Goal: Task Accomplishment & Management: Complete application form

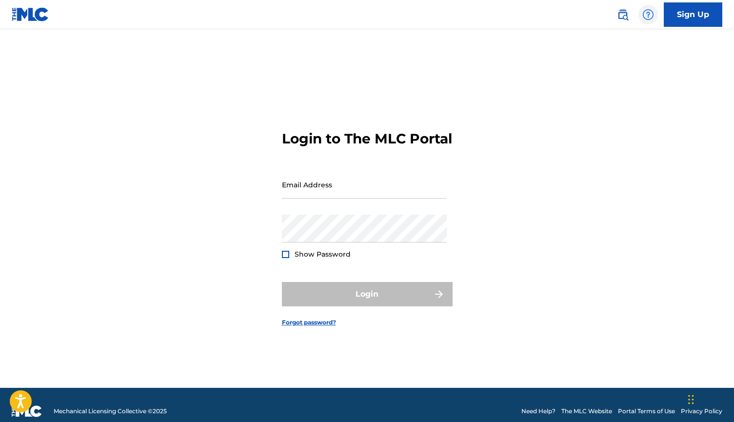
click at [651, 12] on img at bounding box center [648, 15] width 12 height 12
click at [647, 15] on img at bounding box center [648, 15] width 12 height 12
click at [620, 18] on img at bounding box center [623, 15] width 12 height 12
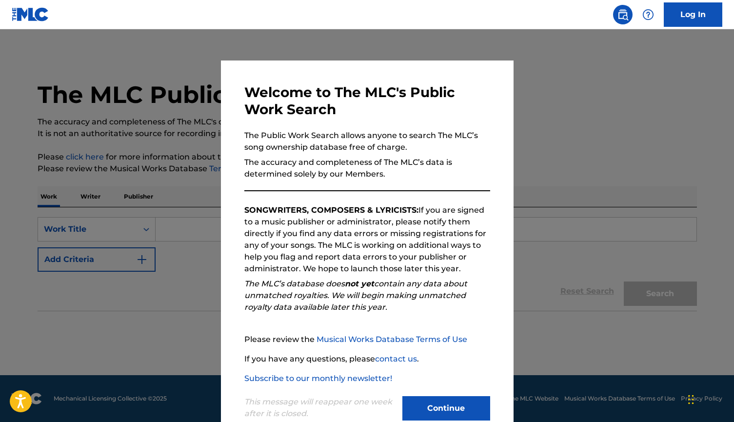
click at [623, 17] on img at bounding box center [623, 15] width 12 height 12
click at [586, 156] on div at bounding box center [367, 240] width 734 height 422
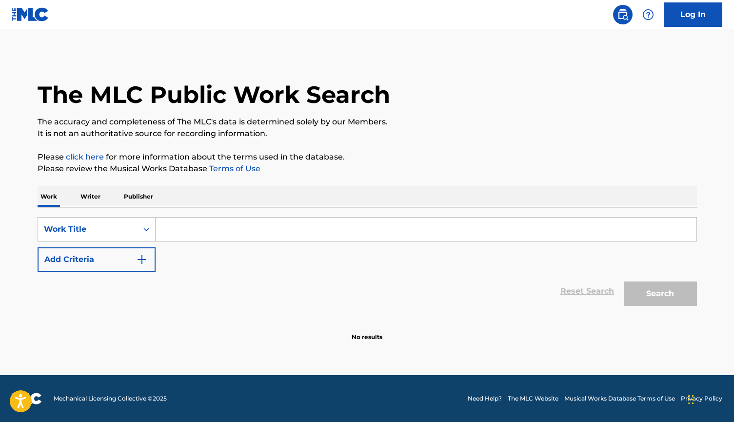
click at [492, 113] on div "The MLC Public Work Search" at bounding box center [367, 89] width 659 height 71
click at [651, 293] on div "Search" at bounding box center [658, 291] width 78 height 39
click at [659, 112] on div "The MLC Public Work Search" at bounding box center [367, 89] width 659 height 71
click at [26, 16] on img at bounding box center [31, 14] width 38 height 14
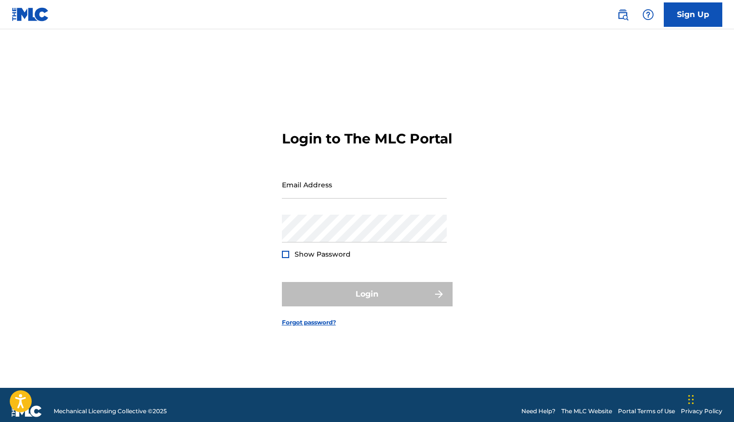
click at [34, 16] on img at bounding box center [31, 14] width 38 height 14
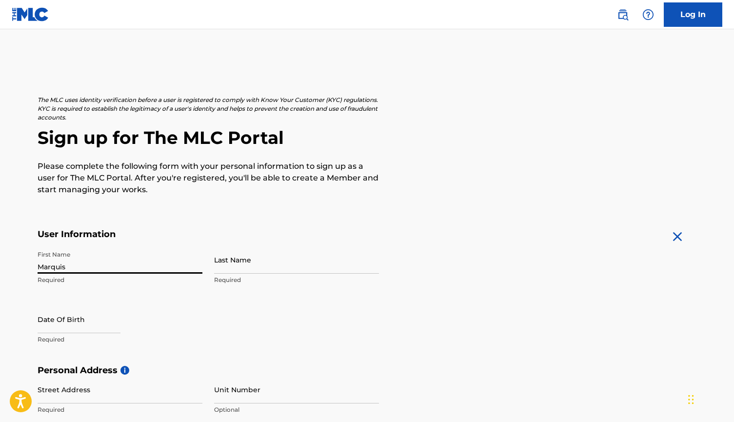
type input "Marquis"
type input "Lofton"
select select "8"
select select "2025"
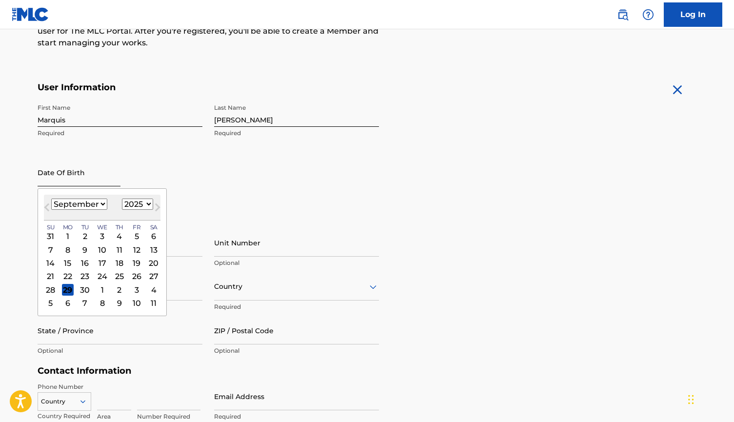
scroll to position [154, 0]
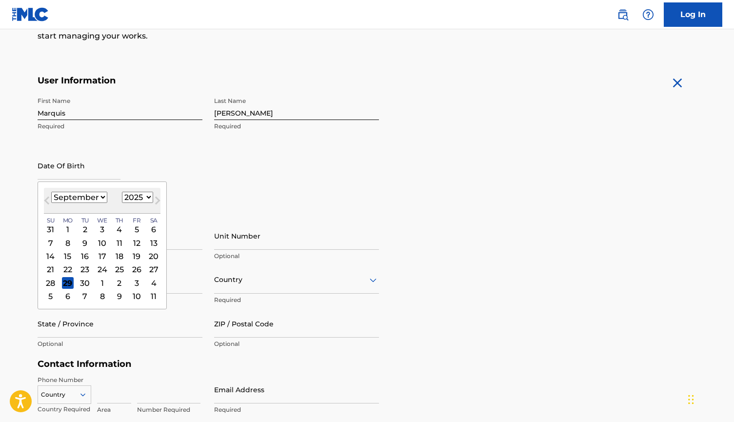
click at [95, 199] on select "January February March April May June July August September October November De…" at bounding box center [79, 197] width 56 height 11
select select "5"
click at [80, 241] on div "10" at bounding box center [85, 243] width 12 height 12
type input "June 10 2025"
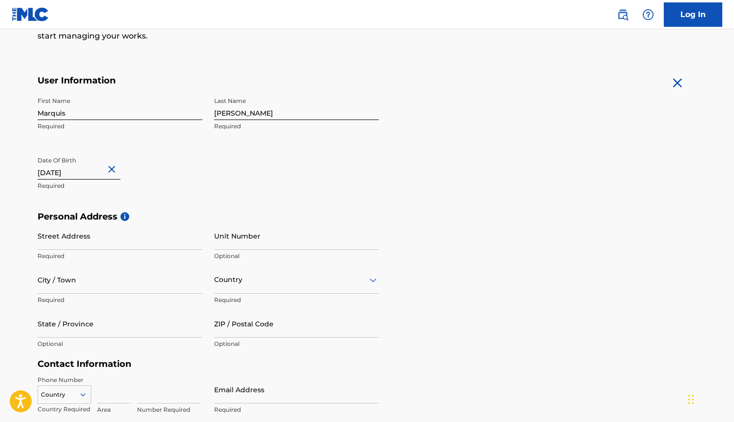
click at [83, 173] on input "June 10 2025" at bounding box center [79, 166] width 83 height 28
select select "5"
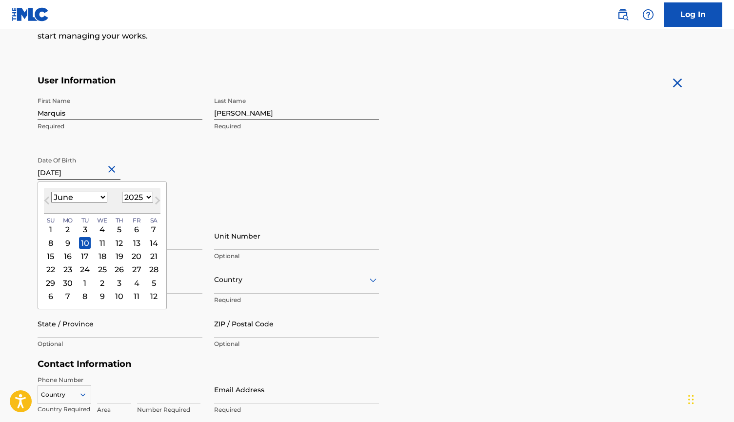
click at [138, 194] on select "1899 1900 1901 1902 1903 1904 1905 1906 1907 1908 1909 1910 1911 1912 1913 1914…" at bounding box center [137, 197] width 31 height 11
select select "1977"
click at [179, 179] on div "Date Of Birth June 10 2025 June 1977 Previous Month Next Month June 1977 Januar…" at bounding box center [120, 174] width 165 height 44
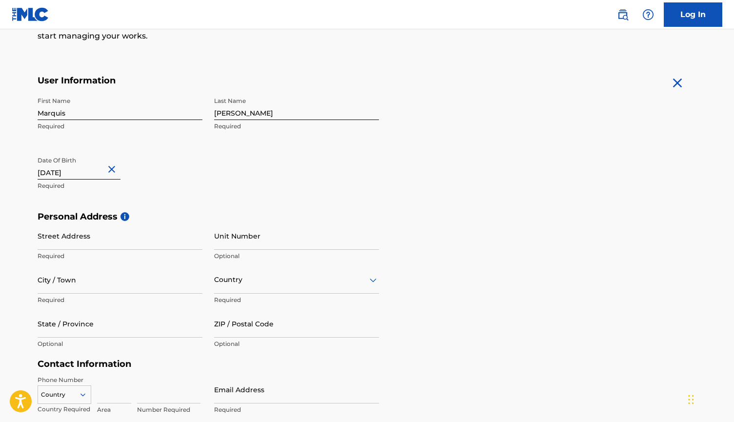
click at [179, 179] on div "Date Of Birth June 10 2025 Required" at bounding box center [120, 174] width 165 height 44
click at [89, 171] on input "June 10 2025" at bounding box center [79, 166] width 83 height 28
select select "5"
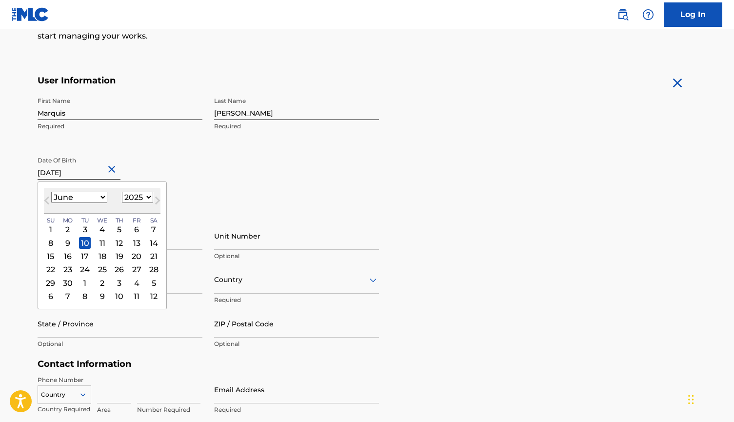
click at [137, 196] on select "1899 1900 1901 1902 1903 1904 1905 1906 1907 1908 1909 1910 1911 1912 1913 1914…" at bounding box center [137, 197] width 31 height 11
select select "1977"
click at [131, 241] on div "10" at bounding box center [137, 243] width 12 height 12
type input "June 10 1977"
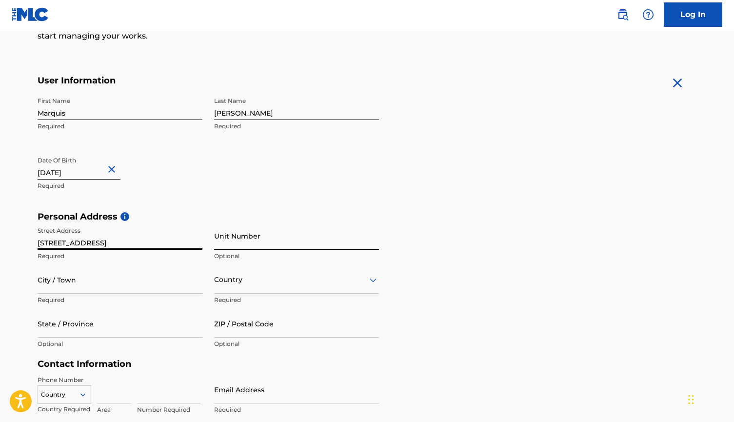
type input "11245 West Road"
type input "#1413"
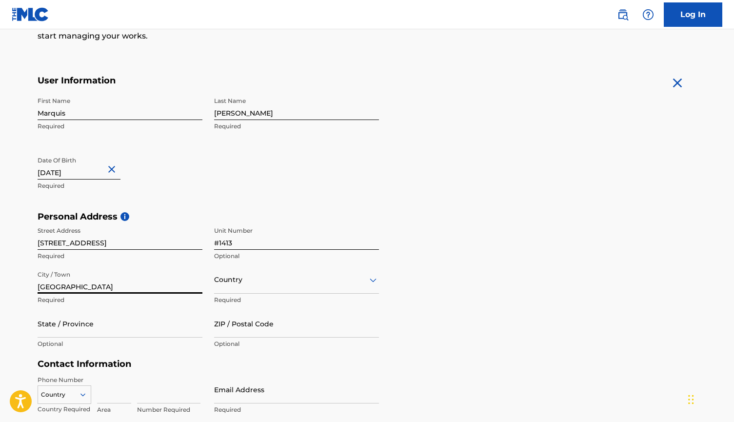
type input "Houston"
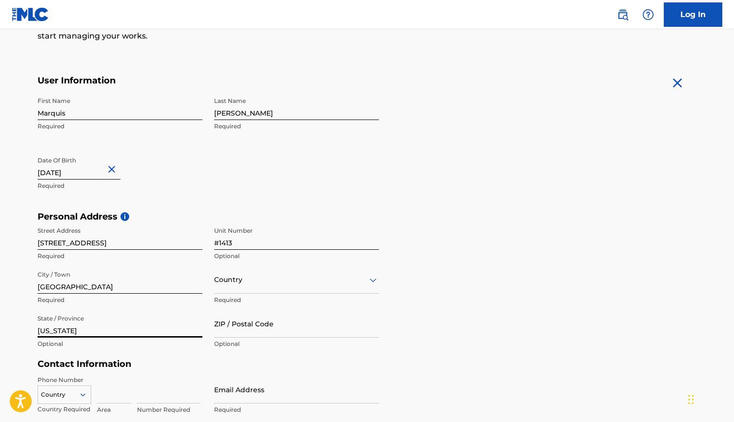
type input "Texas"
click at [261, 281] on div "Country" at bounding box center [296, 280] width 165 height 28
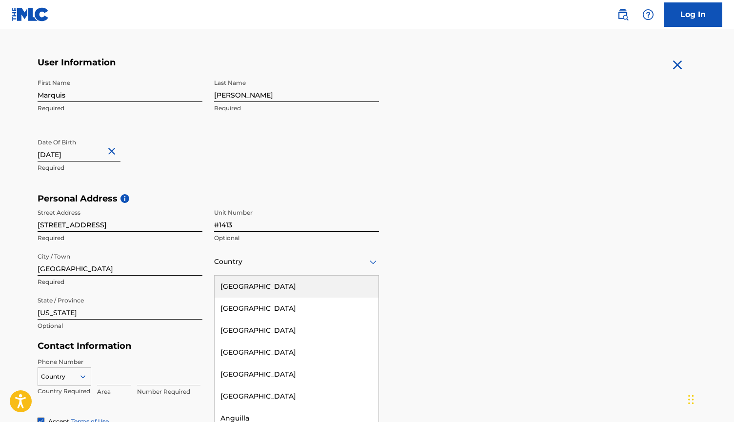
click at [261, 281] on div "United States" at bounding box center [297, 287] width 164 height 22
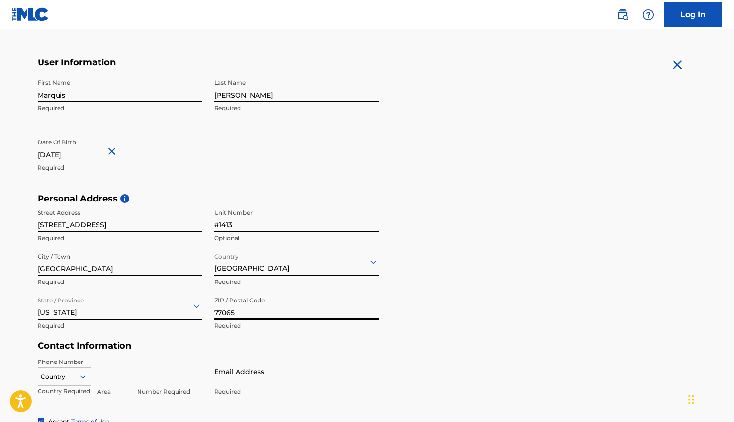
type input "77065"
click at [505, 246] on div "Personal Address i Street Address 11245 West Road Required Unit Number #1413 Op…" at bounding box center [367, 267] width 659 height 148
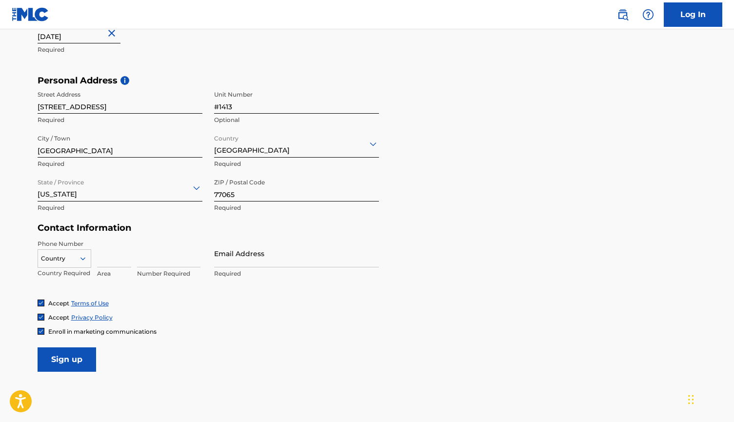
scroll to position [290, 0]
click at [85, 260] on icon at bounding box center [83, 258] width 9 height 9
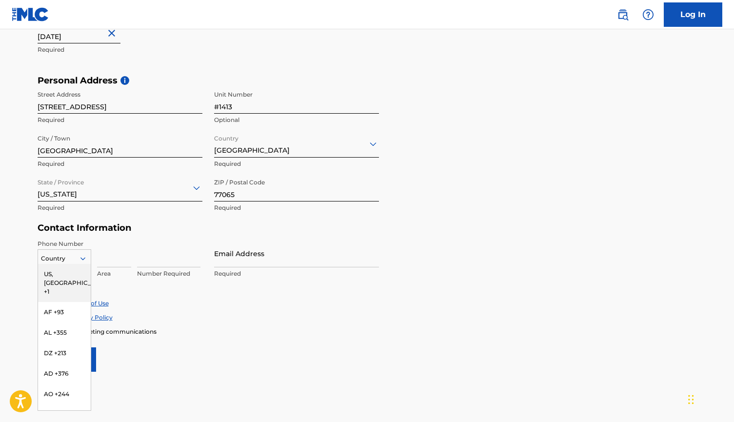
click at [77, 266] on div "US, CA +1" at bounding box center [64, 283] width 53 height 38
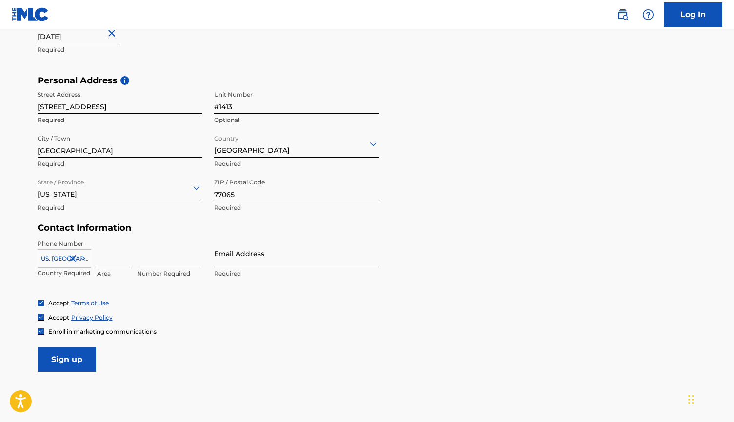
click at [114, 258] on input at bounding box center [114, 253] width 34 height 28
type input "404"
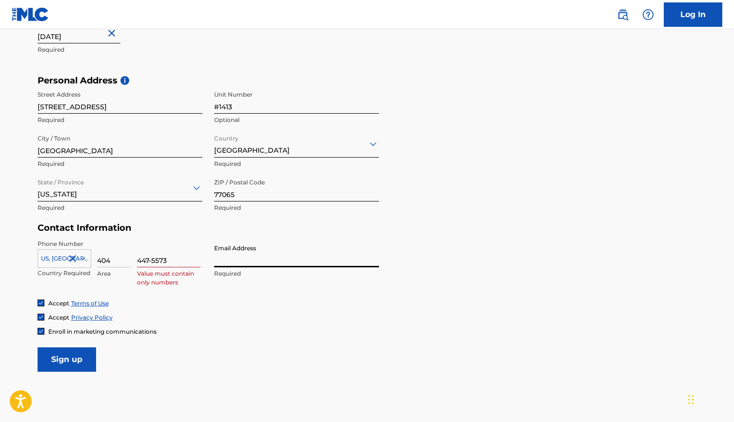
click at [153, 259] on input "447-5573" at bounding box center [168, 253] width 63 height 28
type input "4475573"
click at [190, 291] on div "Phone Number US, CA +1 Country Required 404 Area 4475573 Number Required Email …" at bounding box center [208, 269] width 341 height 60
click at [250, 252] on input "Email Address" at bounding box center [296, 253] width 165 height 28
type input "marquis.lofton@gmail.com"
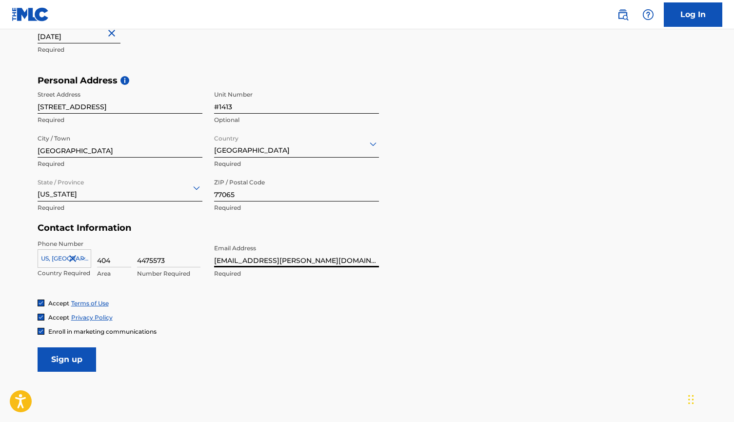
click at [318, 323] on div "Accept Terms of Use Accept Privacy Policy Enroll in marketing communications" at bounding box center [367, 317] width 659 height 37
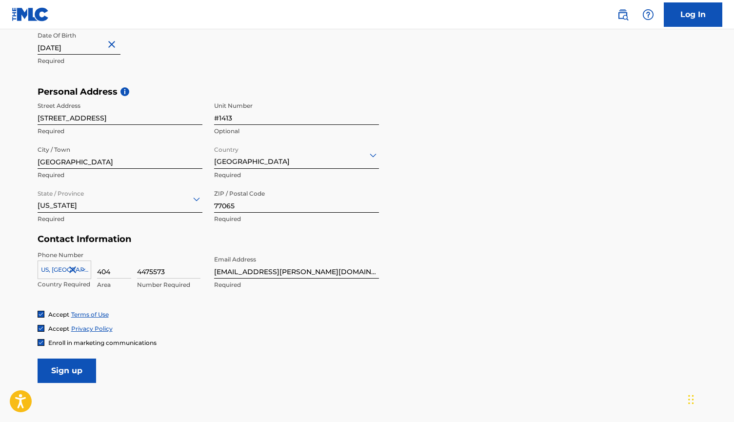
scroll to position [262, 0]
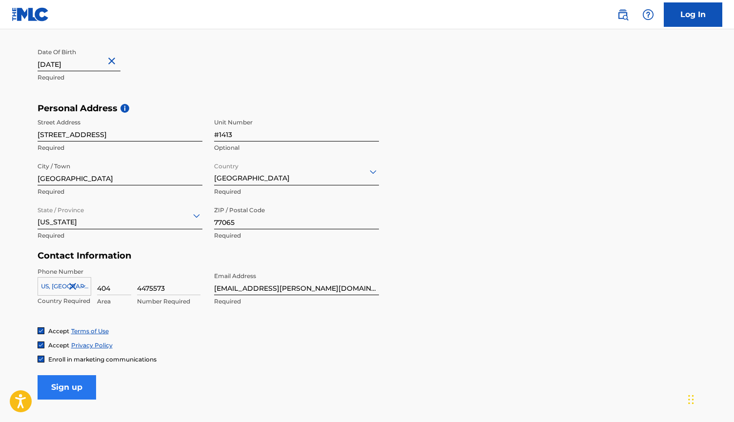
click at [82, 380] on input "Sign up" at bounding box center [67, 387] width 59 height 24
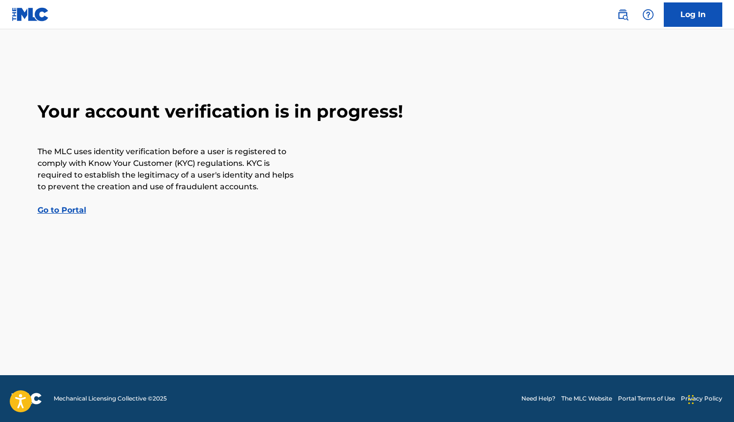
click at [64, 212] on link "Go to Portal" at bounding box center [62, 209] width 49 height 9
click at [60, 206] on link "Go to Portal" at bounding box center [62, 209] width 49 height 9
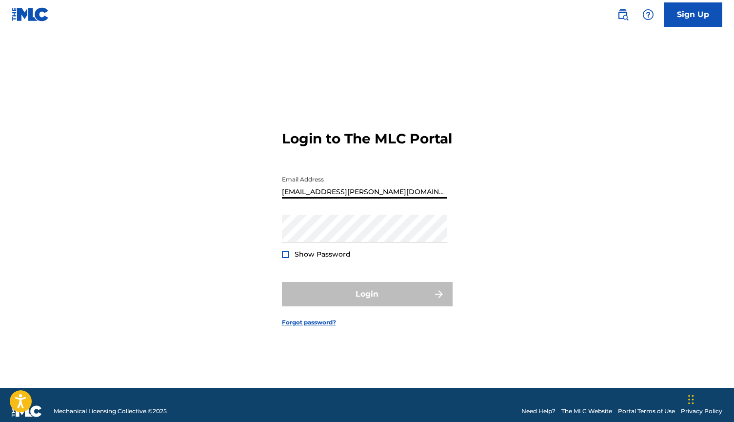
type input "marquis.lofton@gmail.com"
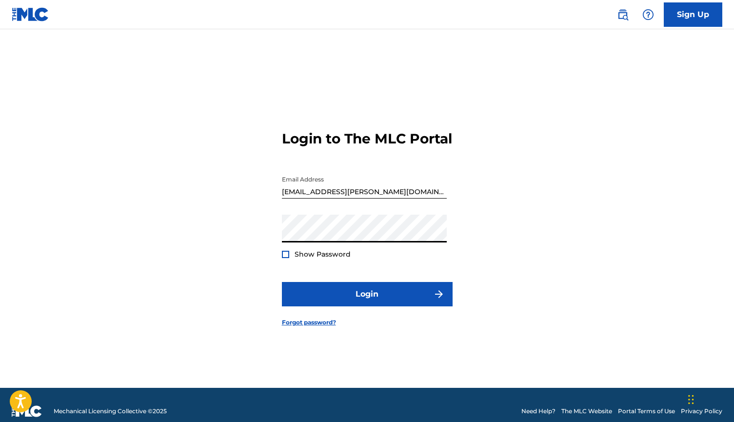
click at [285, 258] on div at bounding box center [285, 254] width 7 height 7
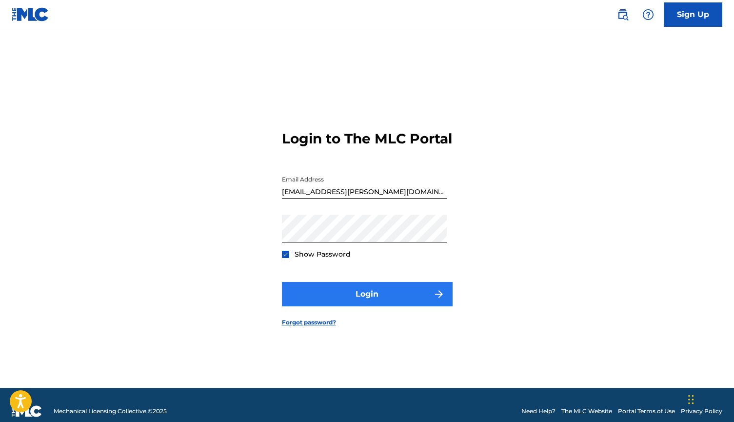
click at [347, 294] on button "Login" at bounding box center [367, 294] width 171 height 24
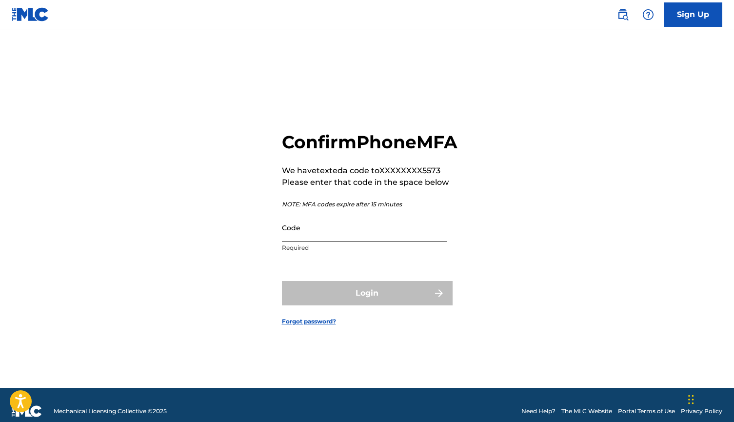
click at [360, 241] on input "Code" at bounding box center [364, 228] width 165 height 28
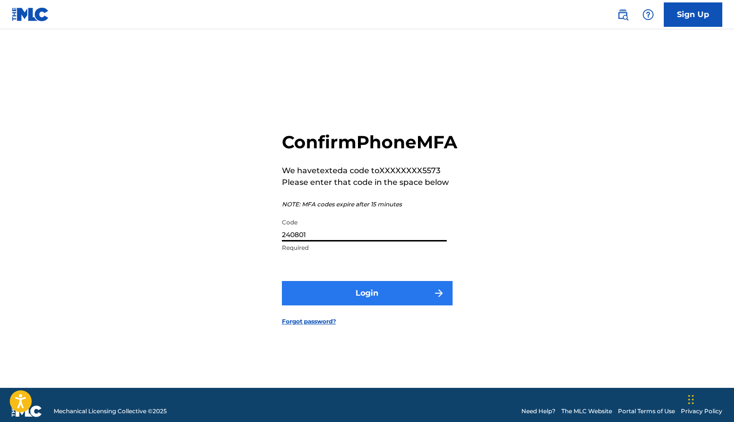
type input "240801"
click at [356, 301] on button "Login" at bounding box center [367, 293] width 171 height 24
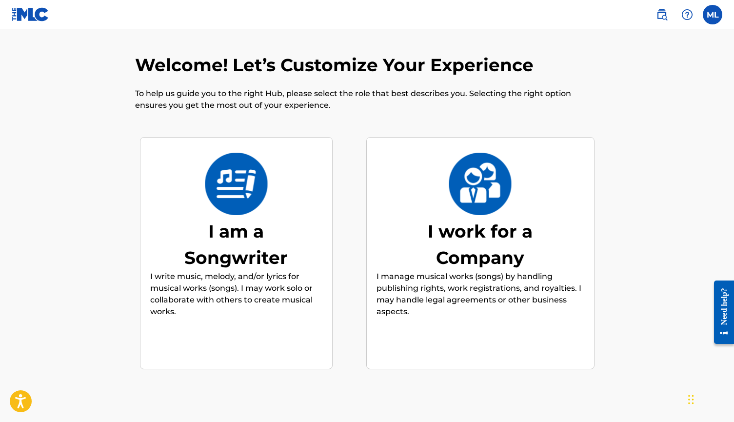
click at [212, 276] on p "I write music, melody, and/or lyrics for musical works (songs). I may work solo…" at bounding box center [236, 294] width 172 height 47
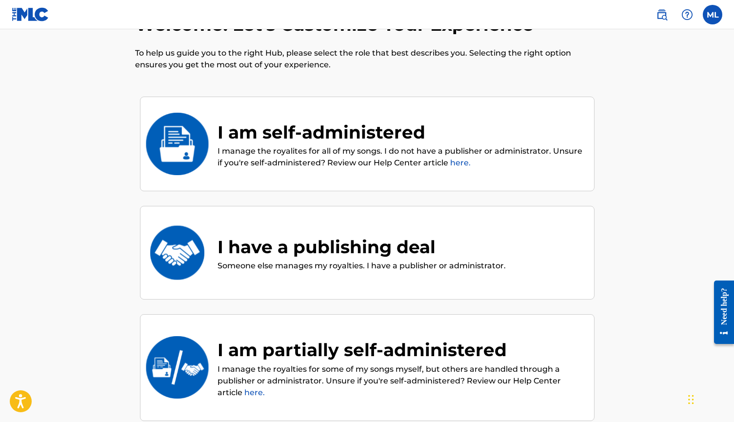
scroll to position [40, 0]
click at [374, 247] on div "I have a publishing deal" at bounding box center [362, 247] width 288 height 26
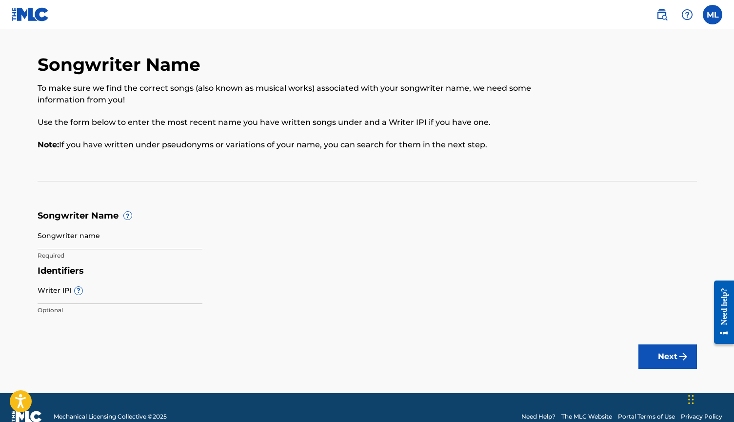
click at [91, 243] on input "Songwriter name" at bounding box center [120, 235] width 165 height 28
click at [93, 237] on input "Songwriter name" at bounding box center [120, 235] width 165 height 28
click at [243, 267] on h5 "Identifiers" at bounding box center [367, 270] width 659 height 11
click at [94, 241] on input "Mark Angel" at bounding box center [120, 235] width 165 height 28
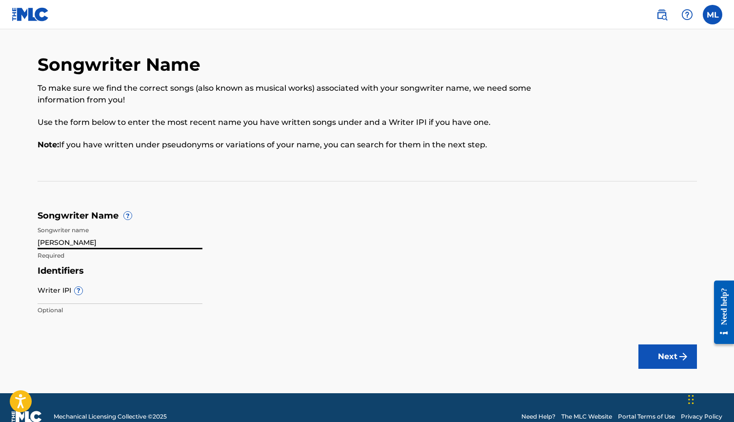
click at [94, 241] on input "Mark Angel" at bounding box center [120, 235] width 165 height 28
click at [230, 240] on form "Songwriter Name ? Songwriter name Marquis Kyle Lofton Required Identifiers Writ…" at bounding box center [367, 265] width 659 height 110
click at [113, 297] on input "Writer IPI ?" at bounding box center [120, 290] width 165 height 28
click at [123, 242] on input "Marquis Kyle Lofton" at bounding box center [120, 235] width 165 height 28
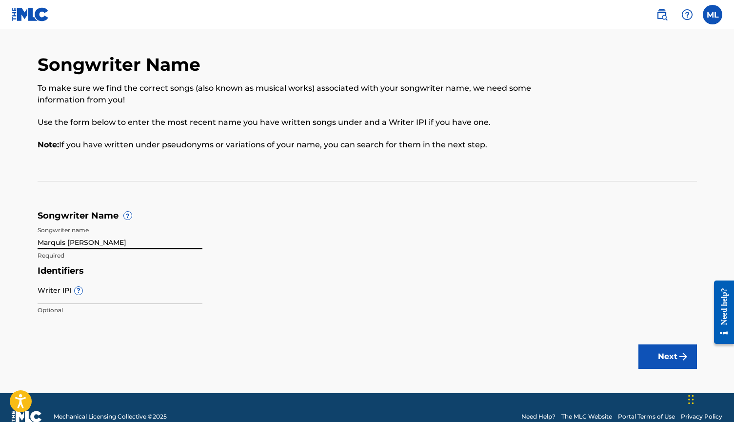
click at [123, 242] on input "Marquis Kyle Lofton" at bounding box center [120, 235] width 165 height 28
type input "Lofton Marquis Kyle Mr"
click at [229, 267] on h5 "Identifiers" at bounding box center [367, 270] width 659 height 11
click at [101, 290] on input "Writer IPI ?" at bounding box center [120, 290] width 165 height 28
click at [218, 319] on div "Identifiers Writer IPI ? 550443550 Invalid IPI Number" at bounding box center [367, 292] width 659 height 55
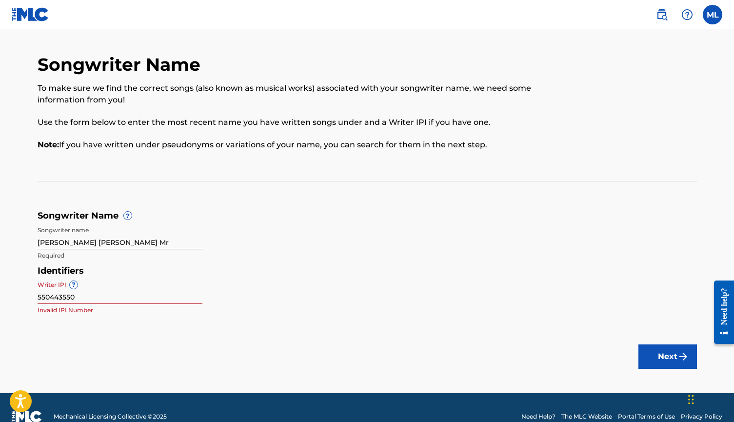
click at [161, 337] on main "Songwriter Name To make sure we find the correct songs (also known as musical w…" at bounding box center [367, 211] width 734 height 364
click at [92, 290] on input "550443550" at bounding box center [120, 290] width 165 height 28
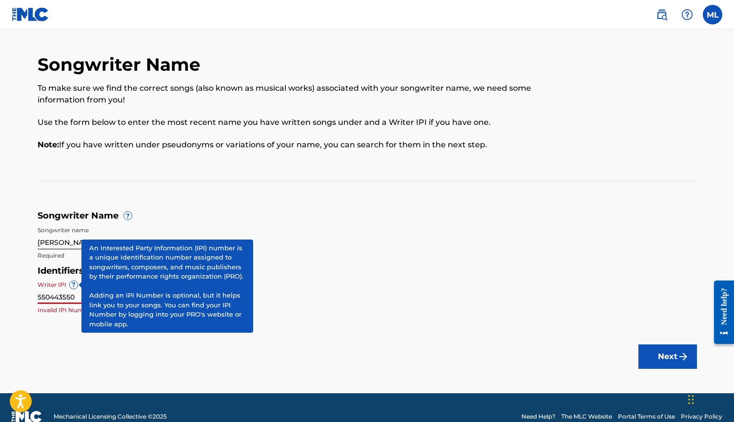
click at [73, 283] on span "?" at bounding box center [74, 285] width 8 height 8
click at [73, 283] on input "550443550" at bounding box center [120, 290] width 165 height 28
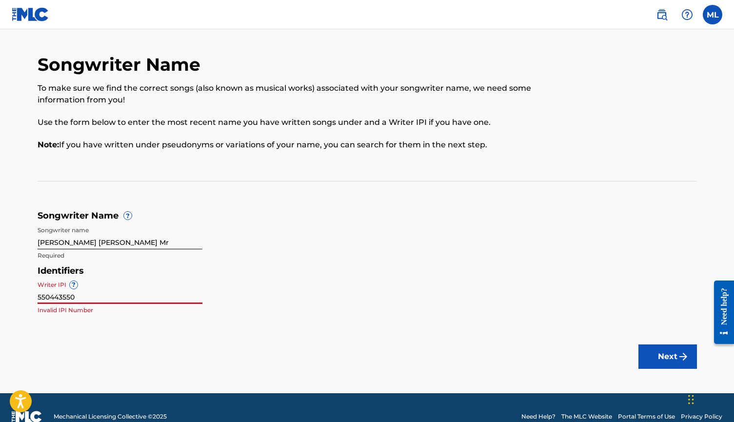
click at [80, 295] on input "550443550" at bounding box center [120, 290] width 165 height 28
paste input "00800396559"
type input "00800396559"
click at [266, 322] on main "Songwriter Name To make sure we find the correct songs (also known as musical w…" at bounding box center [367, 211] width 734 height 364
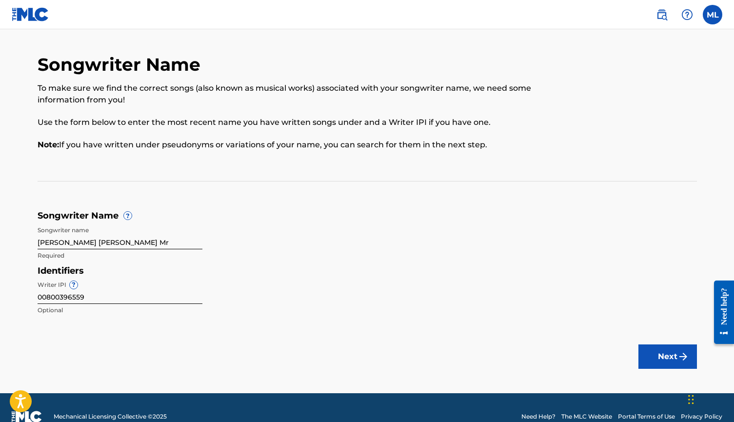
click at [266, 322] on main "Songwriter Name To make sure we find the correct songs (also known as musical w…" at bounding box center [367, 211] width 734 height 364
click at [118, 244] on input "Lofton Marquis Kyle Mr" at bounding box center [120, 235] width 165 height 28
click at [61, 244] on input "Lofton Marquis Kyle" at bounding box center [120, 235] width 165 height 28
click at [224, 277] on div "Identifiers Writer IPI ? 00800396559 Optional" at bounding box center [367, 292] width 659 height 55
click at [264, 287] on div "Identifiers Writer IPI ? 00800396559 Optional" at bounding box center [367, 292] width 659 height 55
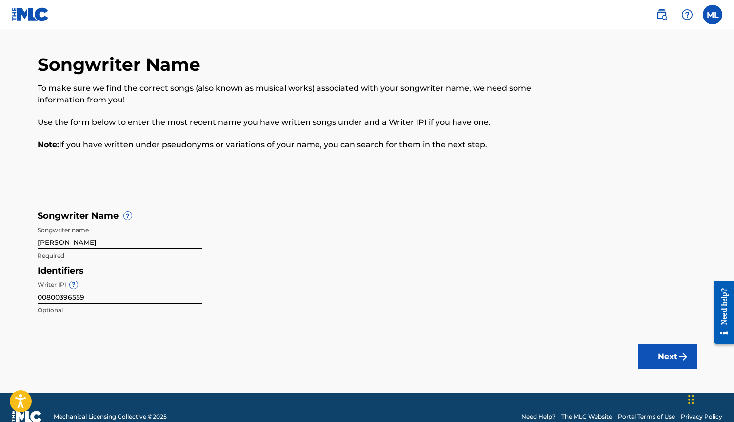
click at [120, 244] on input "Lofton, Marquis Kyle" at bounding box center [120, 235] width 165 height 28
type input "M"
click at [119, 238] on input "Lofton Marquis Kyle" at bounding box center [120, 235] width 165 height 28
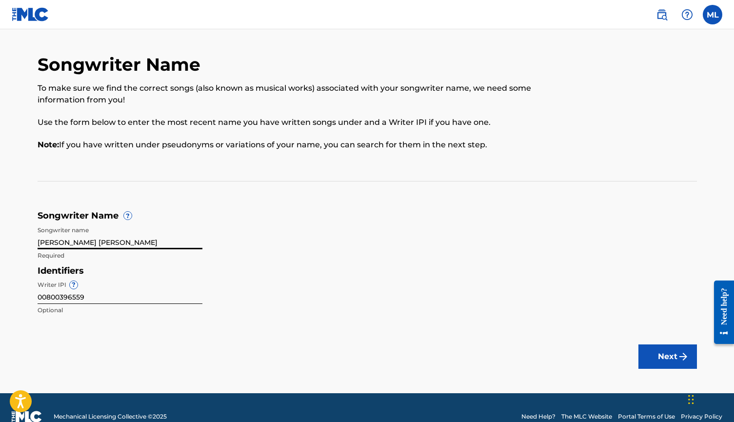
click at [119, 238] on input "Lofton Marquis Kyle" at bounding box center [120, 235] width 165 height 28
type input "LOFTON, MARQUIS KYLE"
click at [278, 242] on form "Songwriter Name ? Songwriter name LOFTON, MARQUIS KYLE Required Identifiers Wri…" at bounding box center [367, 265] width 659 height 110
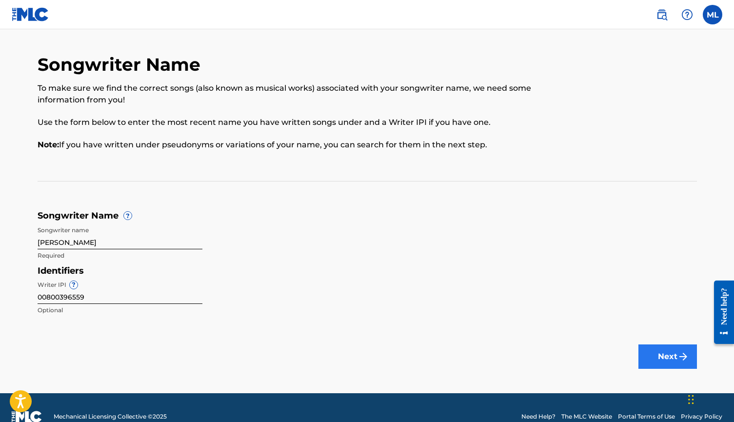
click at [659, 352] on button "Next" at bounding box center [667, 356] width 59 height 24
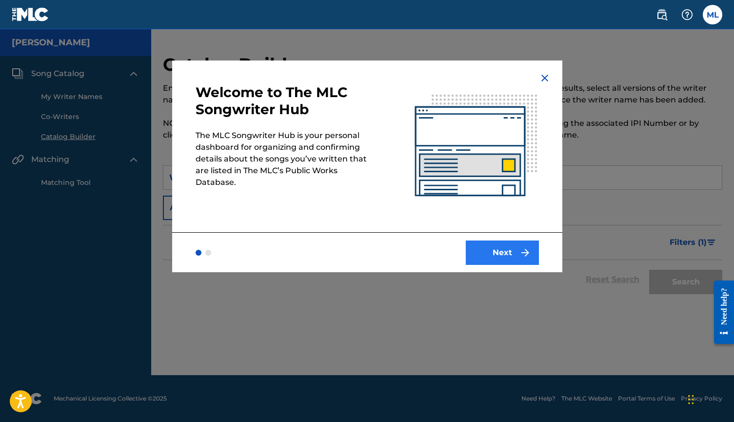
click at [511, 250] on button "Next" at bounding box center [502, 252] width 73 height 24
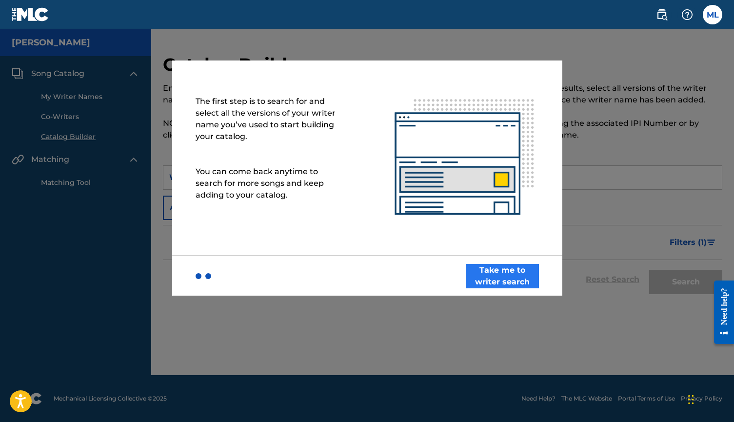
click at [505, 273] on button "Take me to writer search" at bounding box center [502, 276] width 73 height 24
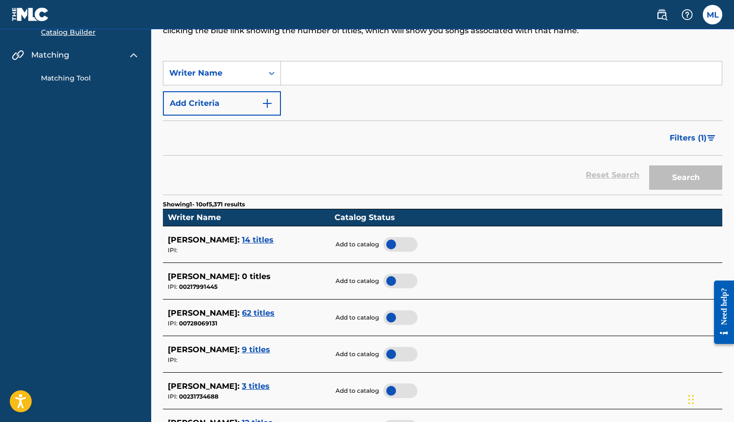
scroll to position [105, 0]
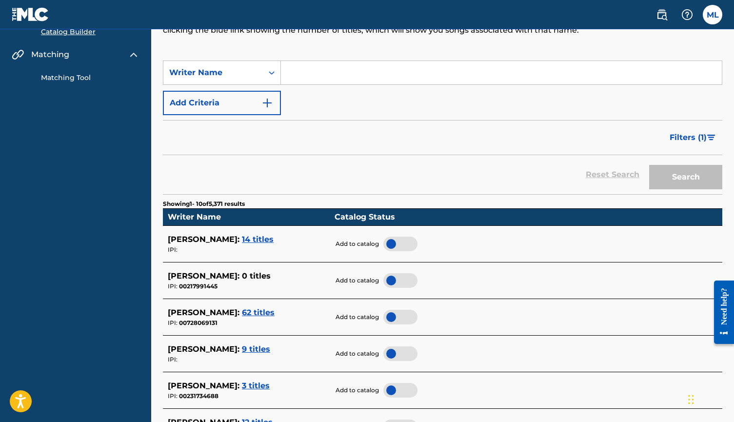
click at [268, 235] on span "14 titles" at bounding box center [258, 239] width 32 height 9
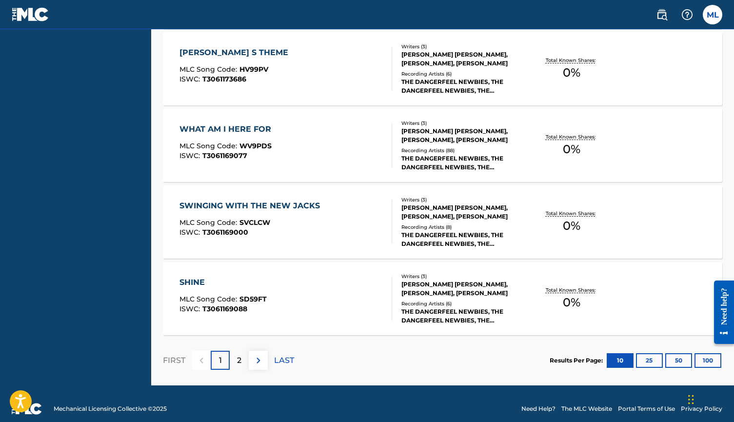
scroll to position [776, 0]
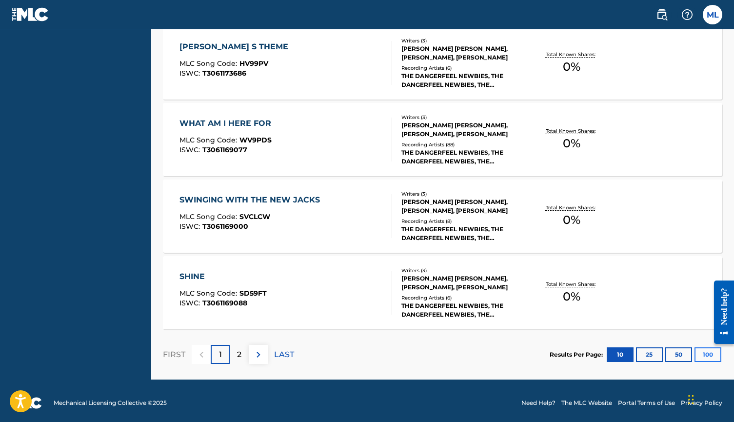
click at [704, 351] on button "100" at bounding box center [708, 354] width 27 height 15
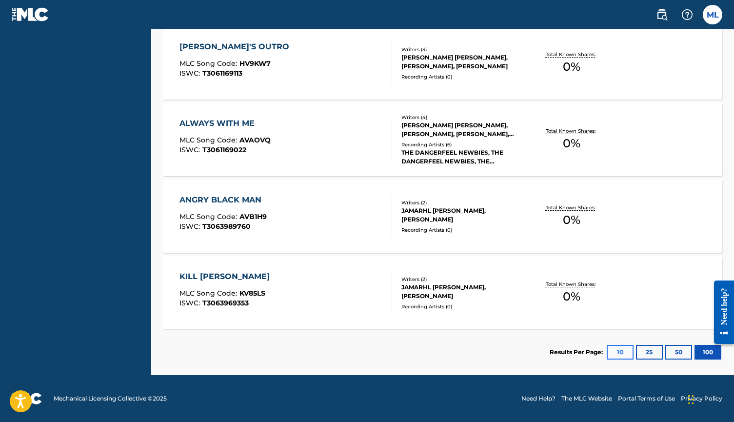
scroll to position [1082, 0]
click at [702, 351] on button "100" at bounding box center [708, 352] width 27 height 15
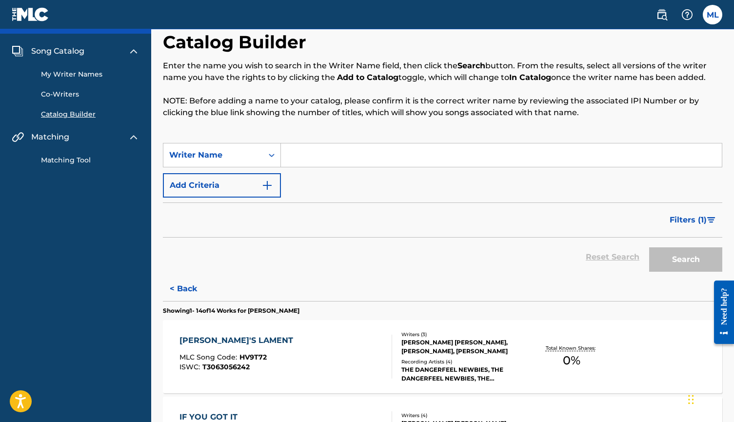
scroll to position [32, 0]
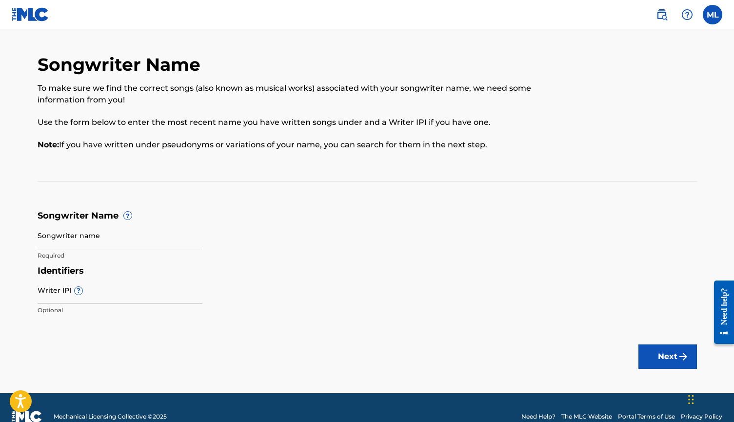
click at [225, 245] on form "Songwriter Name ? Songwriter name Required Identifiers Writer IPI ? Optional Ne…" at bounding box center [367, 265] width 659 height 110
click at [653, 352] on button "Next" at bounding box center [667, 356] width 59 height 24
click at [120, 242] on input "Songwriter name" at bounding box center [120, 235] width 165 height 28
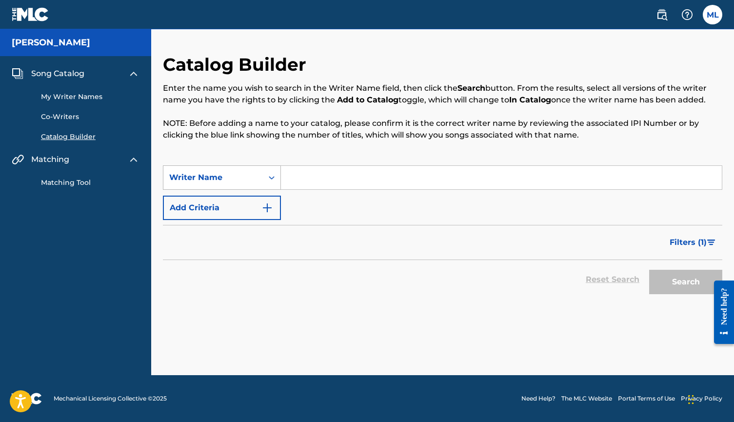
click at [277, 176] on div "Search Form" at bounding box center [272, 178] width 18 height 18
click at [232, 204] on div "Writer IPI" at bounding box center [221, 202] width 117 height 24
click at [275, 181] on icon "Search Form" at bounding box center [272, 178] width 10 height 10
click at [241, 205] on div "Writer Name" at bounding box center [221, 202] width 117 height 24
click at [390, 165] on div "Catalog Builder Enter the name you wish to search in the Writer Name field, the…" at bounding box center [442, 110] width 559 height 112
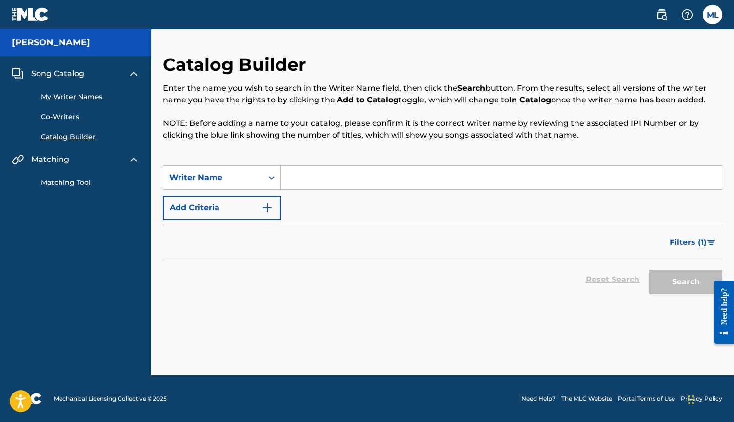
click at [366, 180] on input "Search Form" at bounding box center [501, 177] width 441 height 23
click at [392, 180] on input "MARQUIS LOFTON" at bounding box center [501, 177] width 441 height 23
type input "MARQUIS LOFTON"
click at [686, 282] on button "Search" at bounding box center [685, 282] width 73 height 24
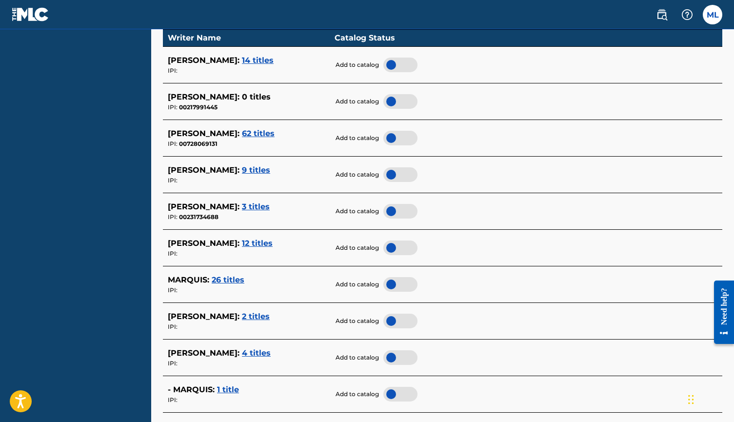
scroll to position [287, 0]
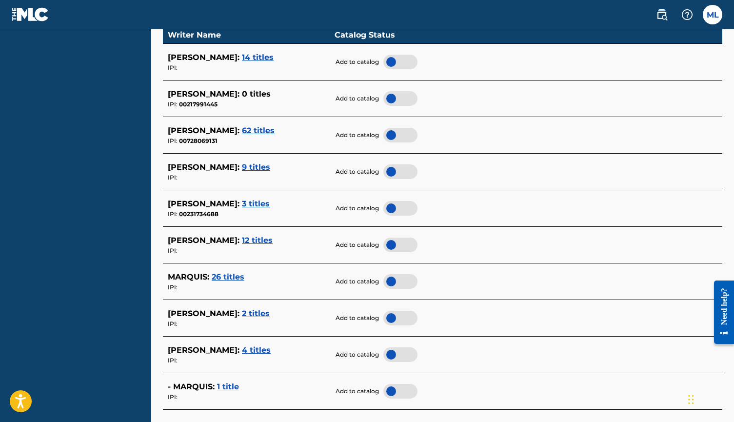
click at [234, 273] on span "26 titles" at bounding box center [228, 276] width 33 height 9
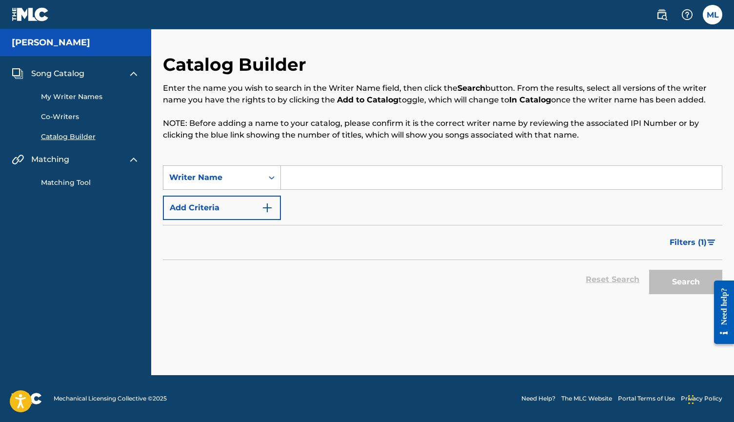
click at [272, 179] on icon "Search Form" at bounding box center [272, 178] width 10 height 10
click at [256, 199] on div "Writer IPI" at bounding box center [221, 202] width 117 height 24
click at [307, 181] on input "Search Form" at bounding box center [501, 177] width 441 height 23
click at [329, 175] on input "Search Form" at bounding box center [501, 177] width 441 height 23
paste input "00800396559"
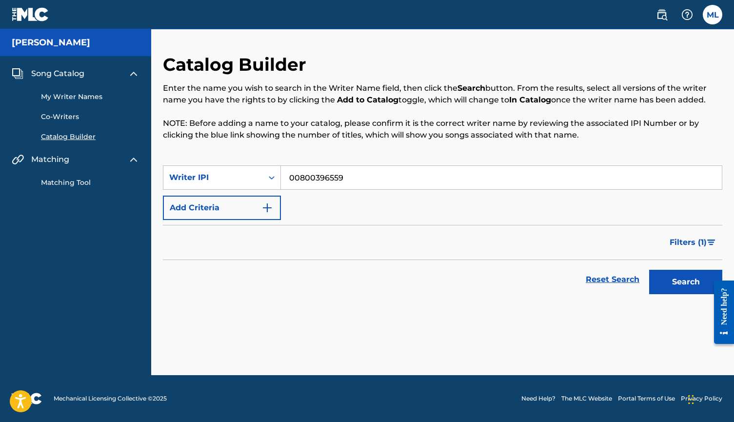
click at [686, 282] on button "Search" at bounding box center [685, 282] width 73 height 24
click at [353, 173] on input "00800396559" at bounding box center [501, 177] width 441 height 23
type input "MARQUIS LOFTON"
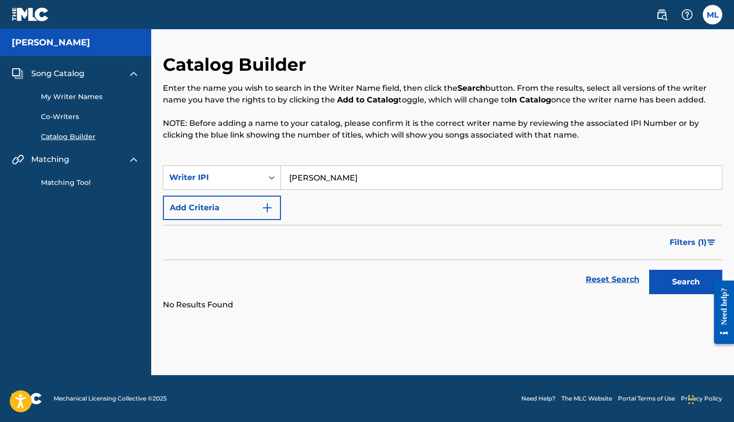
click at [686, 282] on button "Search" at bounding box center [685, 282] width 73 height 24
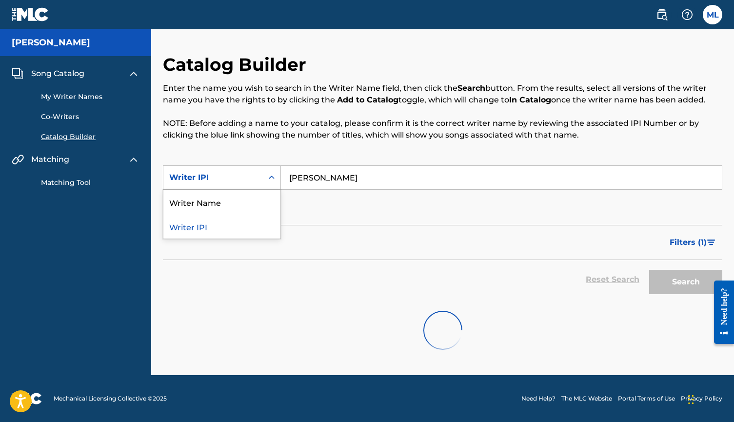
click at [270, 175] on icon "Search Form" at bounding box center [272, 178] width 10 height 10
click at [225, 201] on div "Writer Name" at bounding box center [221, 202] width 117 height 24
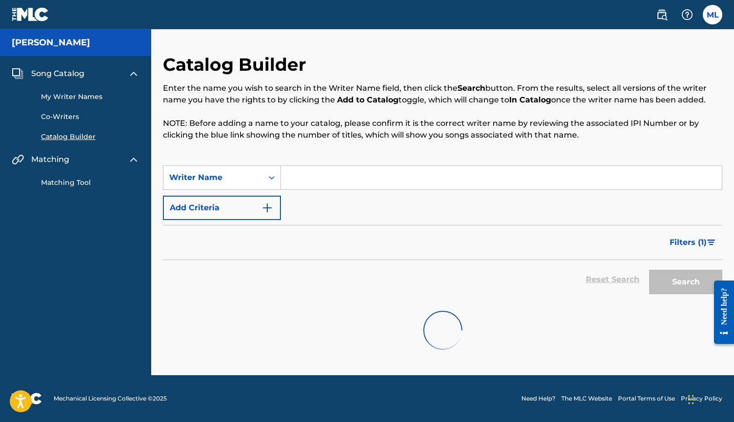
click at [312, 176] on input "Search Form" at bounding box center [501, 177] width 441 height 23
type input "MARQUIS LOFTON"
click at [436, 151] on div "Catalog Builder Enter the name you wish to search in the Writer Name field, the…" at bounding box center [442, 110] width 559 height 112
click at [270, 209] on img "Search Form" at bounding box center [267, 208] width 12 height 12
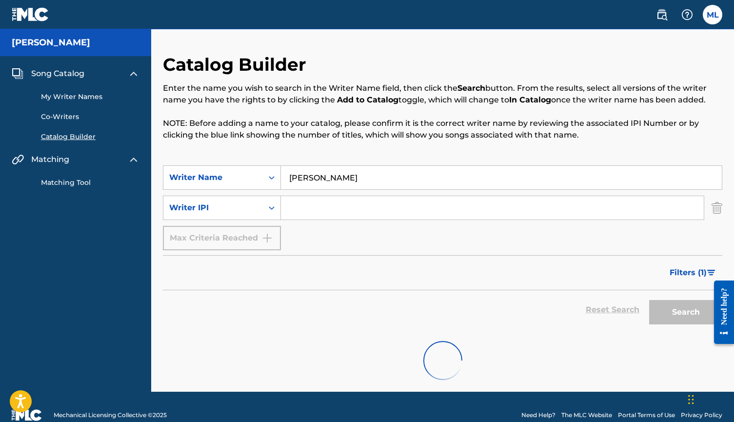
click at [294, 233] on div "SearchWithCriteria0aa1a159-f99a-49b9-84a2-1f39b88e232f Writer Name MARQUIS LOFT…" at bounding box center [442, 207] width 559 height 85
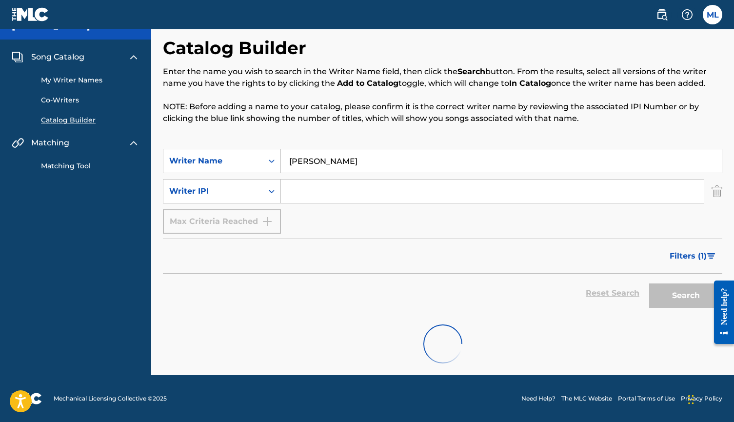
scroll to position [17, 0]
click at [685, 253] on span "Filters ( 1 )" at bounding box center [688, 256] width 37 height 12
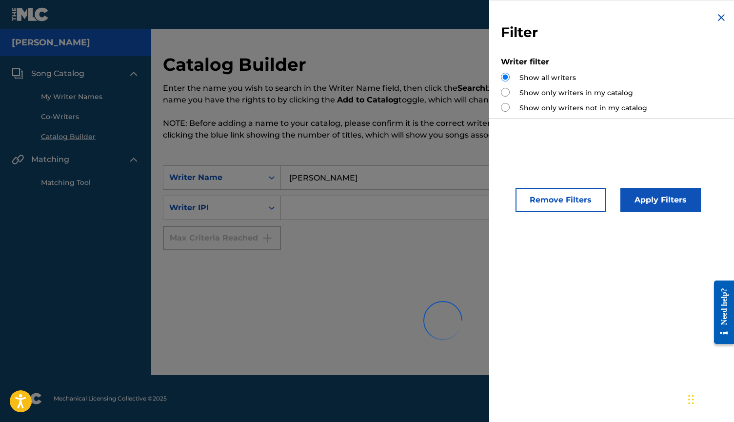
scroll to position [0, 0]
click at [424, 207] on input "Search Form" at bounding box center [492, 207] width 423 height 23
click at [390, 251] on div "Reset Search Search" at bounding box center [442, 269] width 559 height 39
click at [719, 19] on img "Search Form" at bounding box center [722, 18] width 12 height 12
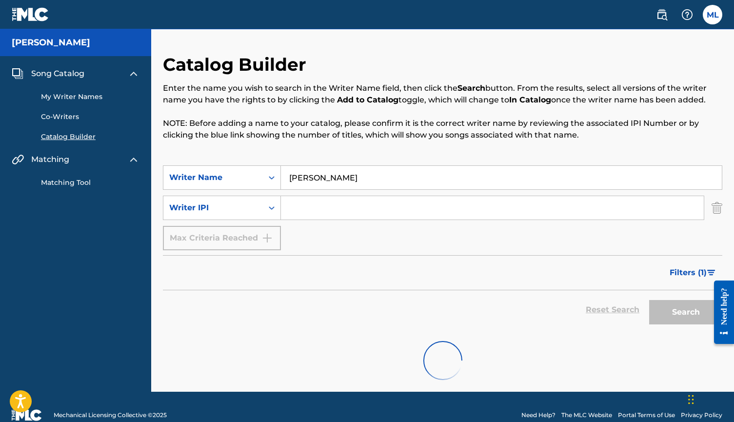
click at [81, 99] on link "My Writer Names" at bounding box center [90, 97] width 99 height 10
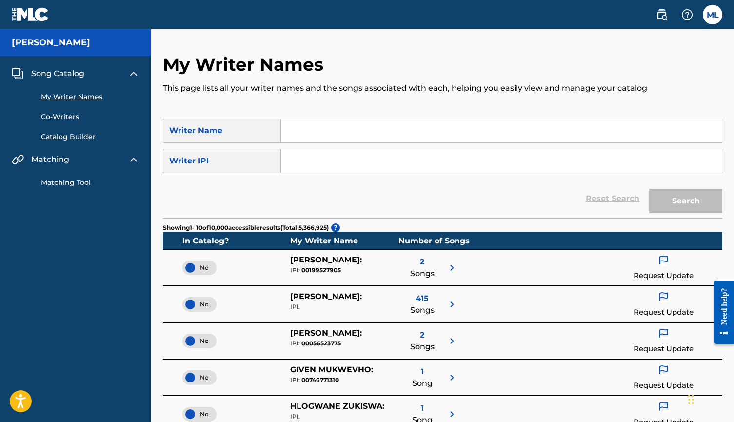
click at [299, 133] on input "Search Form" at bounding box center [501, 130] width 441 height 23
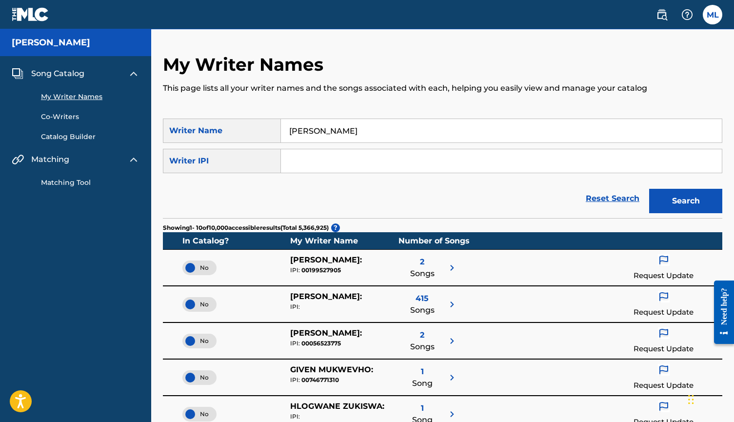
type input "MARQUIS LOFTON"
click at [686, 201] on button "Search" at bounding box center [685, 201] width 73 height 24
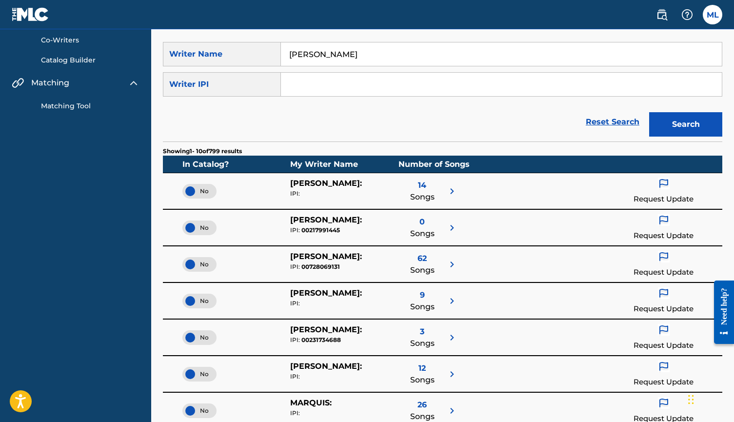
scroll to position [75, 0]
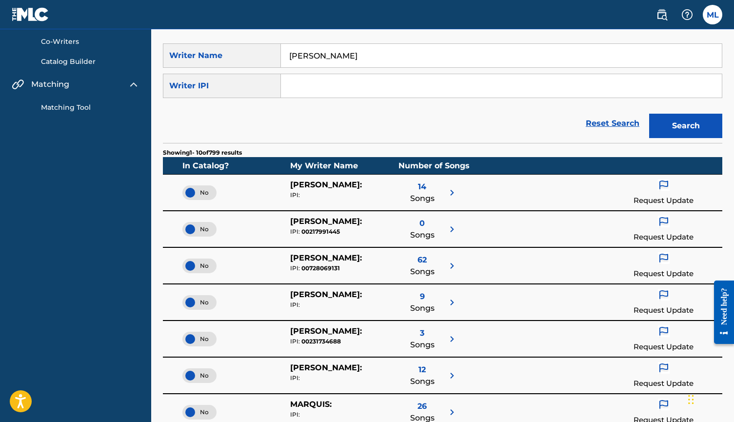
click at [454, 194] on img at bounding box center [452, 193] width 12 height 12
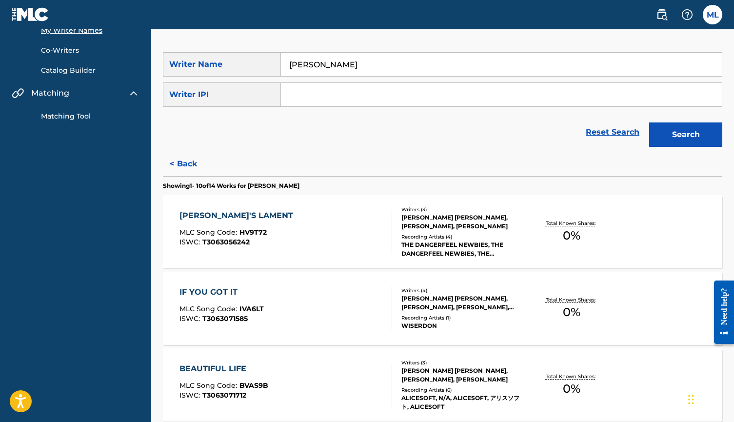
scroll to position [72, 0]
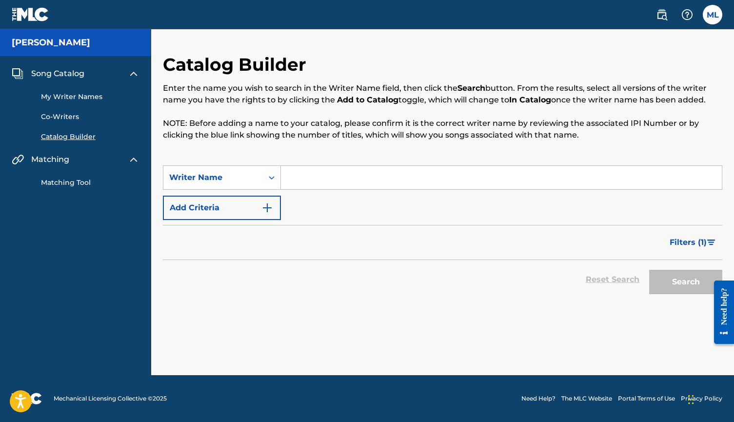
click at [300, 177] on input "Search Form" at bounding box center [501, 177] width 441 height 23
type input "MARQUIS LOFTON"
click at [686, 282] on button "Search" at bounding box center [685, 282] width 73 height 24
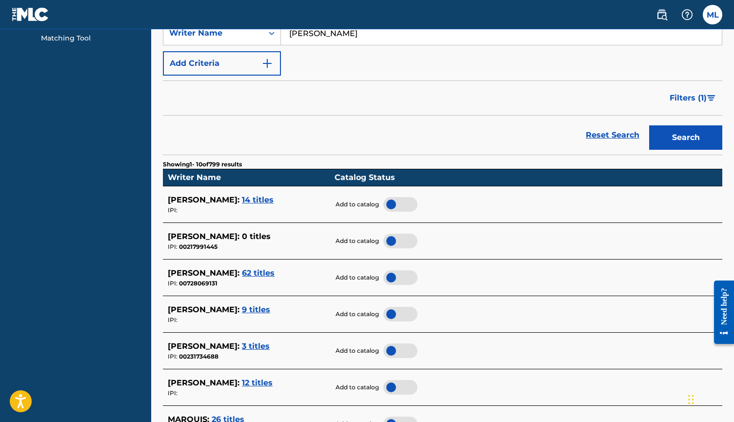
scroll to position [150, 0]
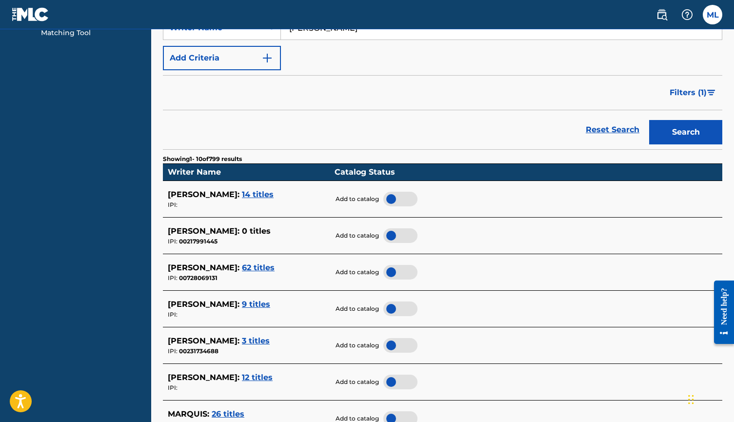
click at [399, 201] on div at bounding box center [400, 199] width 34 height 15
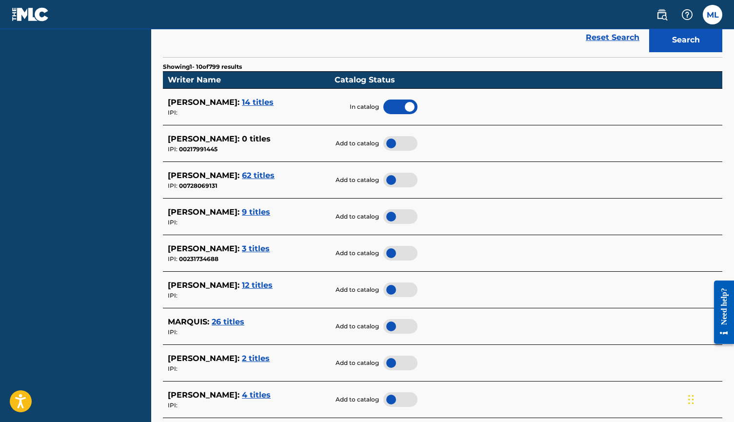
scroll to position [244, 0]
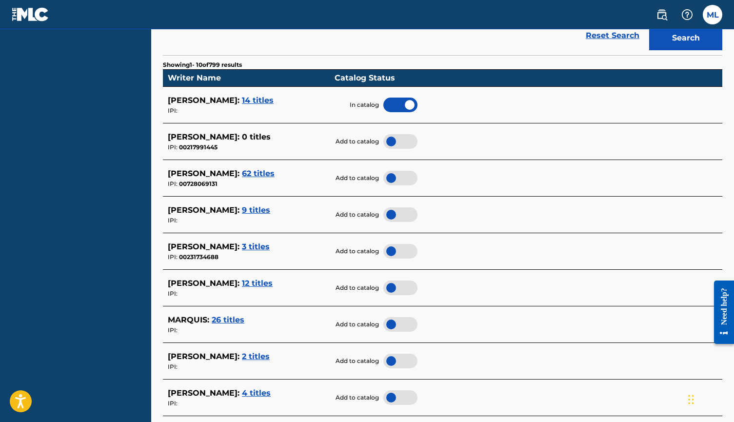
click at [262, 170] on span "62 titles" at bounding box center [258, 173] width 33 height 9
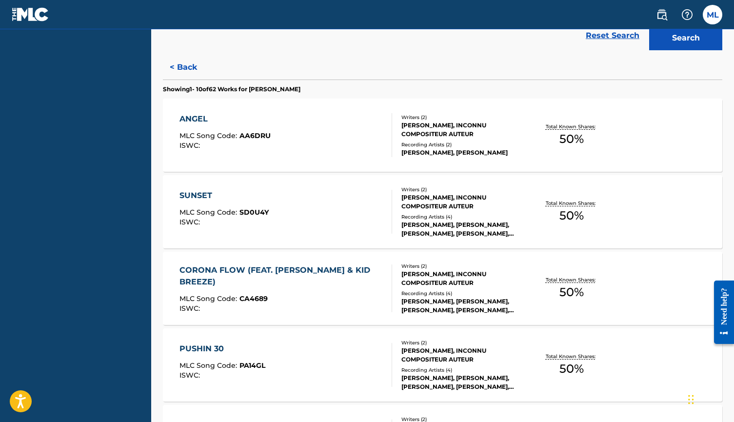
click at [141, 133] on nav "LOFTON, MARQUIS KYLE Song Catalog My Writer Names Co-Writers Catalog Builder Ma…" at bounding box center [75, 348] width 151 height 1126
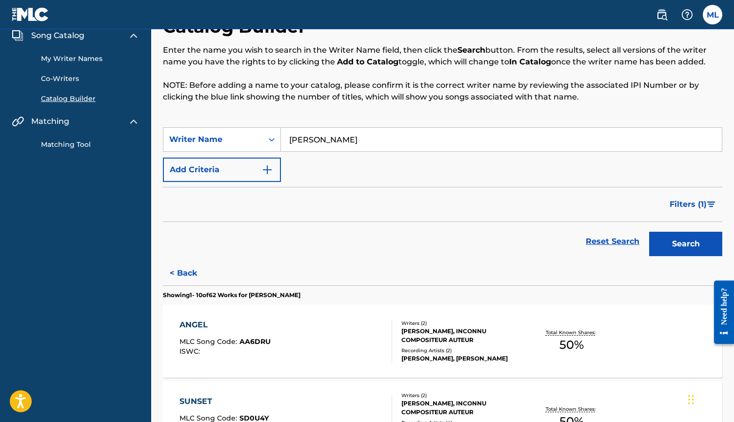
scroll to position [33, 0]
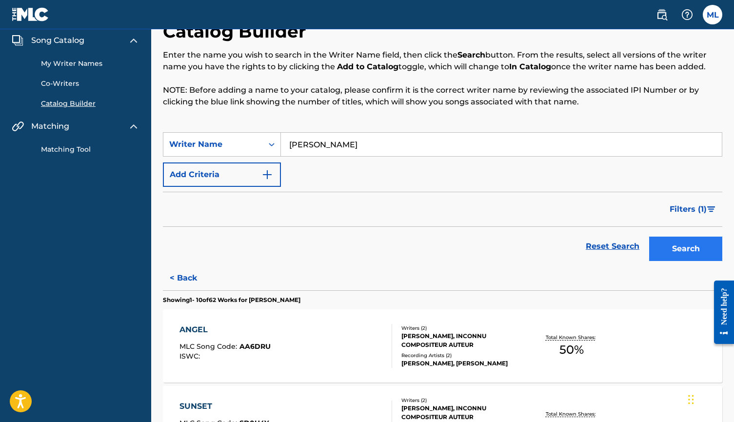
click at [660, 241] on button "Search" at bounding box center [685, 249] width 73 height 24
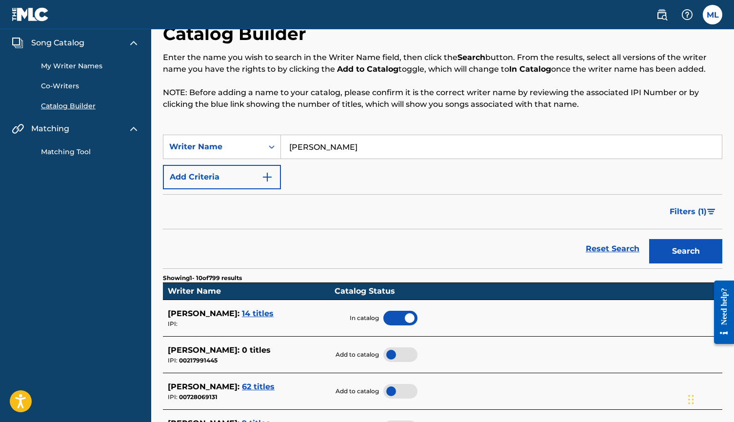
scroll to position [40, 0]
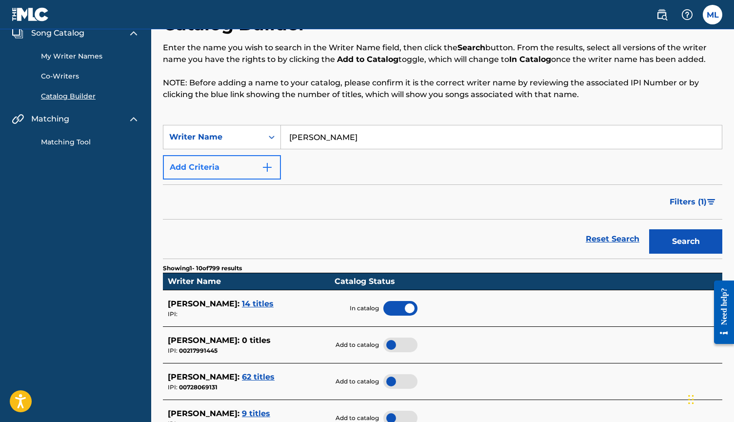
click at [268, 166] on img "Search Form" at bounding box center [267, 167] width 12 height 12
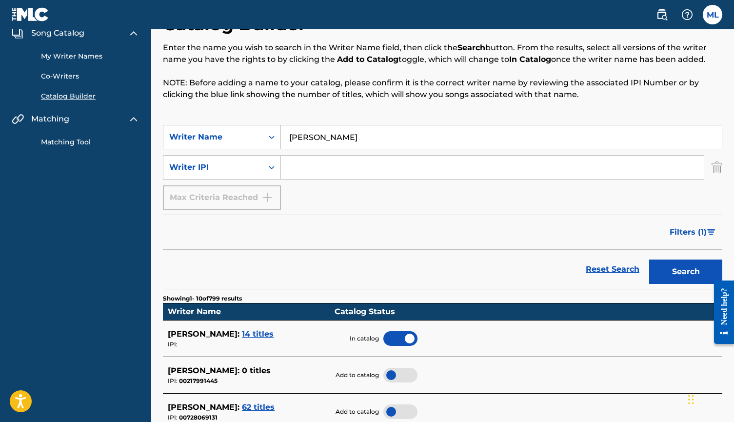
click at [319, 167] on input "Search Form" at bounding box center [492, 167] width 423 height 23
paste input "00800396559"
type input "00800396559"
click at [698, 269] on button "Search" at bounding box center [685, 271] width 73 height 24
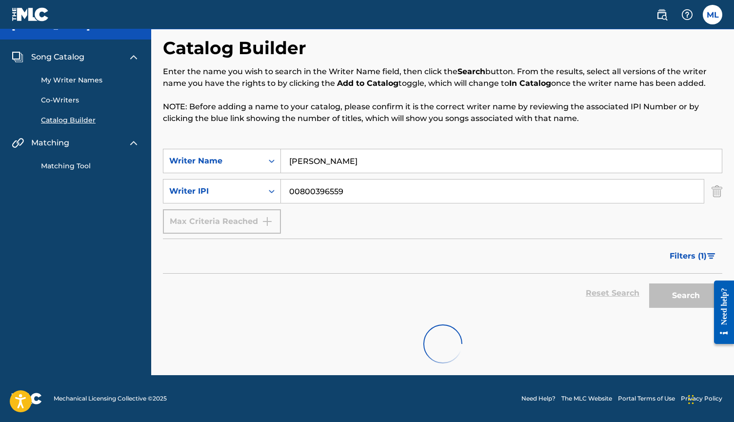
scroll to position [0, 0]
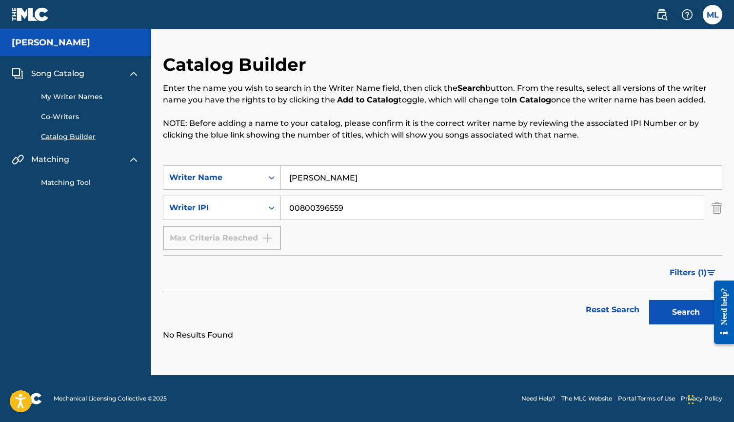
click at [386, 183] on input "MARQUIS LOFTON" at bounding box center [501, 177] width 441 height 23
type input "L"
click at [679, 314] on button "Search" at bounding box center [685, 312] width 73 height 24
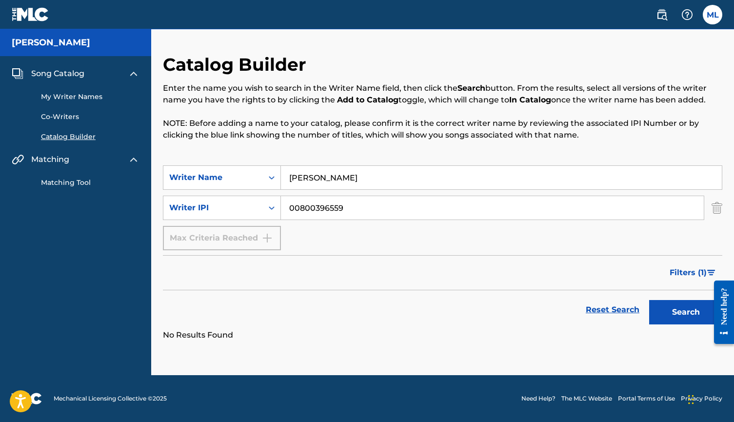
click at [369, 188] on input "LOFTON" at bounding box center [501, 177] width 441 height 23
click at [668, 311] on button "Search" at bounding box center [685, 312] width 73 height 24
click at [337, 179] on input "MARQUIS" at bounding box center [501, 177] width 441 height 23
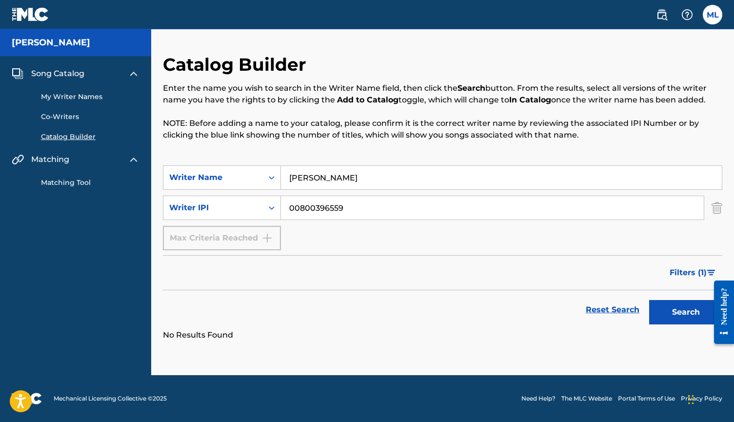
click at [686, 312] on button "Search" at bounding box center [685, 312] width 73 height 24
click at [416, 185] on input "LOFTON, MARQUIS KYLE" at bounding box center [501, 177] width 441 height 23
type input "L"
click at [678, 308] on button "Search" at bounding box center [685, 312] width 73 height 24
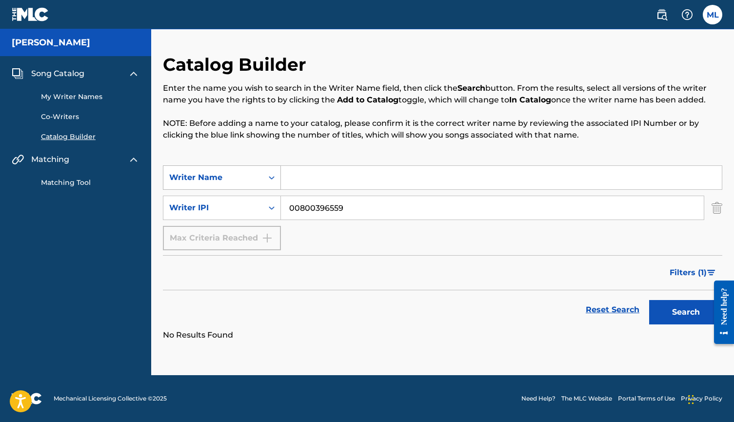
click at [276, 182] on div "Search Form" at bounding box center [272, 178] width 18 height 18
click at [267, 194] on div "Writer Name" at bounding box center [221, 202] width 117 height 24
click at [274, 208] on icon "Search Form" at bounding box center [272, 207] width 6 height 3
click at [270, 228] on div "Writer IPI" at bounding box center [221, 232] width 117 height 24
click at [318, 208] on input "Search Form" at bounding box center [492, 207] width 423 height 23
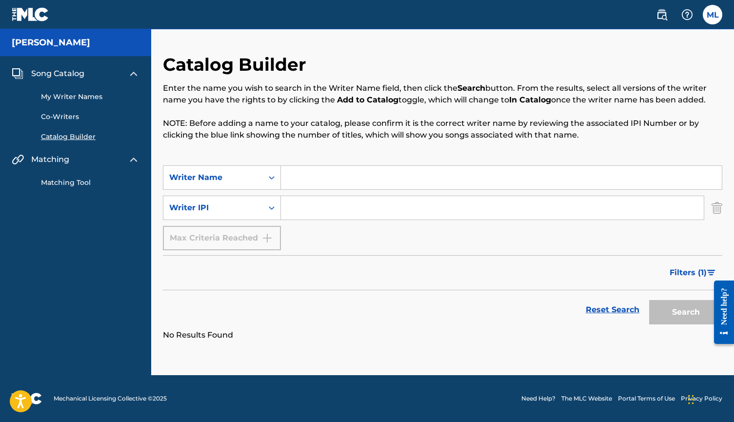
click at [320, 210] on input "Search Form" at bounding box center [492, 207] width 423 height 23
paste input "00800396755"
click at [703, 316] on button "Search" at bounding box center [685, 312] width 73 height 24
click at [319, 212] on input "00800396755" at bounding box center [492, 207] width 423 height 23
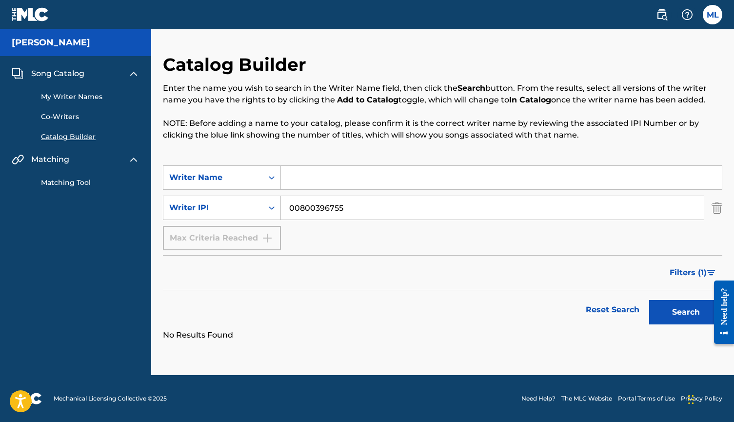
paste input "657"
type input "00800396657"
click at [679, 312] on button "Search" at bounding box center [685, 312] width 73 height 24
click at [69, 73] on span "Song Catalog" at bounding box center [57, 74] width 53 height 12
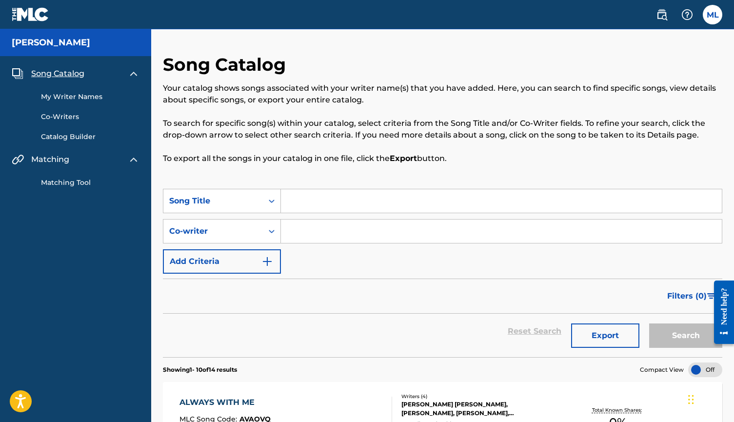
click at [60, 100] on link "My Writer Names" at bounding box center [90, 97] width 99 height 10
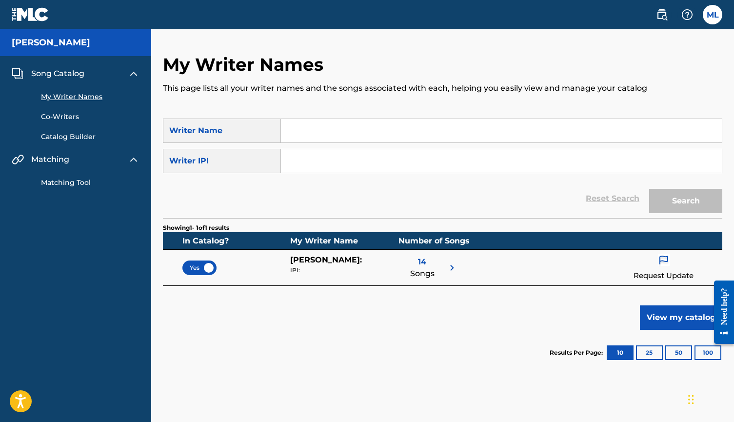
click at [63, 74] on span "Song Catalog" at bounding box center [57, 74] width 53 height 12
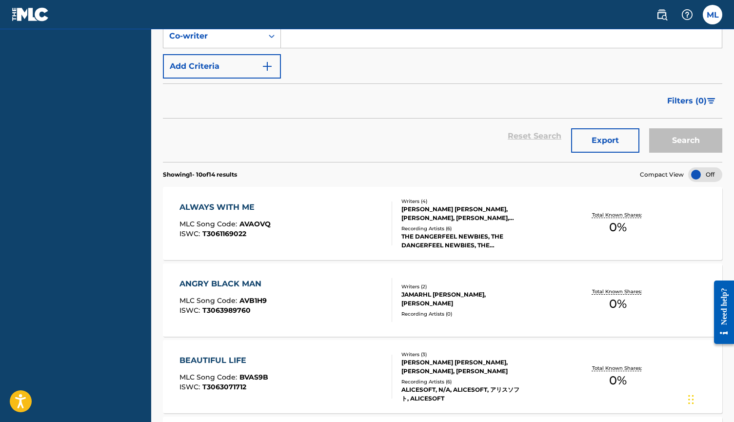
scroll to position [202, 0]
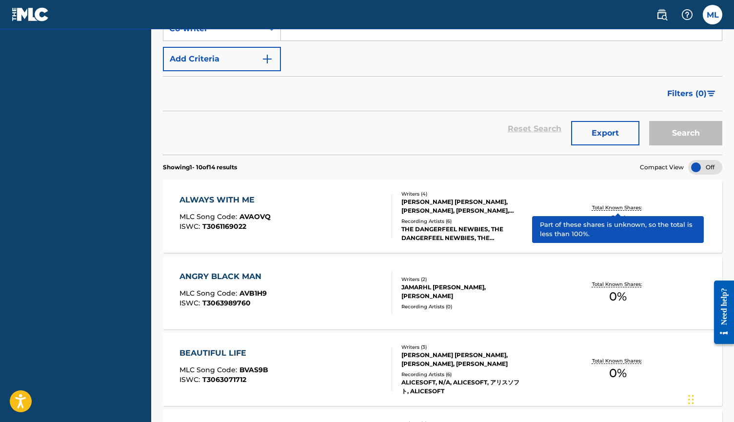
click at [616, 206] on p "Total Known Shares:" at bounding box center [618, 207] width 52 height 7
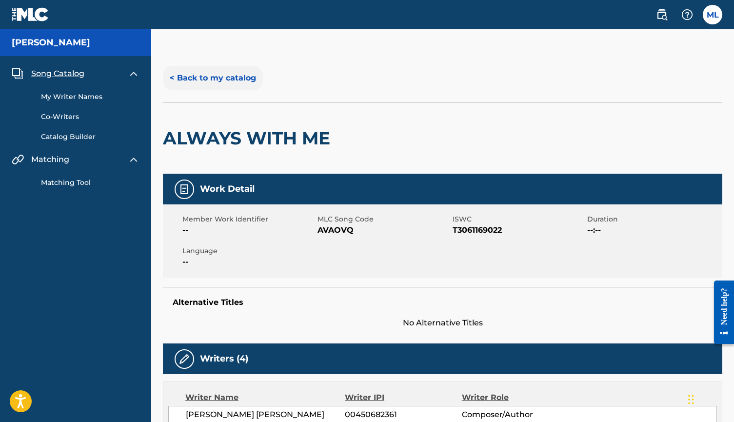
click at [213, 77] on button "< Back to my catalog" at bounding box center [213, 78] width 100 height 24
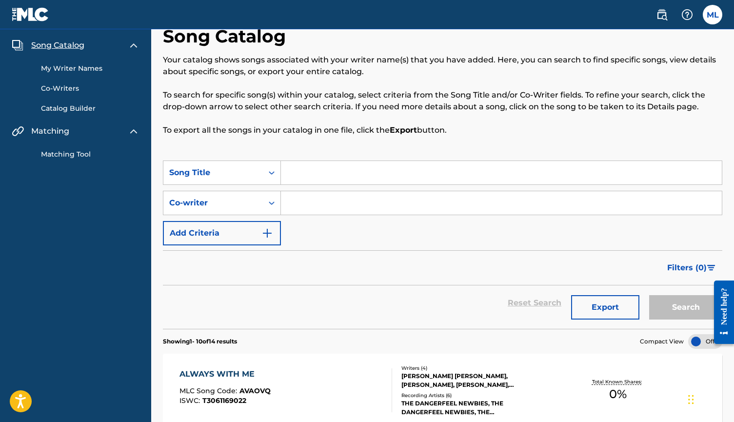
scroll to position [26, 0]
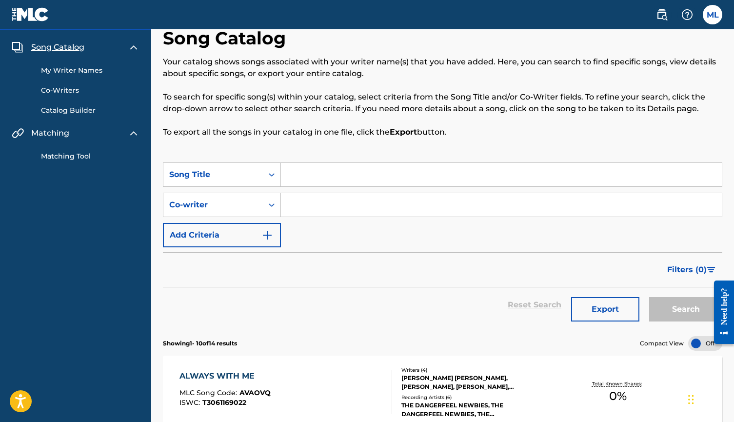
click at [308, 175] on input "Search Form" at bounding box center [501, 174] width 441 height 23
type input "A"
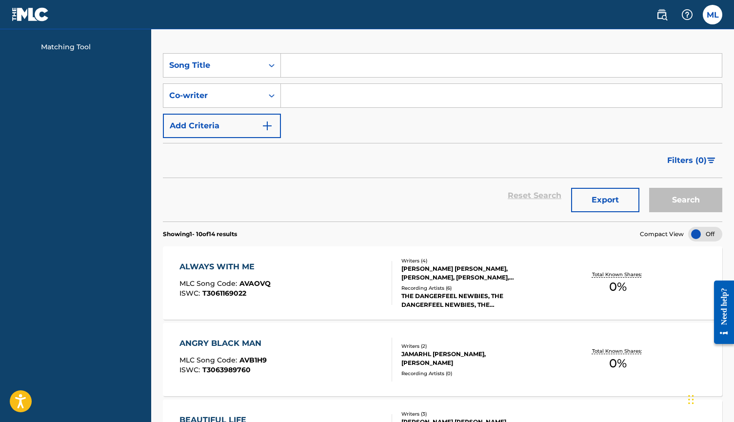
scroll to position [98, 0]
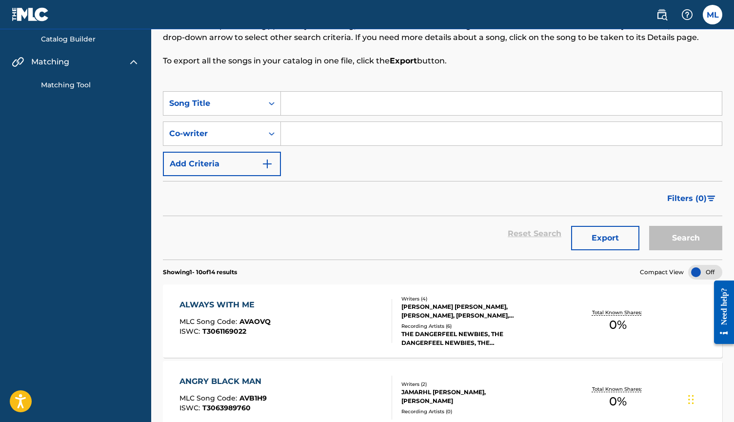
click at [316, 106] on input "Search Form" at bounding box center [501, 103] width 441 height 23
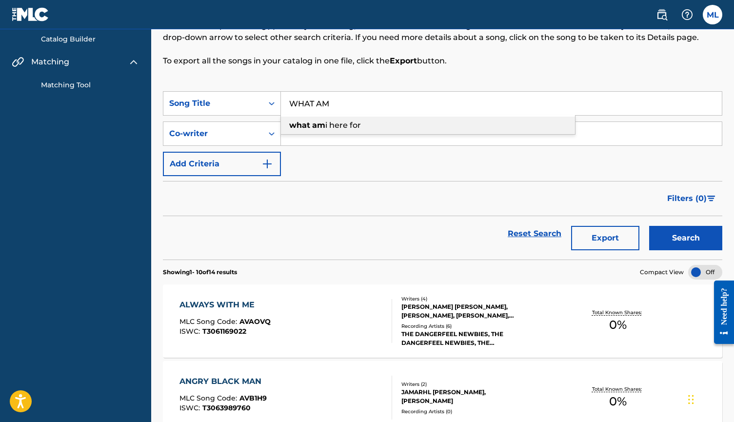
click at [315, 127] on strong "am" at bounding box center [318, 124] width 13 height 9
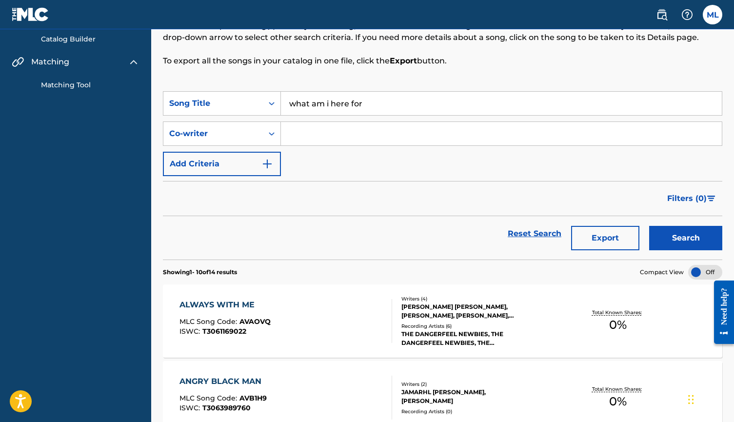
click at [387, 107] on input "what am i here for" at bounding box center [501, 103] width 441 height 23
type input "w"
type input "WHAT AM I HERE FOR"
click at [396, 165] on div "SearchWithCriteriad893ce5f-ae4f-4565-bc6f-d16696c0247f Song Title WHAT AM I HER…" at bounding box center [442, 133] width 559 height 85
click at [292, 133] on input "Search Form" at bounding box center [501, 133] width 441 height 23
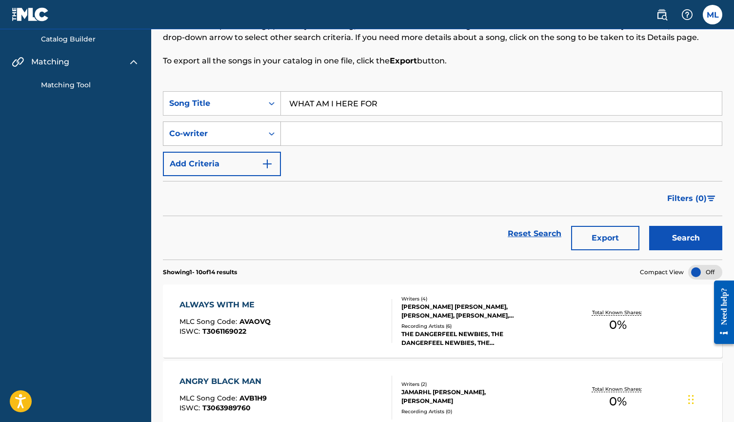
click at [267, 136] on div "Search Form" at bounding box center [272, 134] width 18 height 18
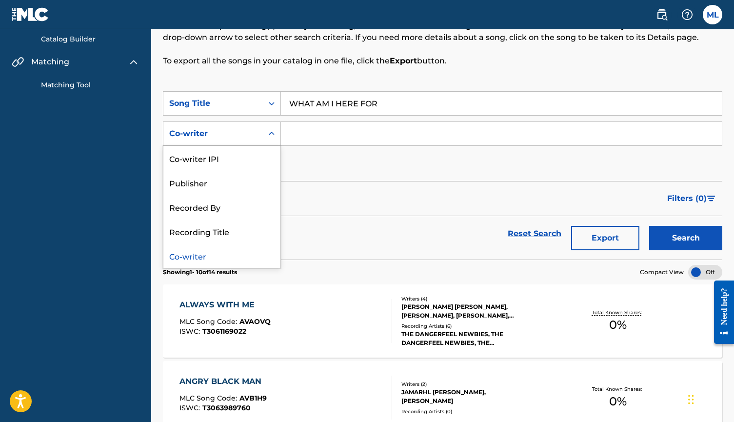
click at [305, 132] on input "Search Form" at bounding box center [501, 133] width 441 height 23
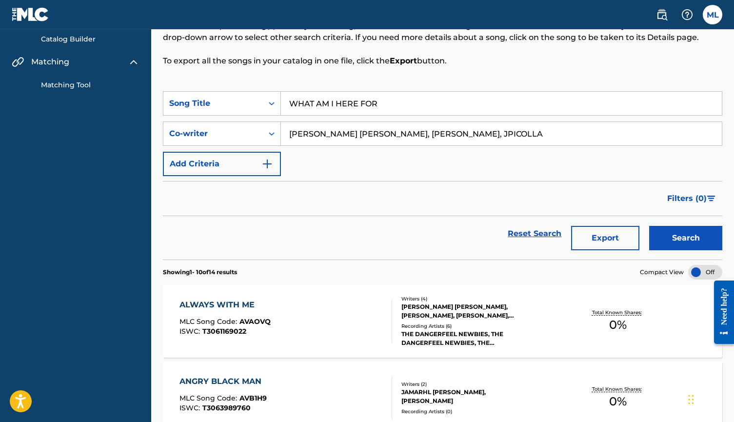
type input "DARREN JON WAGNER, JAMAL, JPICOLLA"
click at [447, 166] on div "SearchWithCriteriad893ce5f-ae4f-4565-bc6f-d16696c0247f Song Title WHAT AM I HER…" at bounding box center [442, 133] width 559 height 85
click at [473, 138] on input "DARREN JON WAGNER, JAMAL, JPICOLLA" at bounding box center [501, 133] width 441 height 23
click at [501, 308] on div "DARREN JON WAGNER, MARQUIS LOFTON, JAMAL AHMAD, J PICOLLA FAUST" at bounding box center [462, 311] width 123 height 18
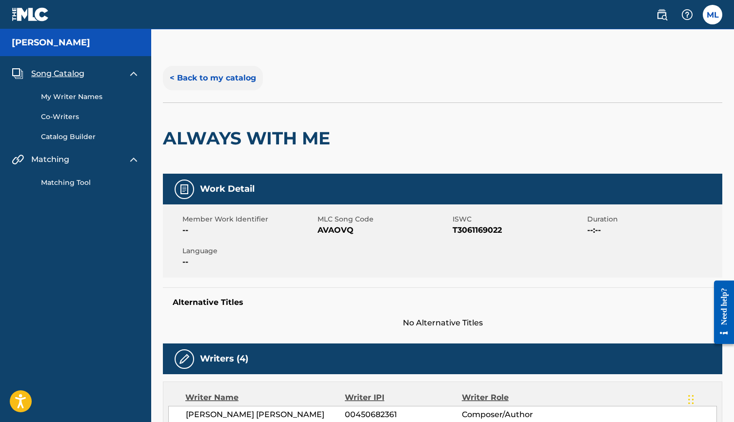
click at [212, 80] on button "< Back to my catalog" at bounding box center [213, 78] width 100 height 24
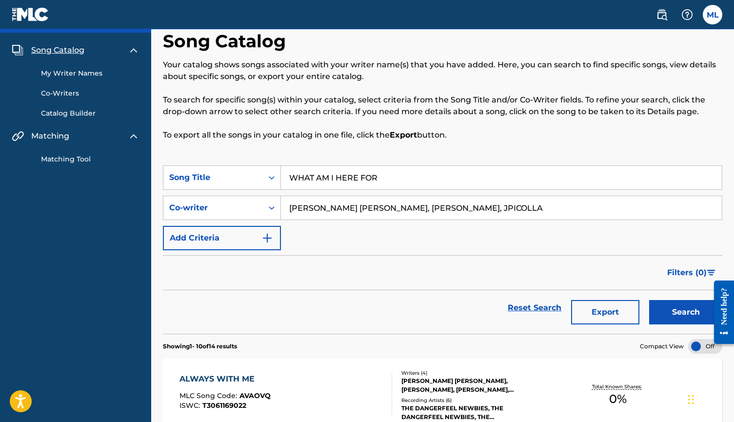
scroll to position [30, 0]
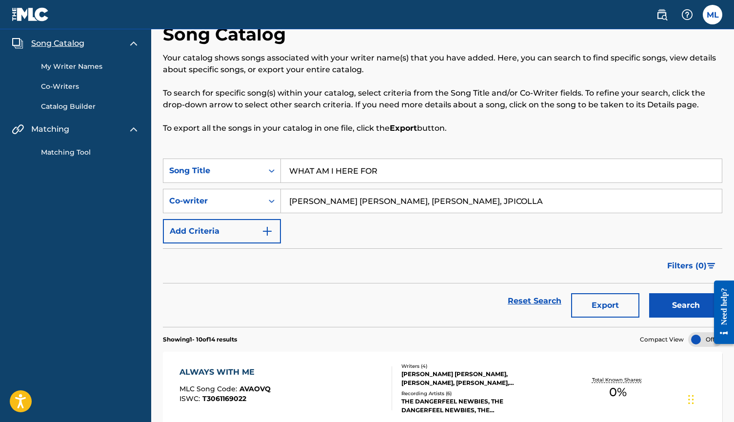
click at [476, 207] on input "DARREN JON WAGNER, JAMAL, JPICOLLA" at bounding box center [501, 200] width 441 height 23
click at [415, 202] on input "DARREN JON WAGNER, JAMAL, JPICOLLA FAUST" at bounding box center [501, 200] width 441 height 23
click at [423, 239] on div "SearchWithCriteriad893ce5f-ae4f-4565-bc6f-d16696c0247f Song Title WHAT AM I HER…" at bounding box center [442, 201] width 559 height 85
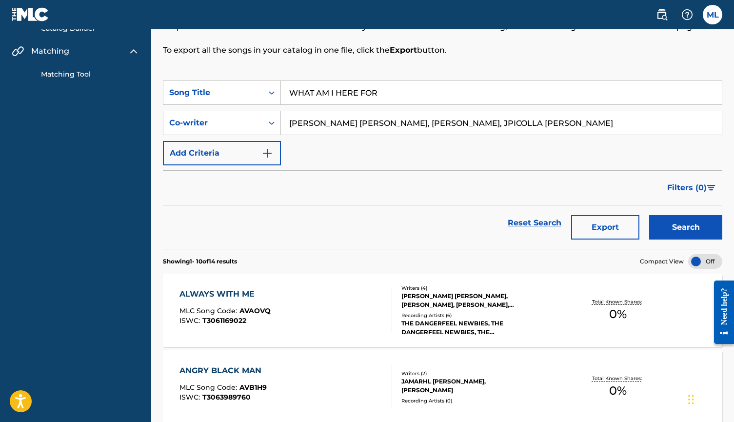
scroll to position [113, 0]
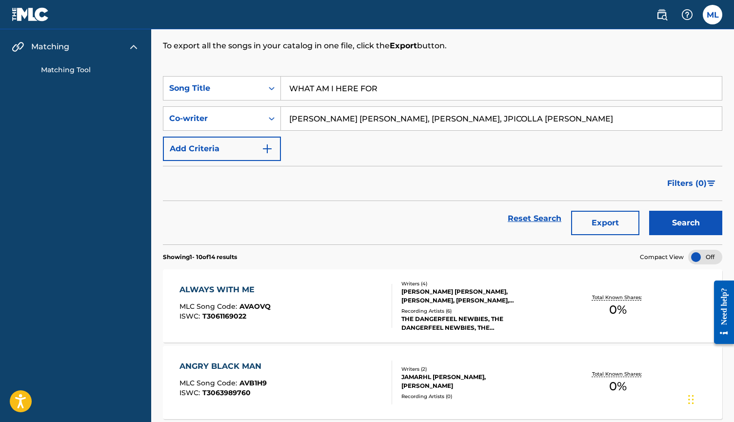
click at [387, 123] on input "DARREN JON WAGNER, JAMAL AHMAD, JPICOLLA FAUST" at bounding box center [501, 118] width 441 height 23
click at [387, 119] on input "DARREN JON WAGNER, JAMAL AHMAD, JPICOLLA FAUST" at bounding box center [501, 118] width 441 height 23
click at [346, 119] on input "DARREN JON WAGNER, JAMAL AHMAD, JPICOLLA FAUST" at bounding box center [501, 118] width 441 height 23
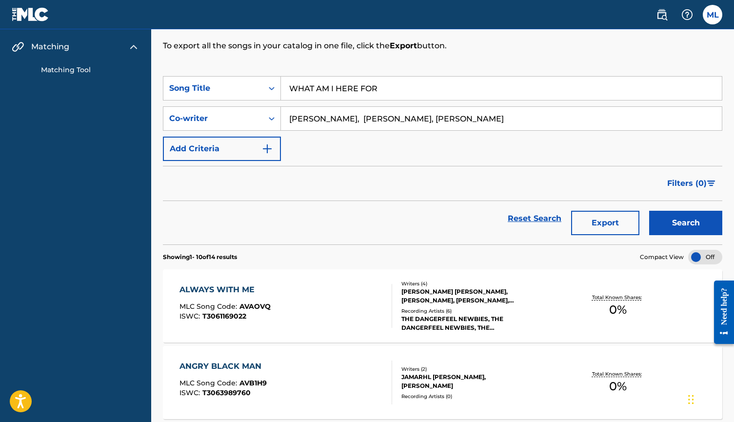
click at [346, 119] on input "WAGNER, DARREN J, JAMAL AHMAD, JPICOLLA FAUST" at bounding box center [501, 118] width 441 height 23
click at [379, 120] on input "WAGNER, DARREN J, JAMAL AHMAD, JPICOLLA FAUST" at bounding box center [501, 118] width 441 height 23
click at [463, 119] on input "WAGNER, DARREN J, BYRD, JAMAL AHMAD, JPICOLLA FAUST" at bounding box center [501, 118] width 441 height 23
click at [502, 118] on input "WAGNER, DARREN J, BYRD, JAMAL ELIAS, JPICOLLA FAUST" at bounding box center [501, 118] width 441 height 23
click at [515, 120] on input "WAGNER, DARREN J, BYRD, JAMAL ELIAS, FAUST" at bounding box center [501, 118] width 441 height 23
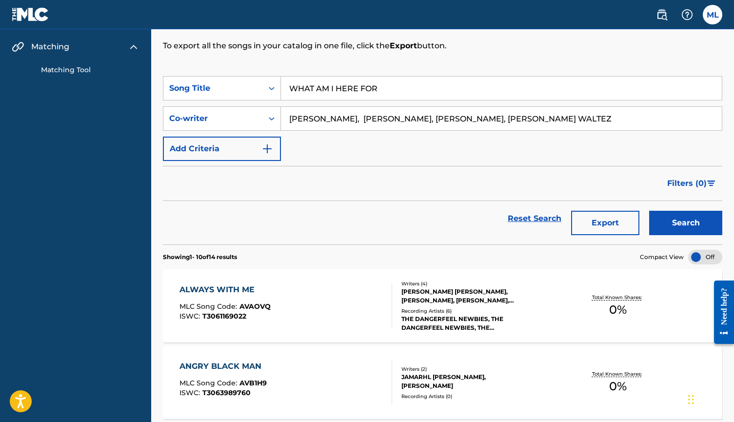
click at [585, 122] on input "WAGNER, DARREN J, BYRD, JAMAL ELIAS, FAUST, J. PICCOLA WALTEZ" at bounding box center [501, 118] width 441 height 23
drag, startPoint x: 378, startPoint y: 119, endPoint x: 572, endPoint y: 124, distance: 194.2
click at [587, 122] on input "WAGNER, DARREN J," at bounding box center [501, 118] width 441 height 23
type input "WAGNER, DARREN J"
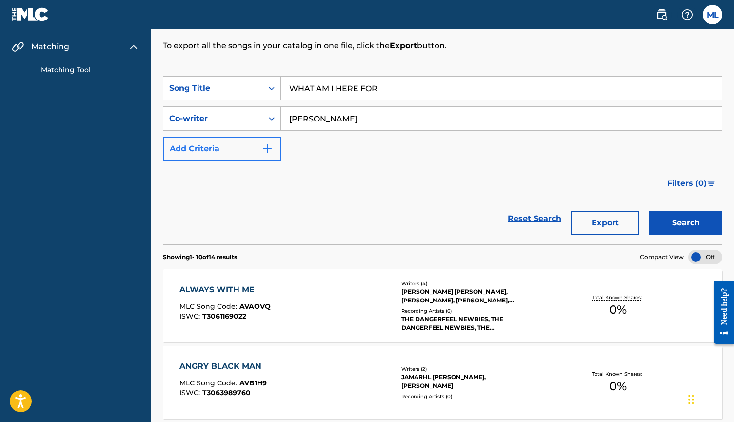
click at [271, 147] on img "Search Form" at bounding box center [267, 149] width 12 height 12
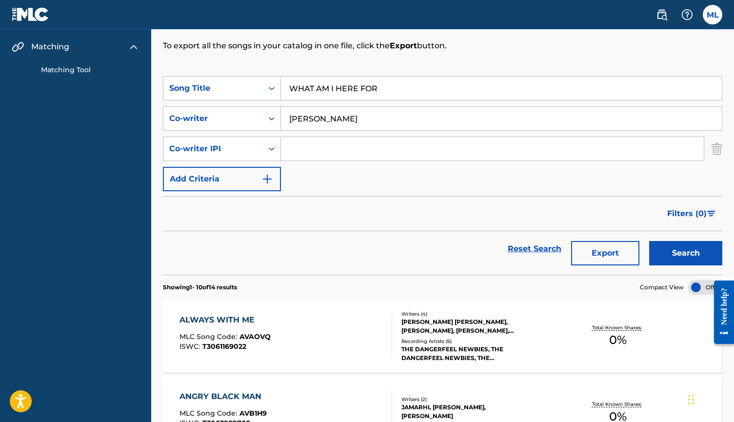
click at [306, 148] on input "Search Form" at bounding box center [492, 148] width 423 height 23
click at [325, 150] on input "Search Form" at bounding box center [492, 148] width 423 height 23
paste input "00652005974"
type input "00652005974"
click at [270, 178] on img "Search Form" at bounding box center [267, 179] width 12 height 12
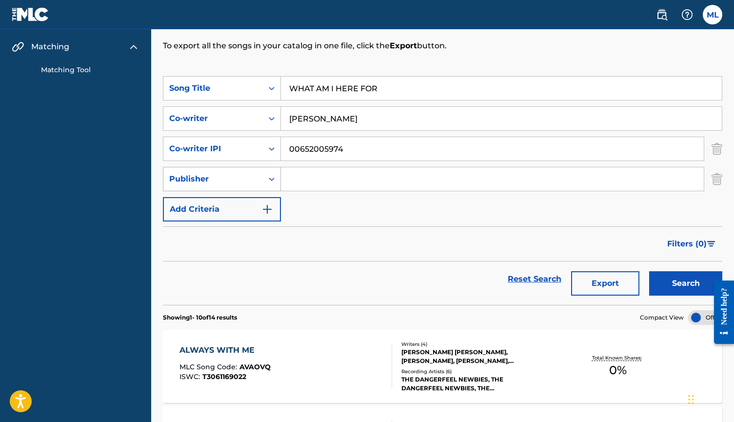
click at [275, 180] on icon "Search Form" at bounding box center [272, 179] width 10 height 10
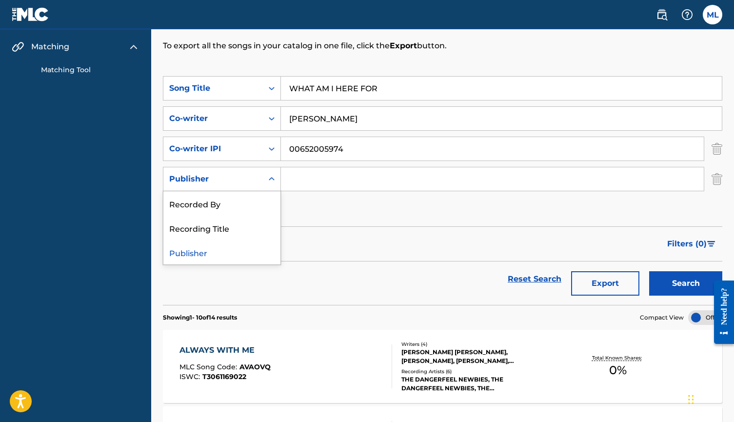
click at [295, 178] on input "Search Form" at bounding box center [492, 178] width 423 height 23
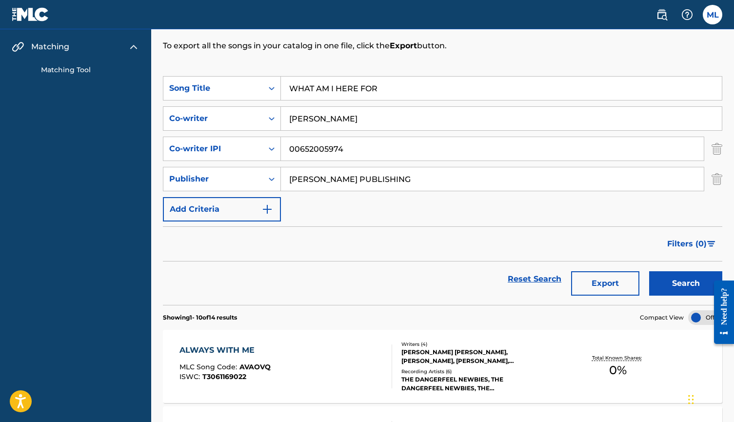
click at [416, 183] on input "LAWRENCE JOSEPH NICHOLAS PUBLISHING" at bounding box center [492, 178] width 423 height 23
type input "LAWRENCE JOSEPH NICHOLAS MUSIC PUBLISHING"
click at [274, 211] on button "Add Criteria" at bounding box center [222, 209] width 118 height 24
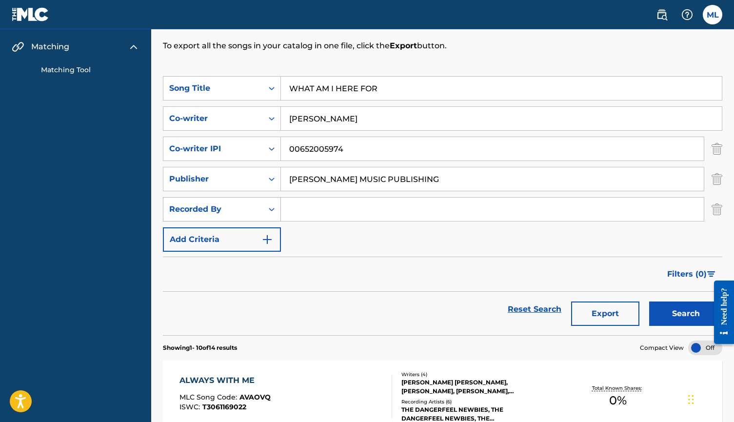
click at [274, 215] on div "Search Form" at bounding box center [272, 209] width 18 height 18
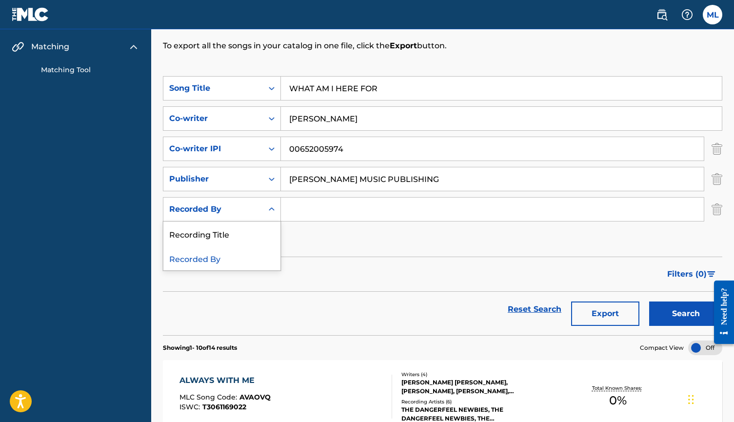
click at [321, 236] on div "SearchWithCriteriad893ce5f-ae4f-4565-bc6f-d16696c0247f Song Title WHAT AM I HER…" at bounding box center [442, 164] width 559 height 176
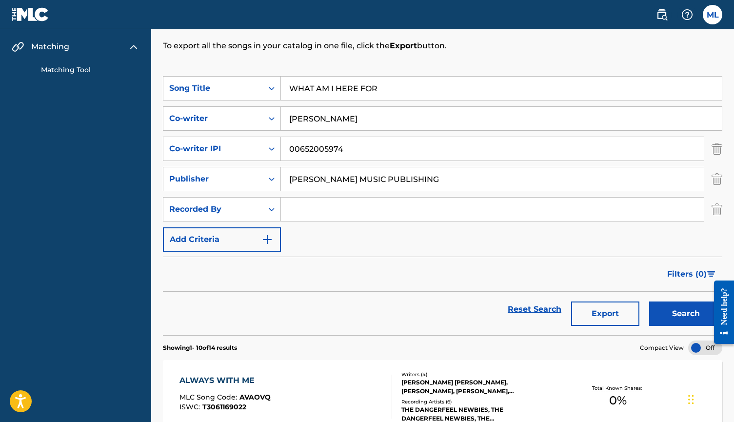
click at [300, 275] on div "Filters ( 0 )" at bounding box center [442, 274] width 559 height 35
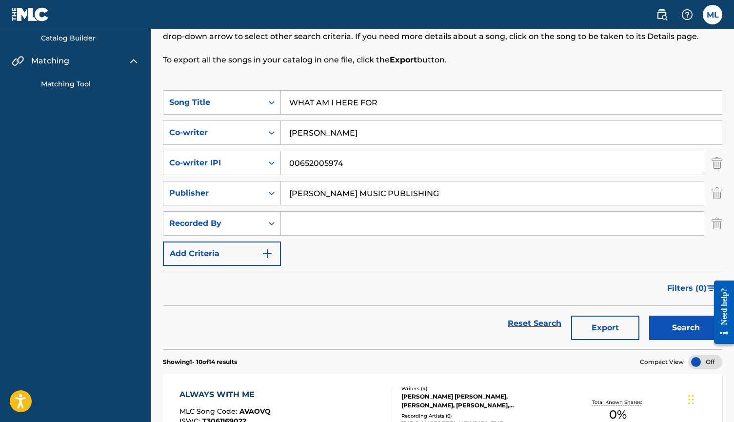
scroll to position [96, 0]
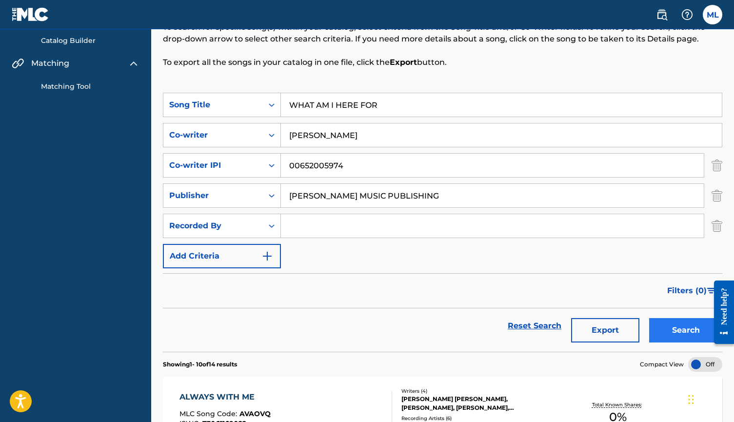
click at [689, 327] on button "Search" at bounding box center [685, 330] width 73 height 24
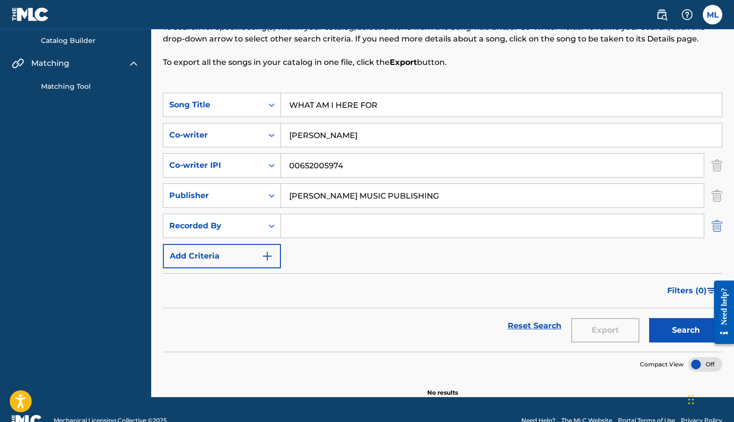
click at [717, 223] on img "Search Form" at bounding box center [717, 226] width 11 height 24
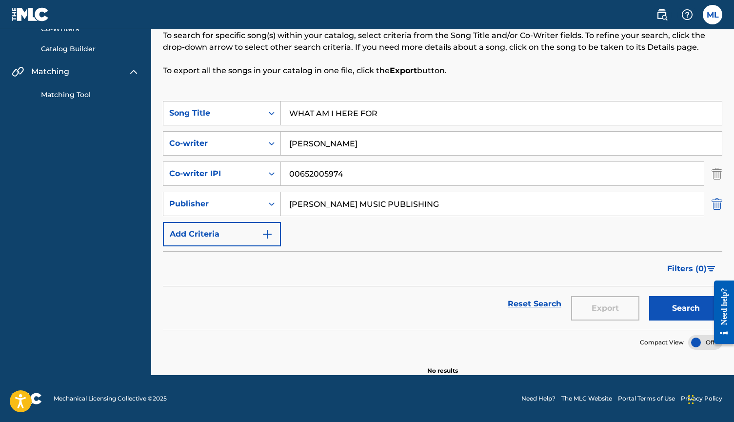
click at [717, 208] on img "Search Form" at bounding box center [717, 204] width 11 height 24
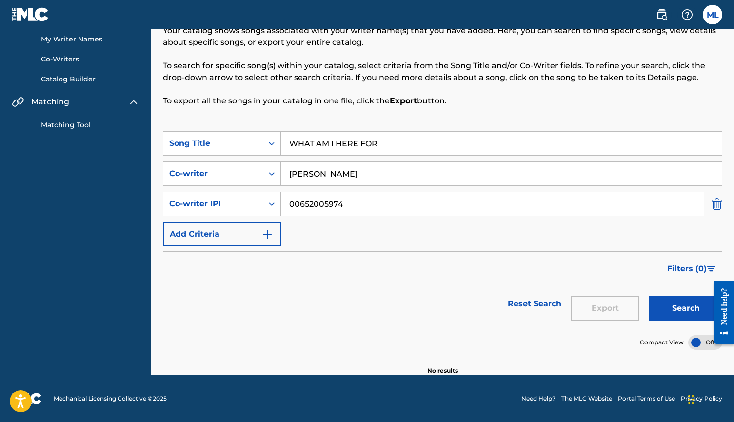
click at [717, 198] on img "Search Form" at bounding box center [717, 204] width 11 height 24
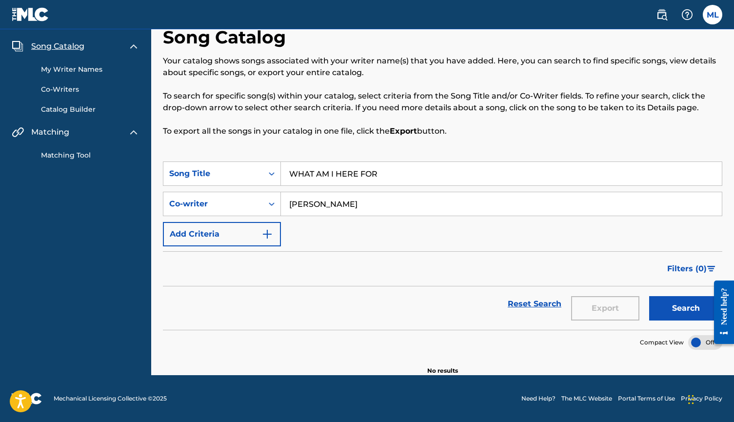
scroll to position [27, 0]
click at [72, 46] on span "Song Catalog" at bounding box center [57, 46] width 53 height 12
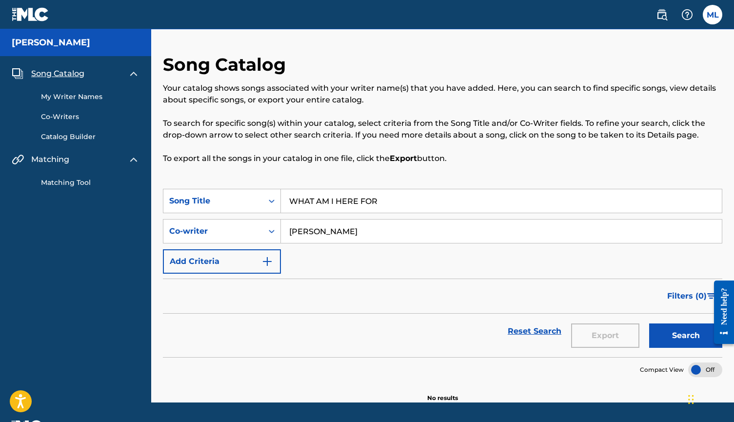
click at [69, 96] on link "My Writer Names" at bounding box center [90, 97] width 99 height 10
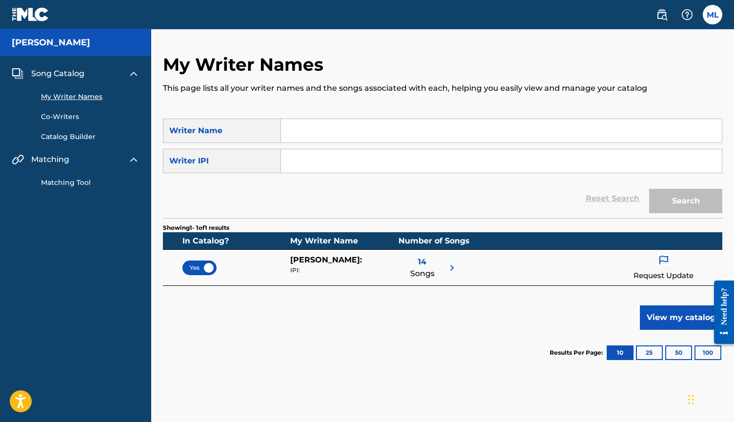
click at [306, 136] on input "Search Form" at bounding box center [501, 130] width 441 height 23
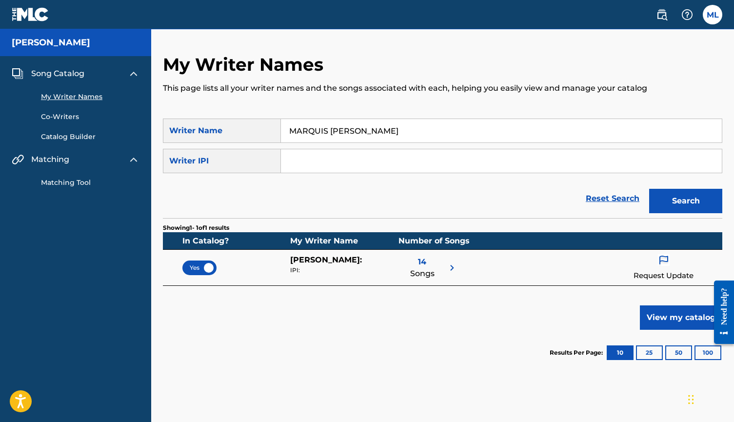
type input "MARQUIS KYLE LOFTON"
click at [339, 163] on input "Search Form" at bounding box center [501, 160] width 441 height 23
click at [377, 163] on input "Search Form" at bounding box center [501, 160] width 441 height 23
paste input "00800396559"
type input "00800396559"
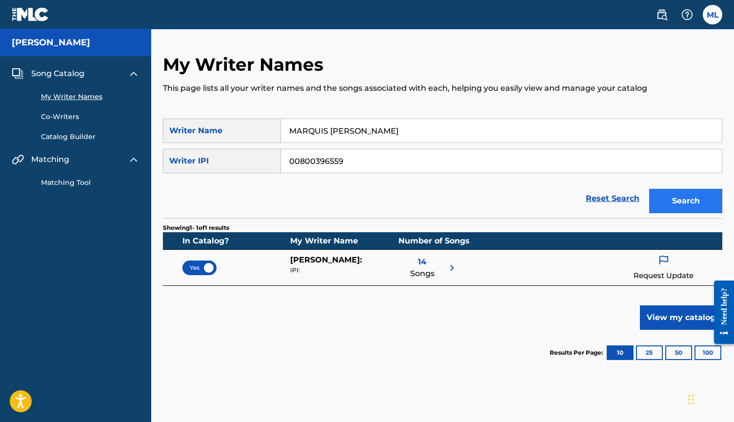
click at [677, 208] on button "Search" at bounding box center [685, 201] width 73 height 24
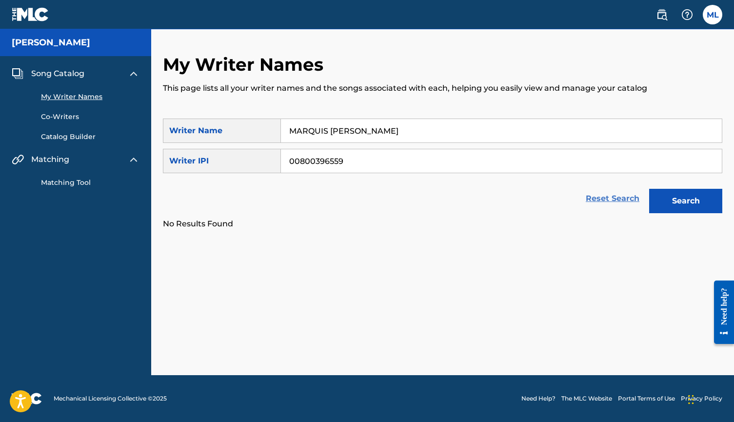
click at [615, 201] on link "Reset Search" at bounding box center [612, 198] width 63 height 21
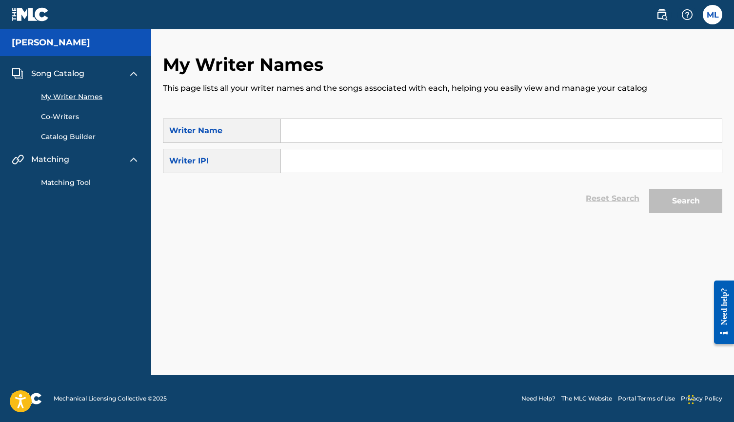
click at [338, 122] on input "Search Form" at bounding box center [501, 130] width 441 height 23
type input "MARQUIS"
click at [686, 201] on button "Search" at bounding box center [685, 201] width 73 height 24
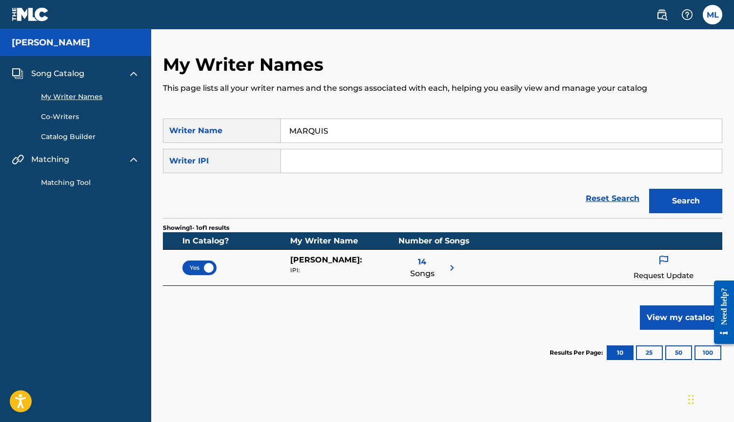
click at [70, 117] on link "Co-Writers" at bounding box center [90, 117] width 99 height 10
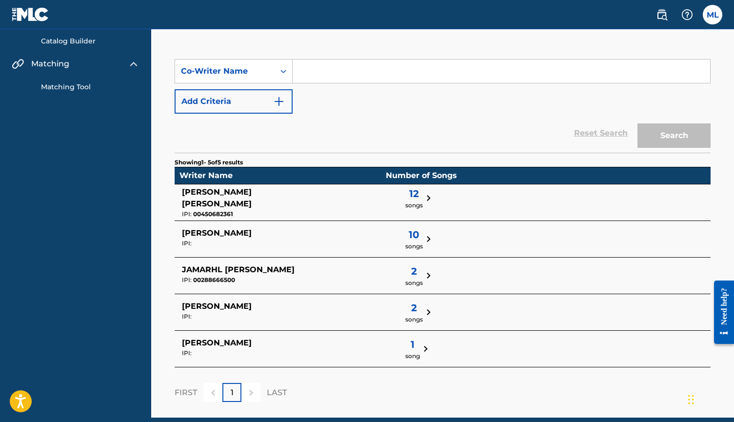
scroll to position [88, 0]
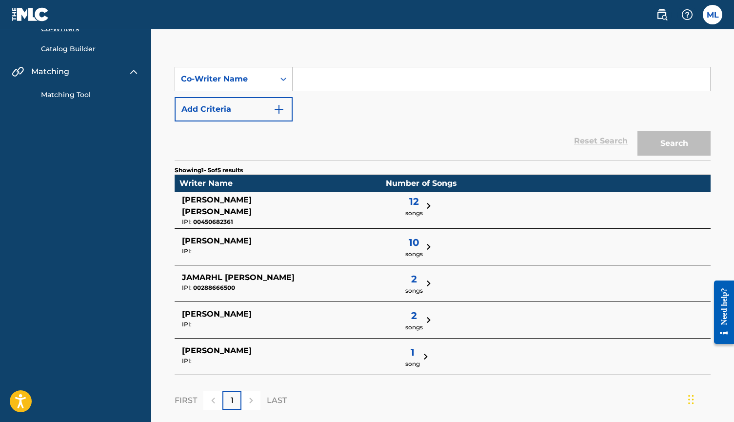
click at [308, 349] on div "1 song" at bounding box center [344, 356] width 73 height 23
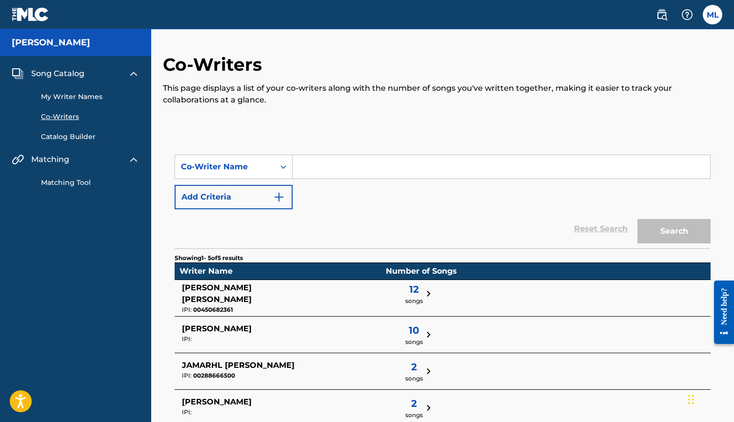
scroll to position [0, 0]
click at [79, 137] on link "Catalog Builder" at bounding box center [90, 137] width 99 height 10
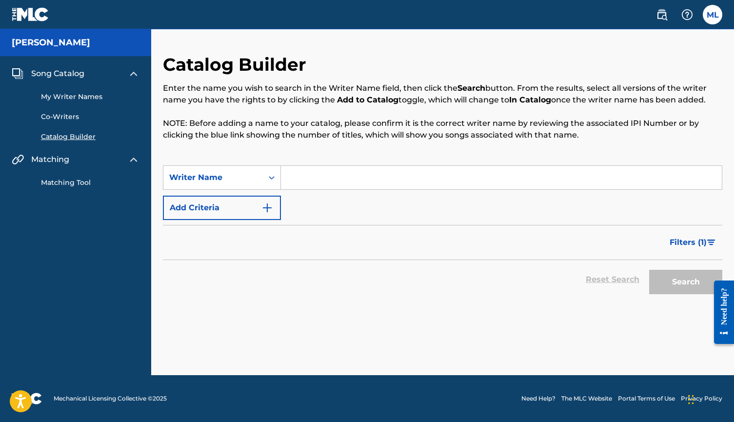
click at [57, 159] on span "Matching" at bounding box center [50, 160] width 38 height 12
click at [60, 182] on link "Matching Tool" at bounding box center [90, 183] width 99 height 10
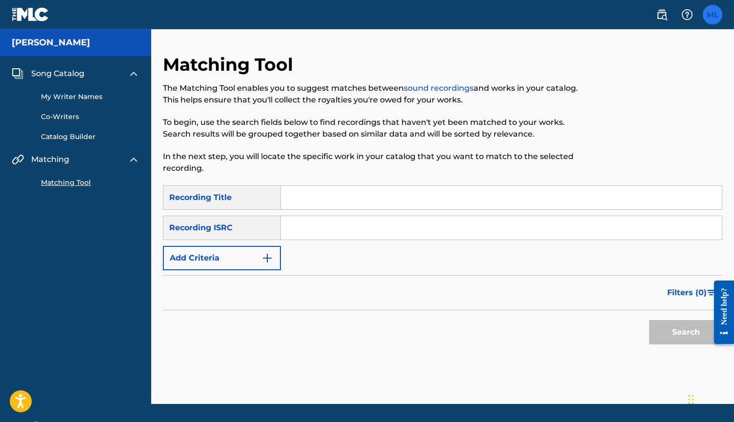
click at [714, 15] on label at bounding box center [713, 15] width 20 height 20
click at [713, 15] on input "ML Marquis Lofton marquis.lofton@gmail.com Notification Preferences Profile Log…" at bounding box center [713, 15] width 0 height 0
click at [55, 71] on span "Song Catalog" at bounding box center [57, 74] width 53 height 12
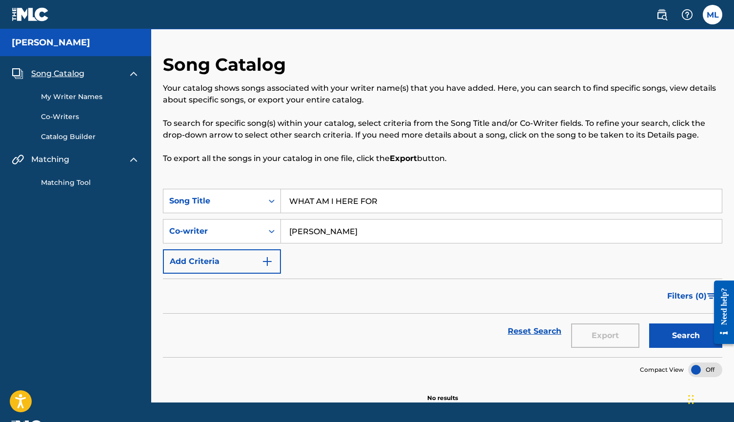
click at [385, 193] on input "WHAT AM I HERE FOR" at bounding box center [501, 200] width 441 height 23
click at [386, 202] on input "WHAT AM I HERE FOR" at bounding box center [501, 200] width 441 height 23
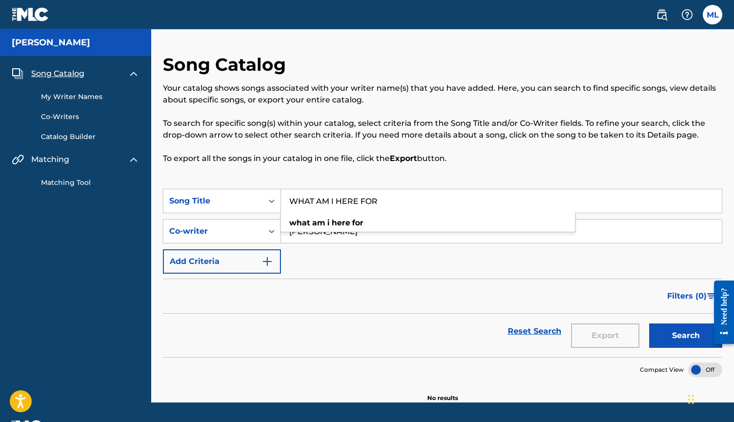
click at [369, 240] on input "WAGNER, DARREN J" at bounding box center [501, 230] width 441 height 23
click at [369, 233] on input "WAGNER, DARREN J" at bounding box center [501, 230] width 441 height 23
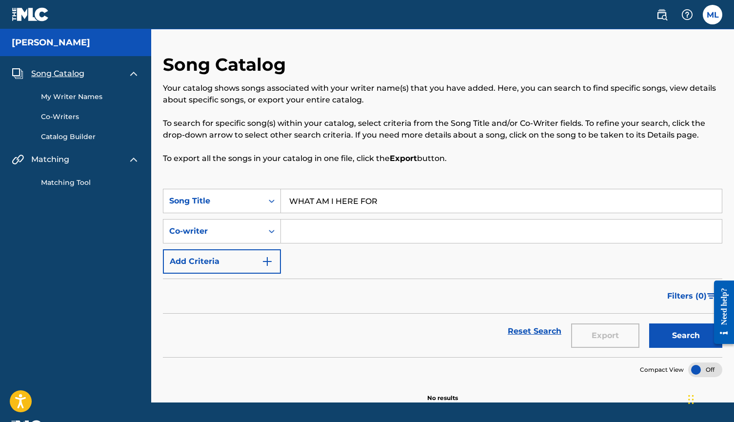
click at [395, 194] on input "WHAT AM I HERE FOR" at bounding box center [501, 200] width 441 height 23
click at [686, 336] on button "Search" at bounding box center [685, 335] width 73 height 24
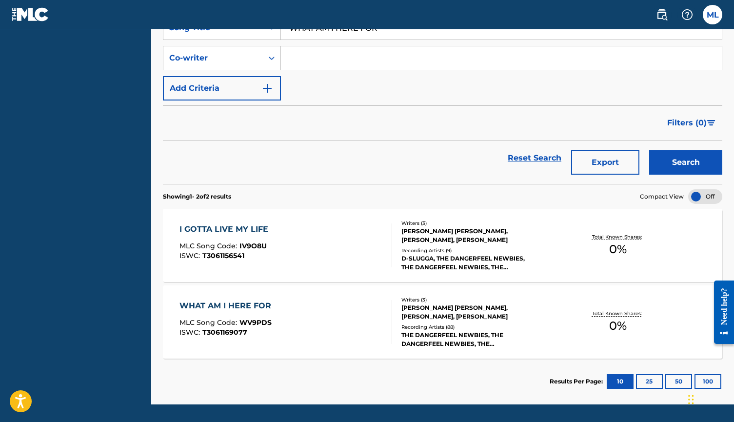
scroll to position [180, 0]
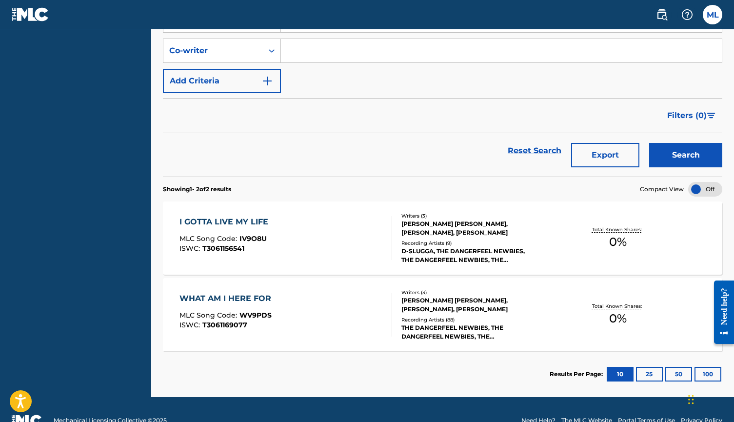
click at [320, 303] on div "WHAT AM I HERE FOR MLC Song Code : WV9PDS ISWC : T3061169077" at bounding box center [285, 315] width 213 height 44
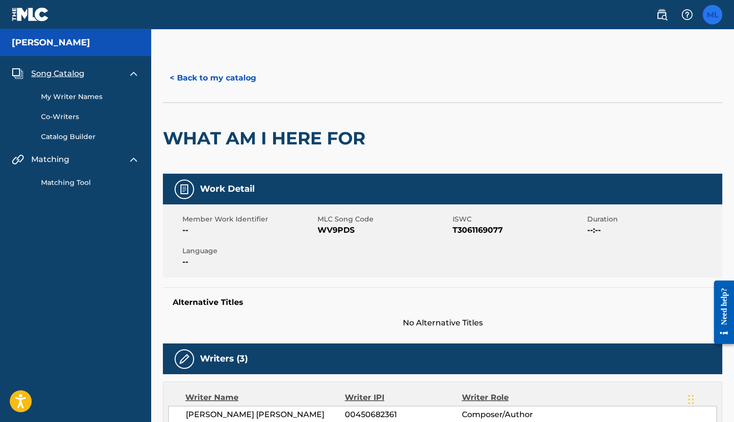
click at [720, 15] on label at bounding box center [713, 15] width 20 height 20
click at [713, 15] on input "ML Marquis Lofton marquis.lofton@gmail.com Notification Preferences Profile Log…" at bounding box center [713, 15] width 0 height 0
click at [620, 121] on link "Profile" at bounding box center [617, 121] width 20 height 9
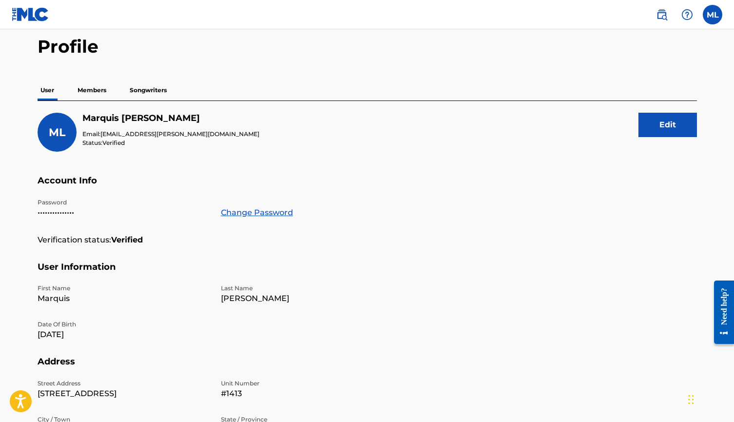
scroll to position [31, 0]
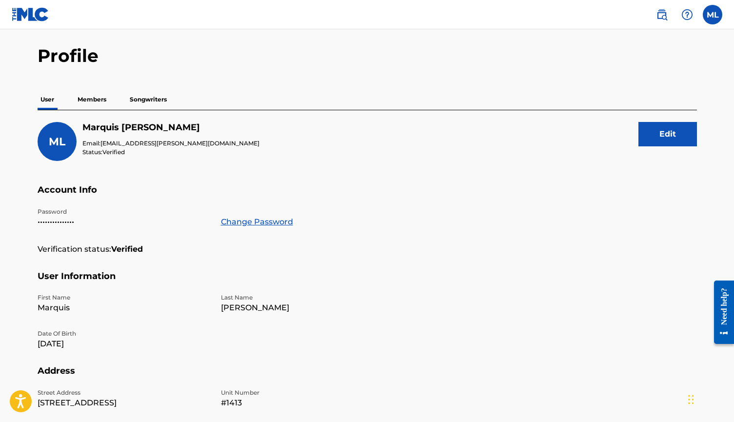
click at [91, 100] on p "Members" at bounding box center [92, 99] width 35 height 20
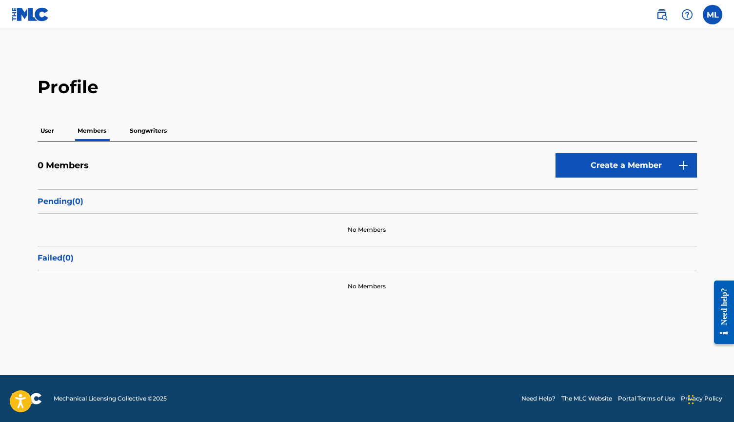
click at [152, 131] on p "Songwriters" at bounding box center [148, 130] width 43 height 20
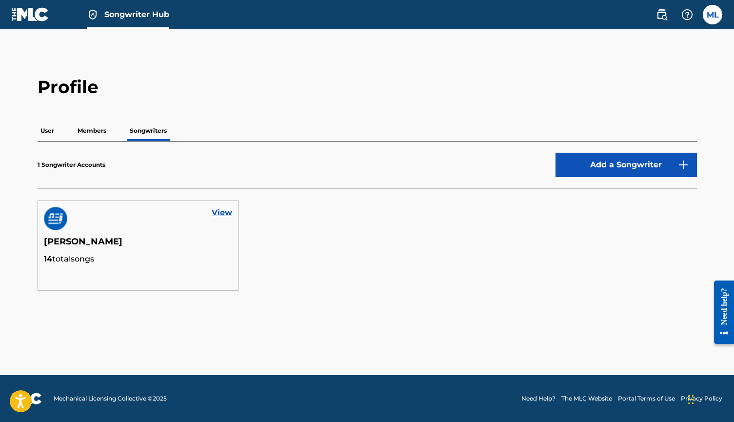
click at [133, 28] on div "Songwriter Hub" at bounding box center [128, 14] width 82 height 29
click at [131, 16] on span "Songwriter Hub" at bounding box center [136, 14] width 65 height 11
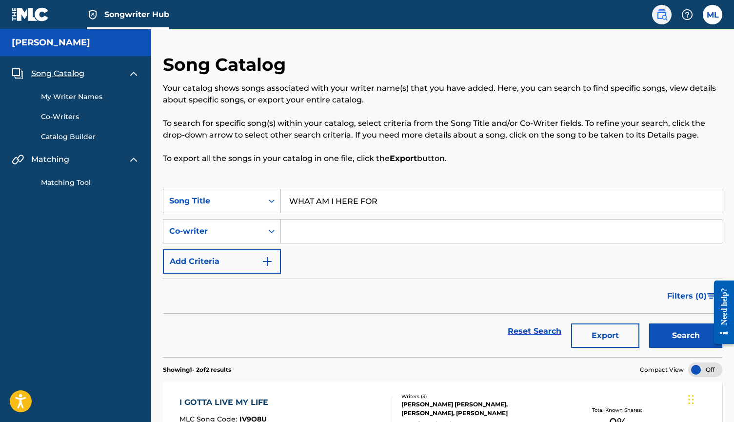
click at [659, 15] on img at bounding box center [662, 15] width 12 height 12
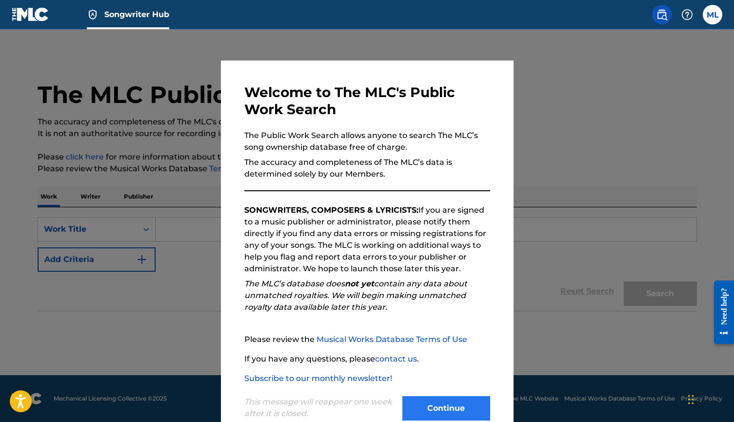
click at [440, 408] on button "Continue" at bounding box center [446, 408] width 88 height 24
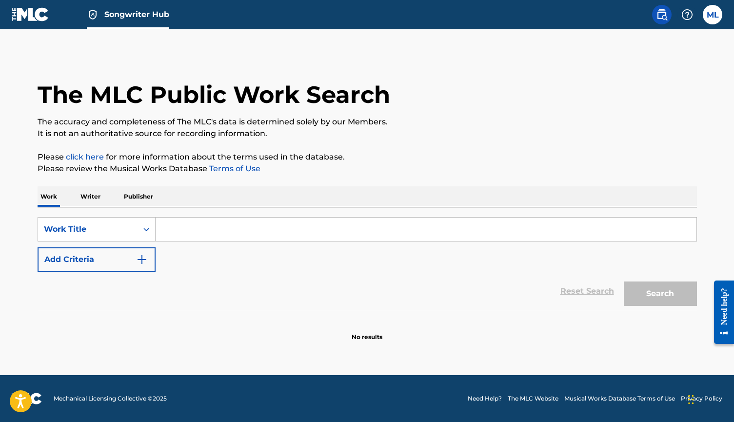
click at [38, 18] on img at bounding box center [31, 14] width 38 height 14
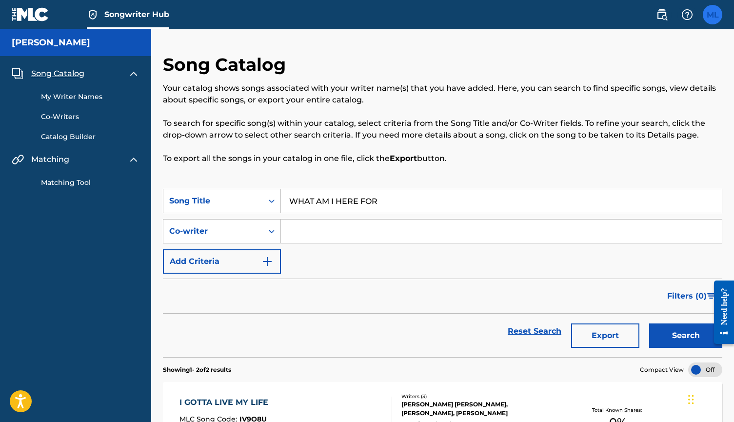
click at [714, 22] on label at bounding box center [713, 15] width 20 height 20
click at [713, 15] on input "ML Marquis Lofton marquis.lofton@gmail.com Notification Preferences Profile Log…" at bounding box center [713, 15] width 0 height 0
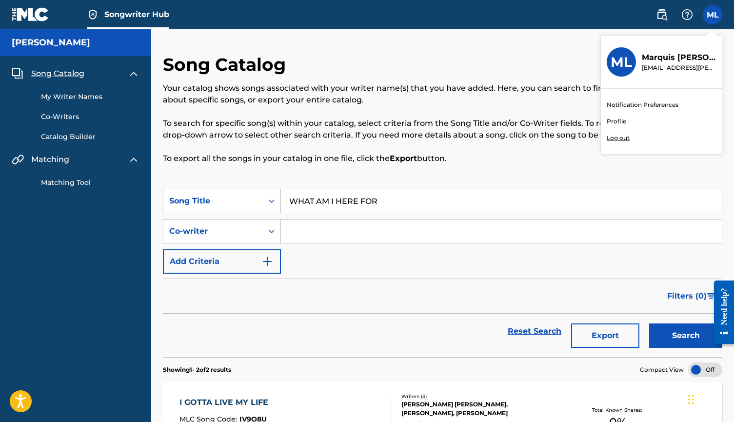
click at [620, 138] on p "Log out" at bounding box center [618, 138] width 23 height 9
click at [713, 15] on input "ML Marquis Lofton marquis.lofton@gmail.com Notification Preferences Profile Log…" at bounding box center [713, 15] width 0 height 0
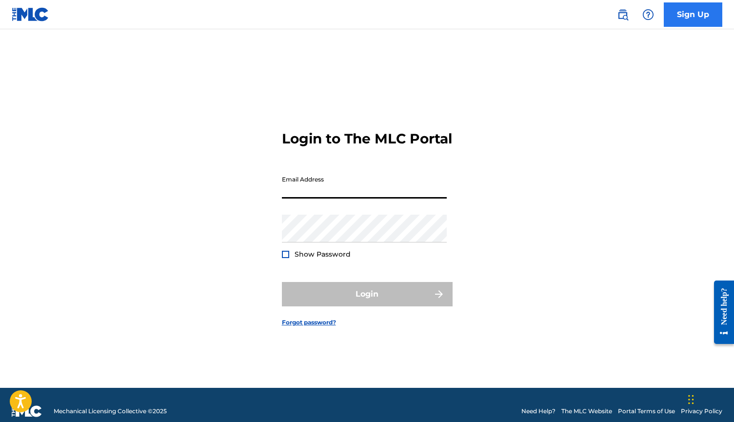
click at [685, 19] on link "Sign Up" at bounding box center [693, 14] width 59 height 24
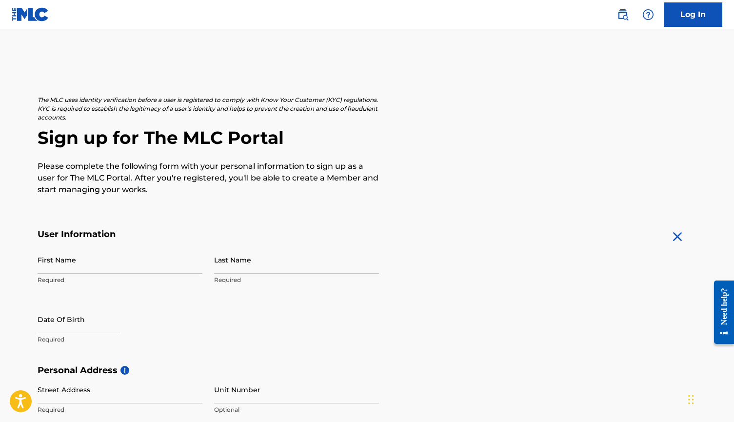
click at [30, 17] on img at bounding box center [31, 14] width 38 height 14
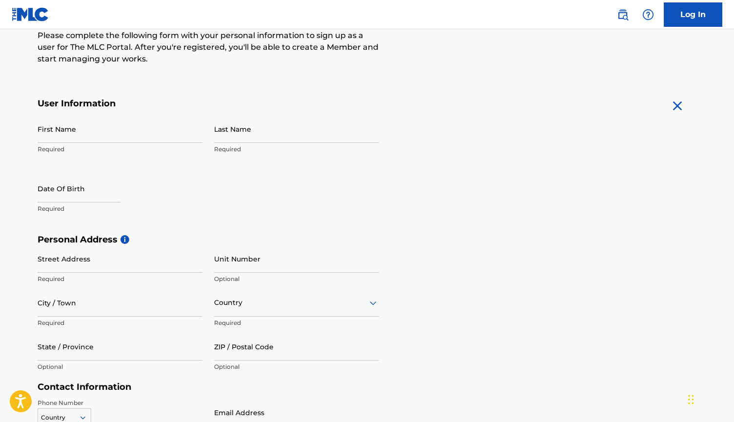
scroll to position [129, 0]
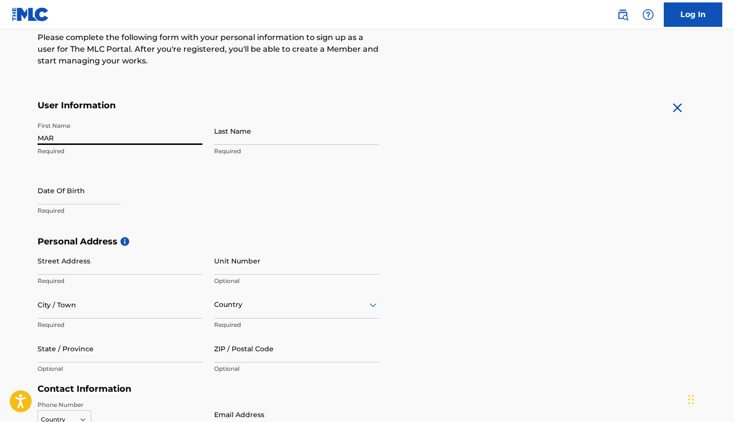
click at [71, 141] on input "MAR" at bounding box center [120, 131] width 165 height 28
type input "MARQUIS"
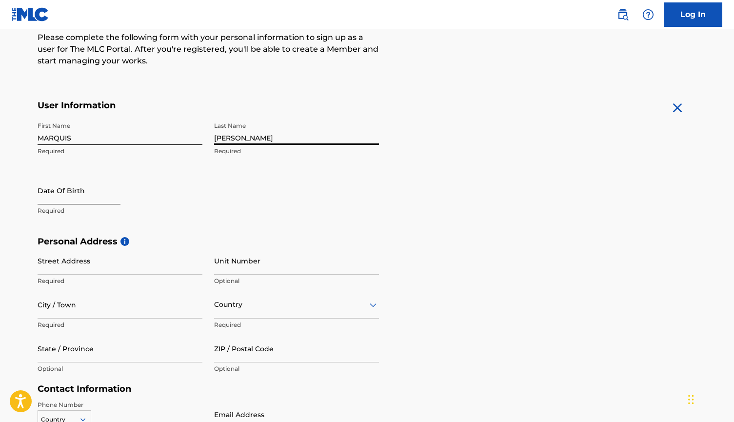
type input "LOFTON"
select select "8"
select select "2025"
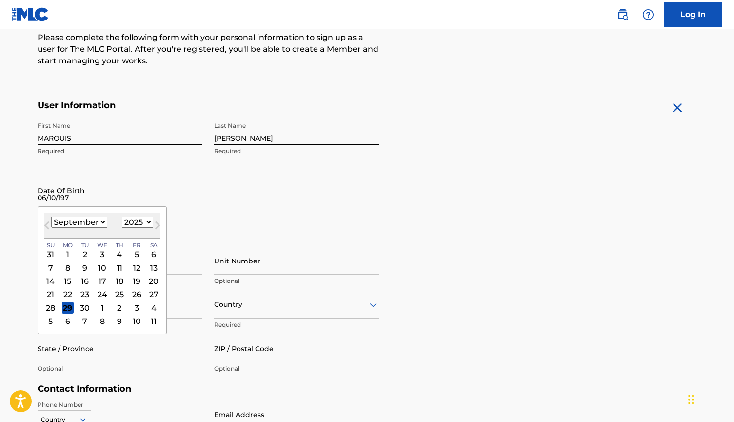
type input "06/10/1977"
click at [378, 214] on div "First Name MARQUIS Required Last Name LOFTON Required Date Of Birth 06/10/1977 …" at bounding box center [208, 176] width 341 height 119
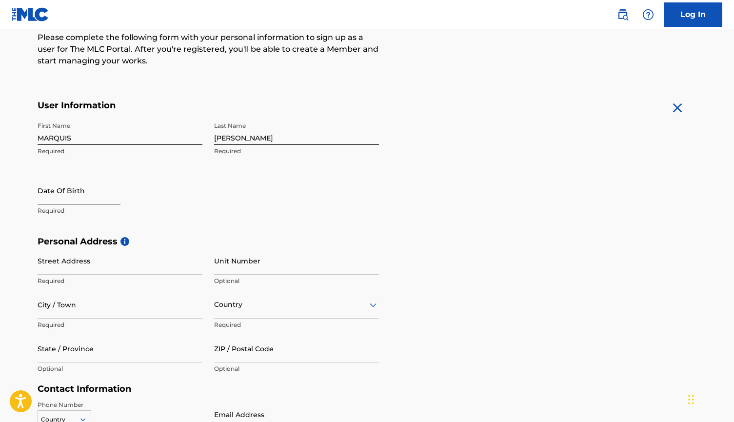
click at [102, 202] on input "text" at bounding box center [79, 191] width 83 height 28
select select "8"
select select "2025"
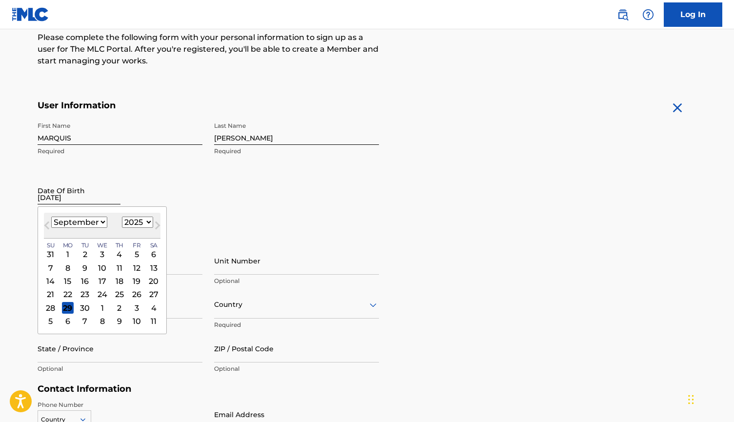
click at [80, 200] on input "06/10/1977" at bounding box center [79, 191] width 83 height 28
type input "06/10/1977"
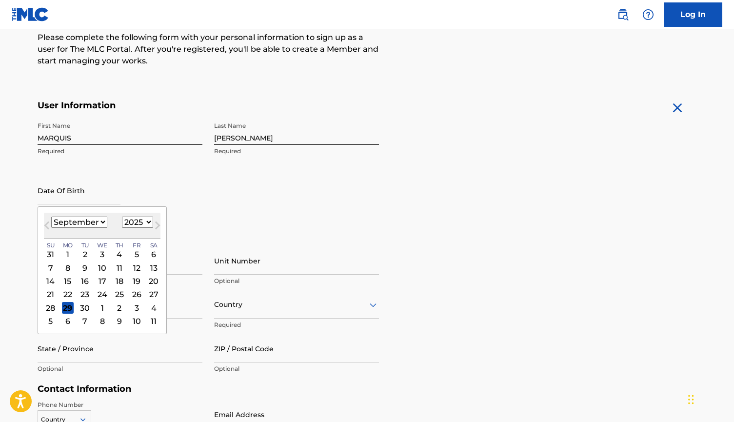
click at [94, 219] on select "January February March April May June July August September October November De…" at bounding box center [79, 222] width 56 height 11
select select "5"
click at [82, 267] on div "10" at bounding box center [85, 268] width 12 height 12
type input "June 10 2025"
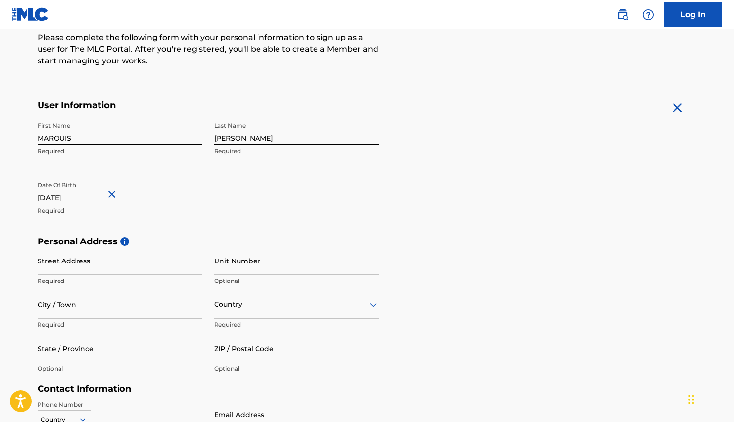
click at [90, 198] on input "June 10 2025" at bounding box center [79, 191] width 83 height 28
select select "5"
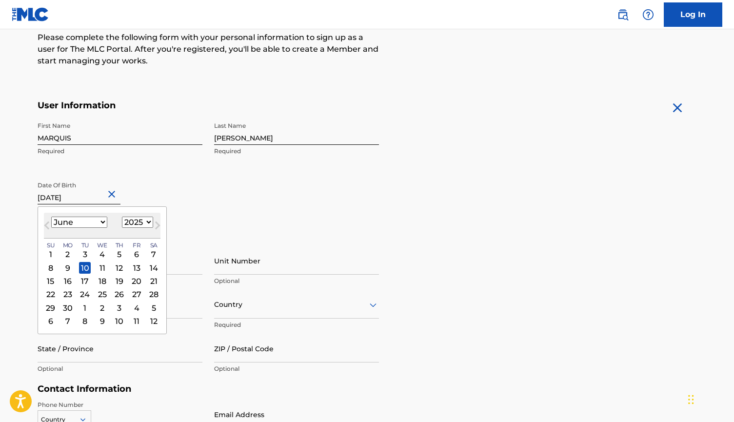
click at [136, 220] on select "1899 1900 1901 1902 1903 1904 1905 1906 1907 1908 1909 1910 1911 1912 1913 1914…" at bounding box center [137, 222] width 31 height 11
select select "1977"
click at [113, 228] on div "June 1977 January February March April May June July August September October N…" at bounding box center [102, 226] width 117 height 26
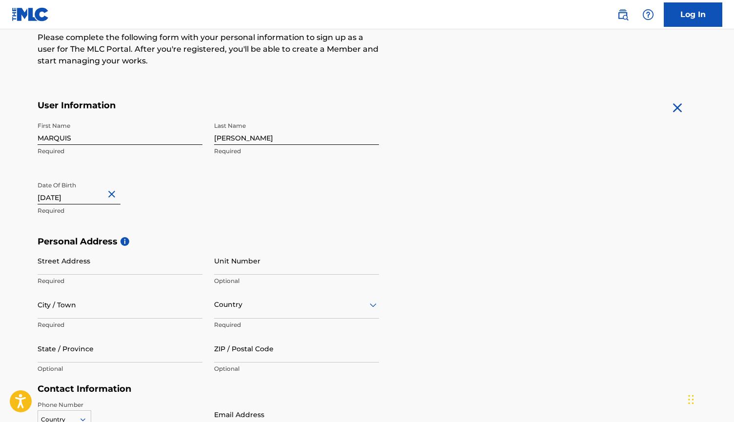
click at [93, 200] on input "June 10 2025" at bounding box center [79, 191] width 83 height 28
select select "5"
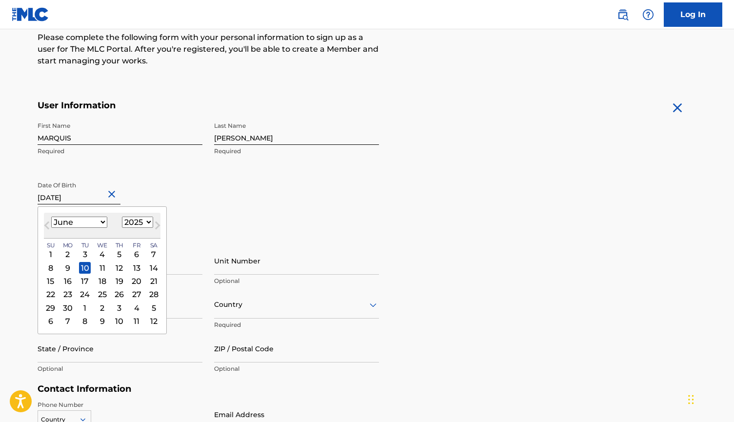
click at [139, 224] on select "1899 1900 1901 1902 1903 1904 1905 1906 1907 1908 1909 1910 1911 1912 1913 1914…" at bounding box center [137, 222] width 31 height 11
select select "1977"
click at [150, 221] on button "Next Month" at bounding box center [158, 227] width 16 height 16
click at [48, 224] on span "Previous Month" at bounding box center [48, 226] width 0 height 15
select select "5"
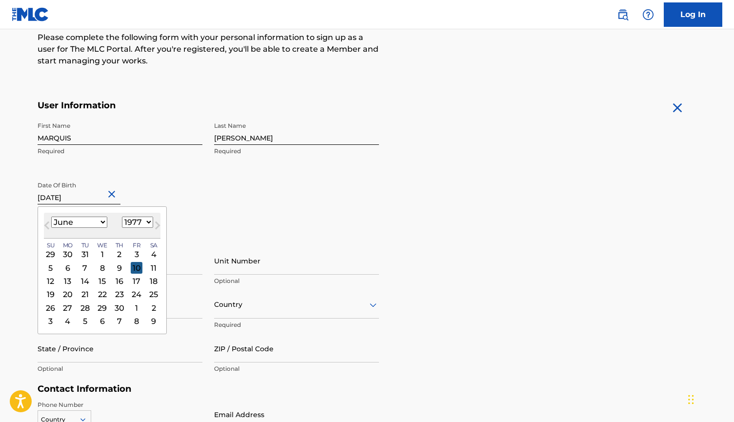
click at [131, 266] on div "10" at bounding box center [137, 268] width 12 height 12
type input "June 10 1977"
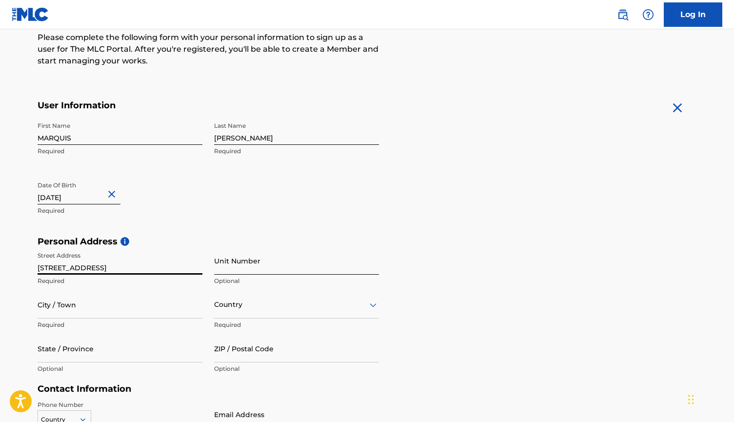
type input "11245 WEST ROAD"
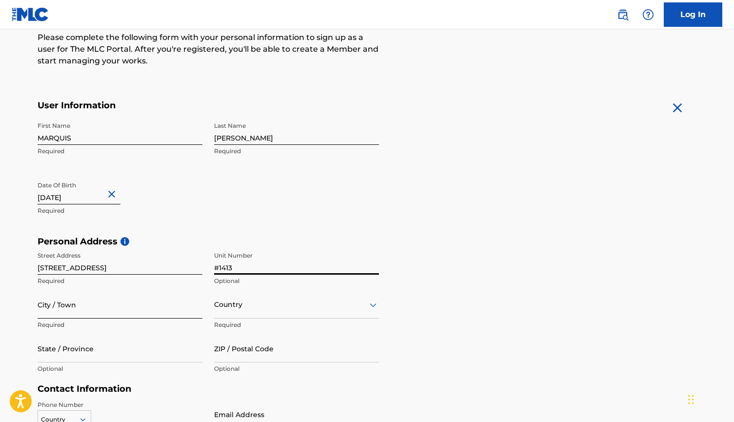
type input "#1413"
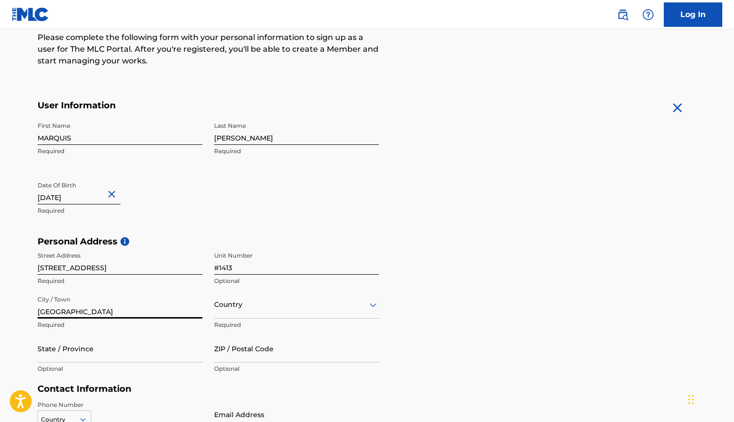
type input "HOUSTON"
click at [256, 313] on div "Country" at bounding box center [296, 305] width 165 height 28
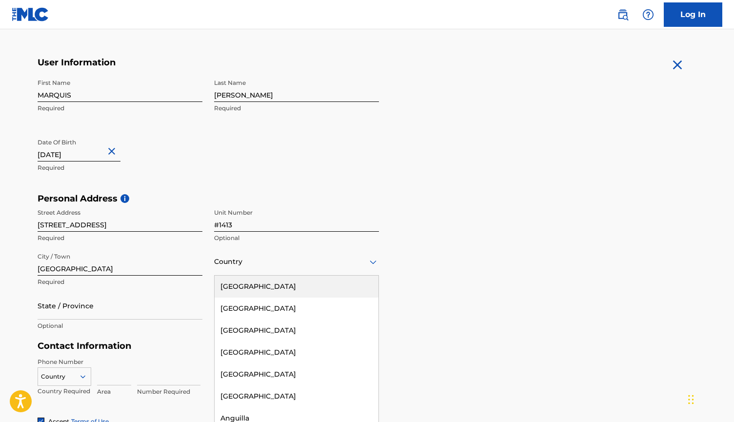
click at [251, 295] on div "United States" at bounding box center [297, 287] width 164 height 22
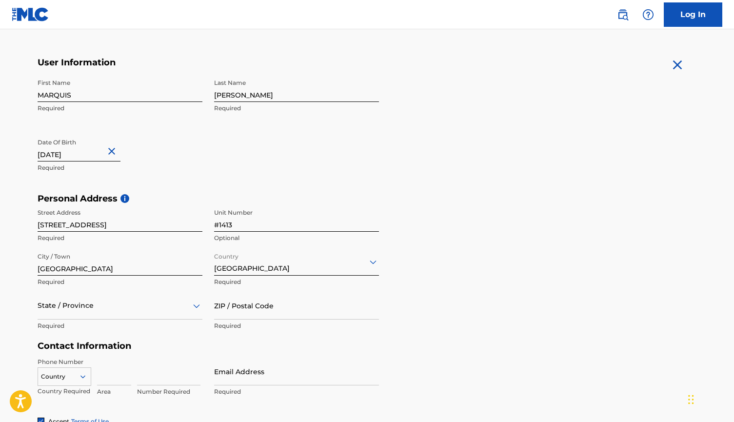
click at [131, 312] on div "State / Province" at bounding box center [120, 306] width 165 height 28
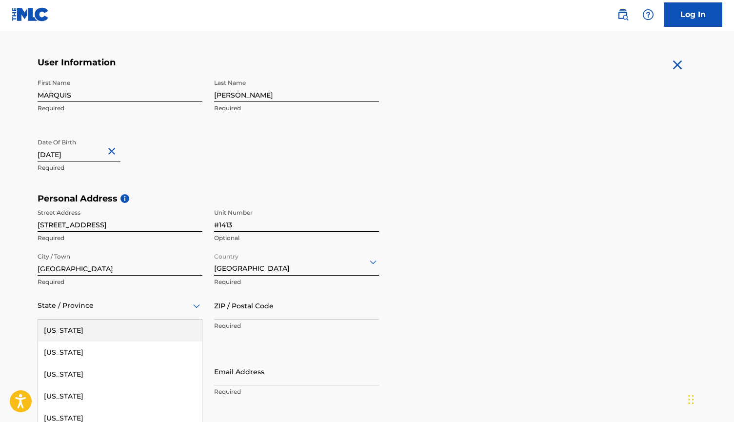
scroll to position [216, 0]
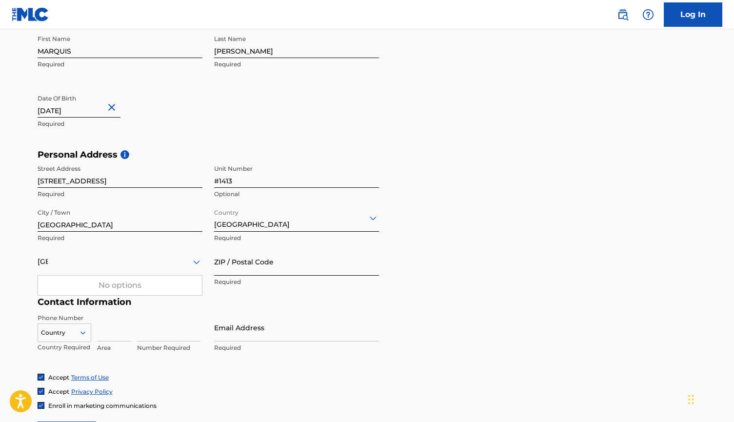
type input "TX"
type input "77065"
click at [517, 280] on div "Personal Address i Street Address 11245 WEST ROAD Required Unit Number #1413 Op…" at bounding box center [367, 223] width 659 height 148
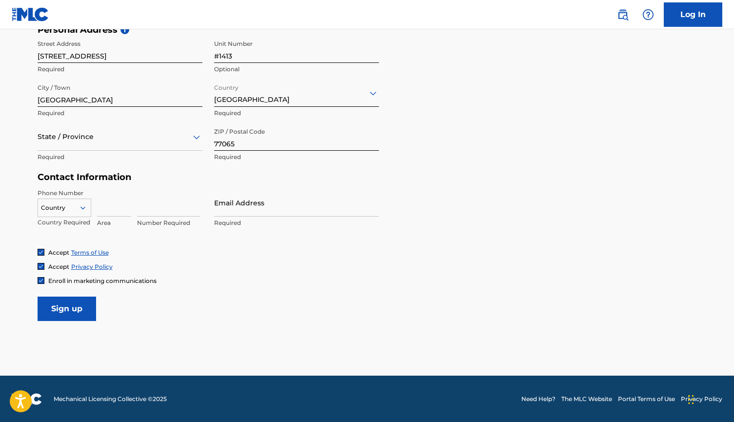
scroll to position [340, 0]
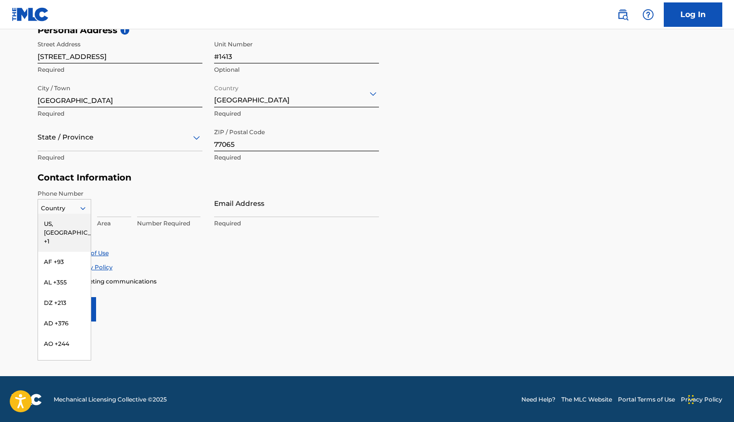
click at [85, 208] on icon at bounding box center [83, 208] width 9 height 9
click at [77, 220] on div "US, CA +1" at bounding box center [64, 233] width 53 height 38
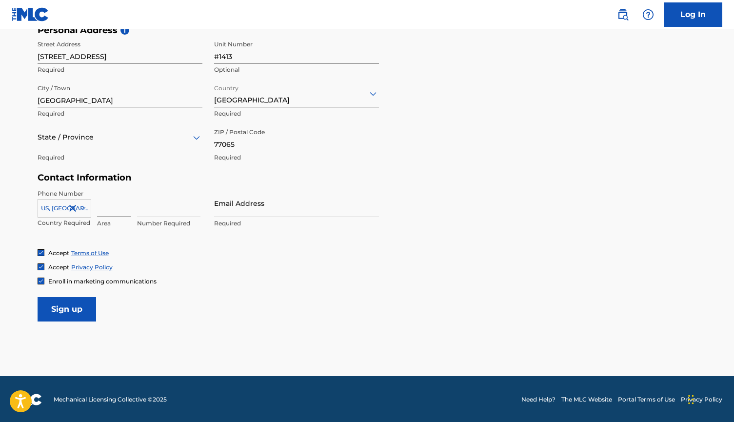
click at [105, 208] on input at bounding box center [114, 203] width 34 height 28
type input "404"
type input "4475573"
click at [284, 258] on div "Accept Terms of Use Accept Privacy Policy Enroll in marketing communications" at bounding box center [367, 267] width 659 height 37
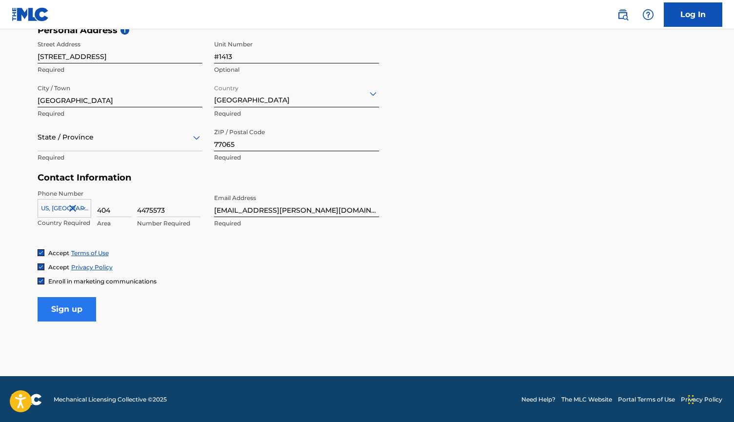
click at [77, 310] on input "Sign up" at bounding box center [67, 309] width 59 height 24
click at [96, 143] on div "State / Province" at bounding box center [120, 137] width 165 height 28
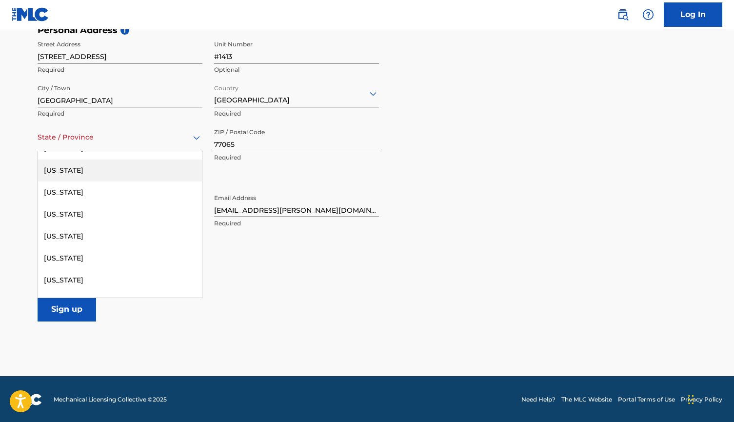
scroll to position [942, 0]
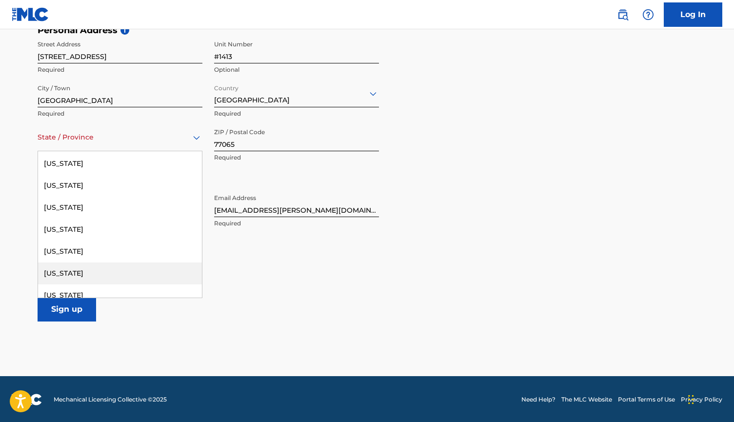
click at [56, 269] on div "Texas" at bounding box center [120, 273] width 164 height 22
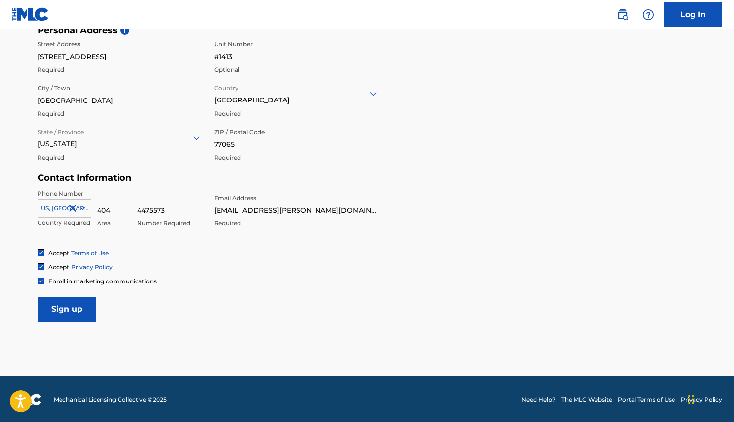
click at [226, 284] on div "Enroll in marketing communications" at bounding box center [367, 281] width 659 height 8
click at [77, 311] on input "Sign up" at bounding box center [67, 309] width 59 height 24
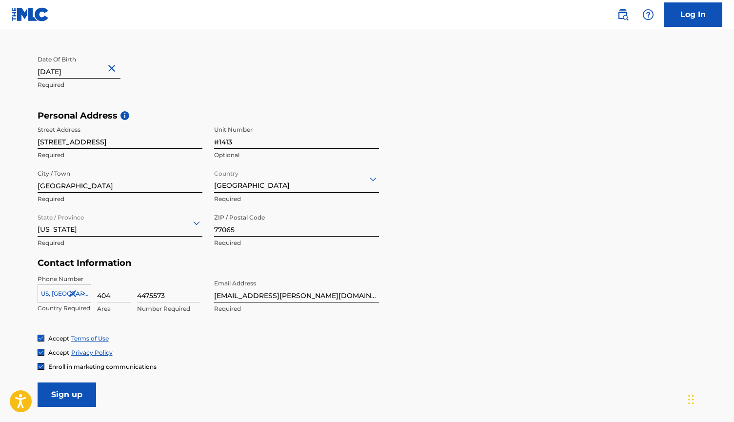
scroll to position [259, 0]
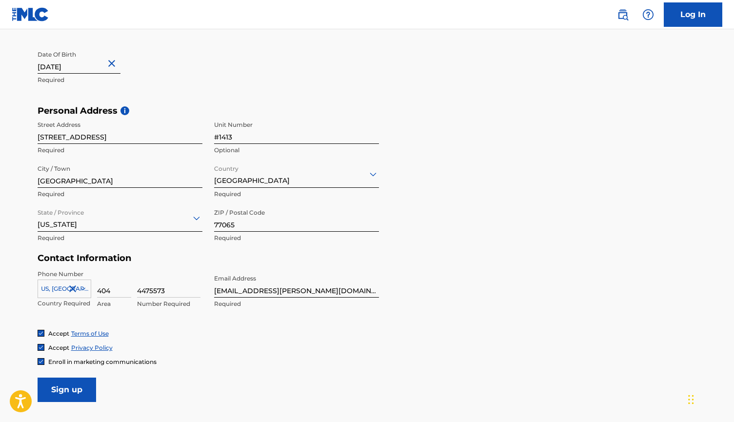
click at [316, 293] on input "marquis.lofton@gmail.com" at bounding box center [296, 284] width 165 height 28
type input "D"
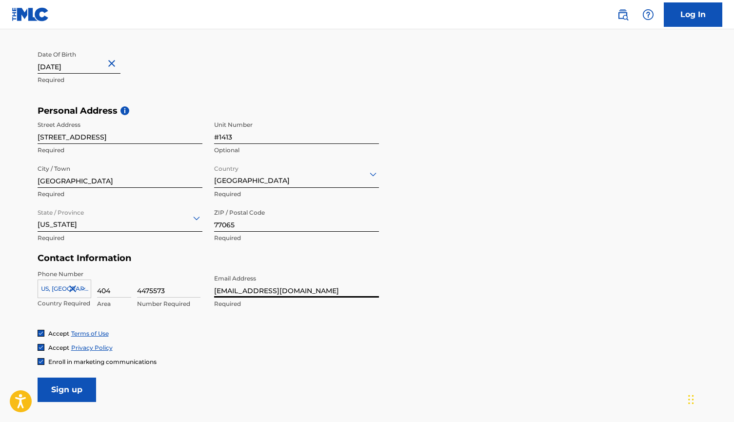
type input "djmarkangel@gmail.com"
click at [330, 364] on div "Enroll in marketing communications" at bounding box center [367, 362] width 659 height 8
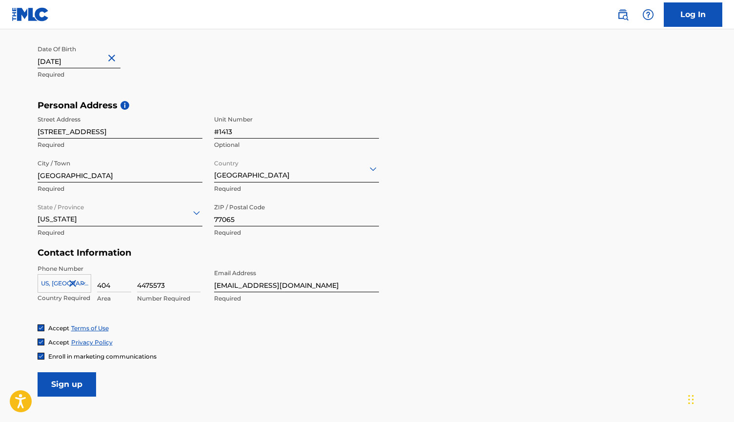
scroll to position [273, 0]
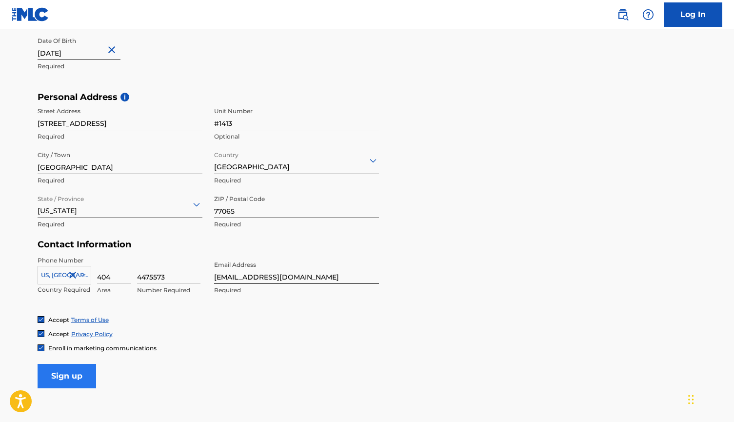
click at [78, 375] on input "Sign up" at bounding box center [67, 376] width 59 height 24
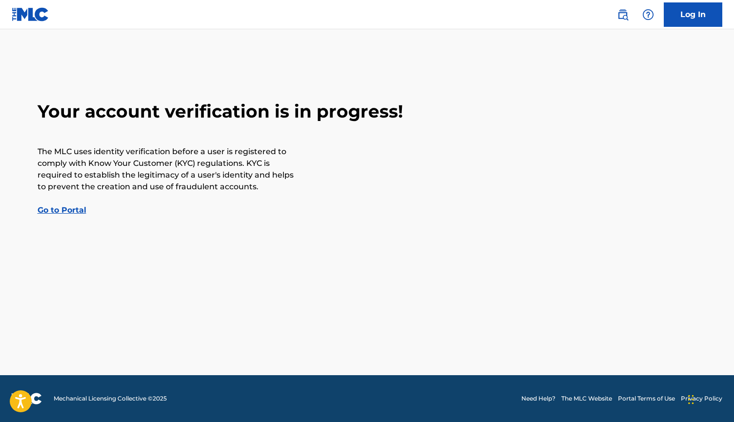
click at [70, 206] on link "Go to Portal" at bounding box center [62, 209] width 49 height 9
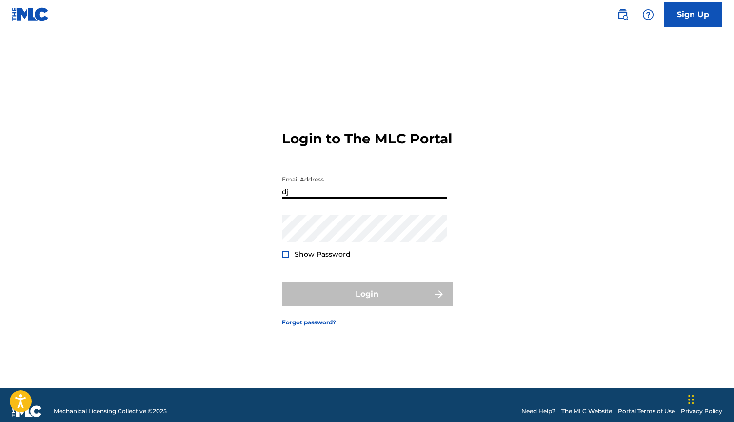
type input "d"
type input "djmarkangel@gmail.com"
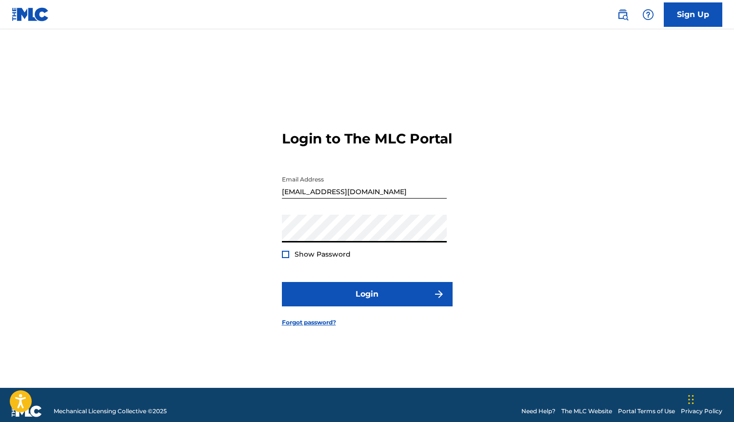
click at [367, 302] on button "Login" at bounding box center [367, 294] width 171 height 24
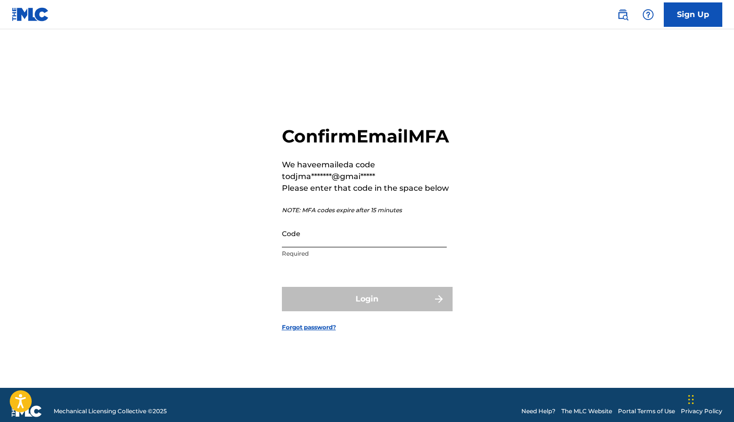
click at [303, 246] on input "Code" at bounding box center [364, 233] width 165 height 28
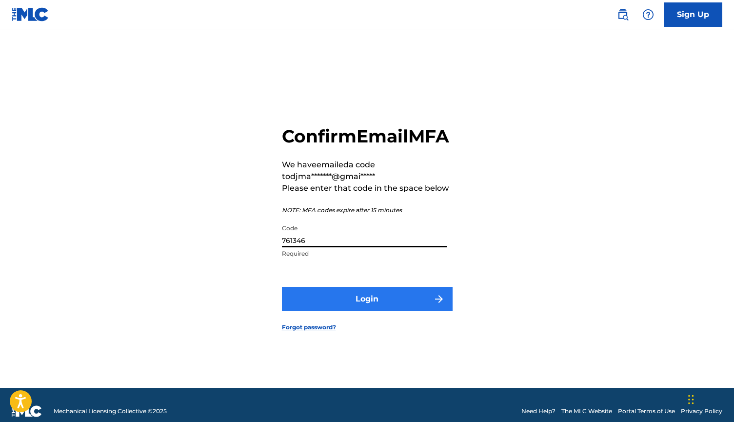
type input "761346"
click at [356, 305] on button "Login" at bounding box center [367, 299] width 171 height 24
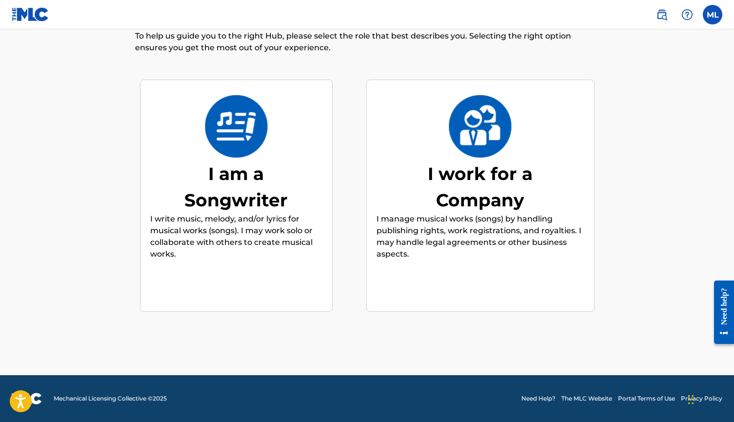
click at [458, 229] on p "I manage musical works (songs) by handling publishing rights, work registration…" at bounding box center [481, 236] width 208 height 47
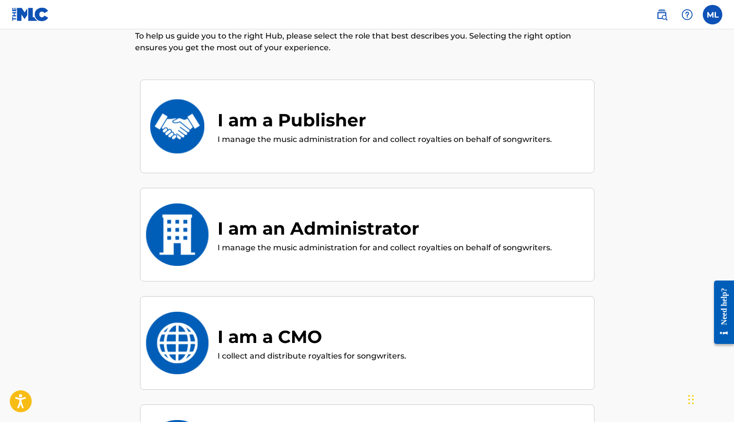
scroll to position [44, 0]
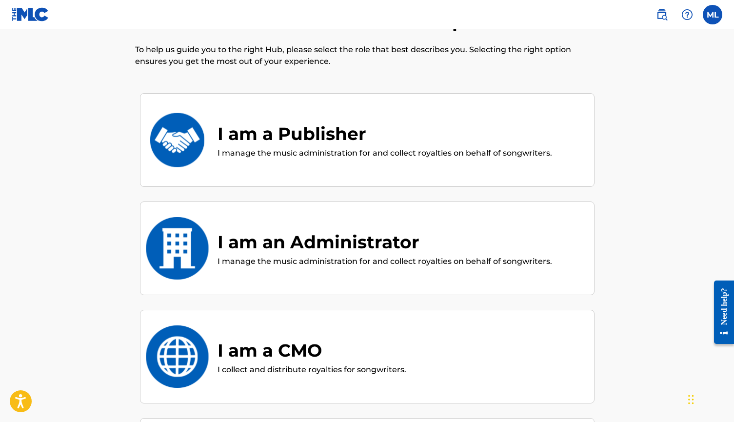
click at [331, 151] on p "I manage the music administration for and collect royalties on behalf of songwr…" at bounding box center [385, 153] width 335 height 12
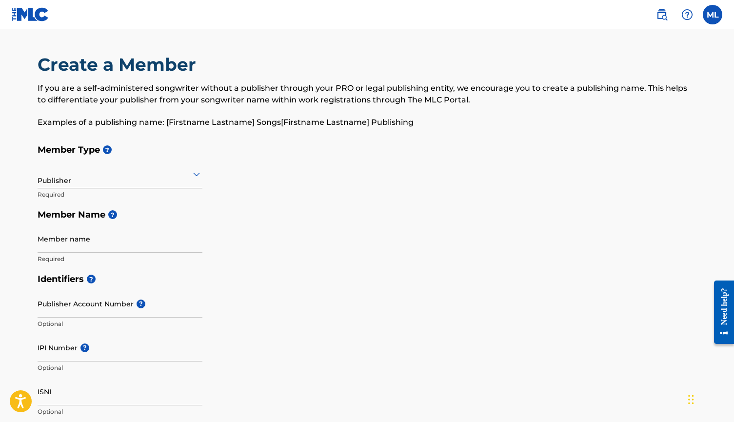
click at [159, 185] on div "Publisher" at bounding box center [120, 174] width 165 height 24
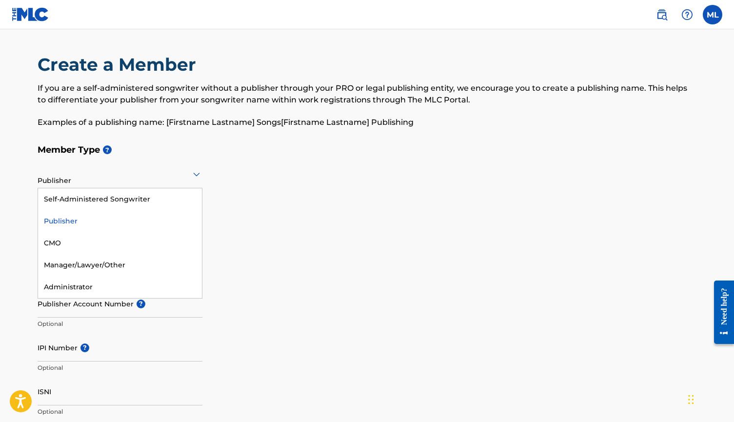
click at [79, 220] on div "Publisher" at bounding box center [120, 221] width 164 height 22
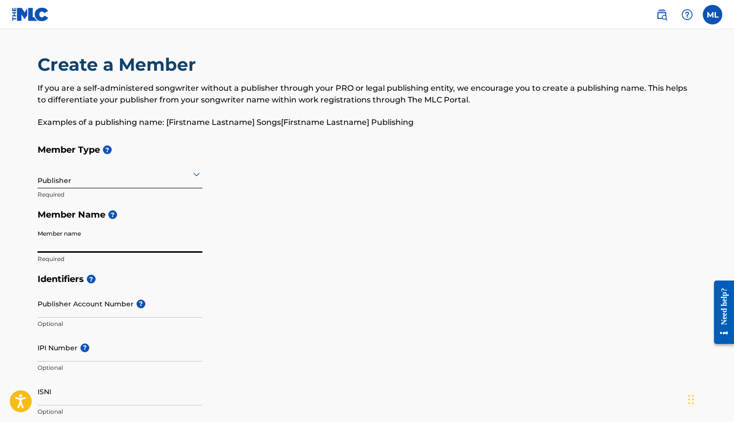
click at [96, 239] on input "Member name" at bounding box center [120, 239] width 165 height 28
click at [201, 246] on input "Member name" at bounding box center [120, 239] width 165 height 28
click at [192, 246] on input "Member name" at bounding box center [120, 239] width 165 height 28
click at [163, 243] on input "Member name" at bounding box center [120, 239] width 165 height 28
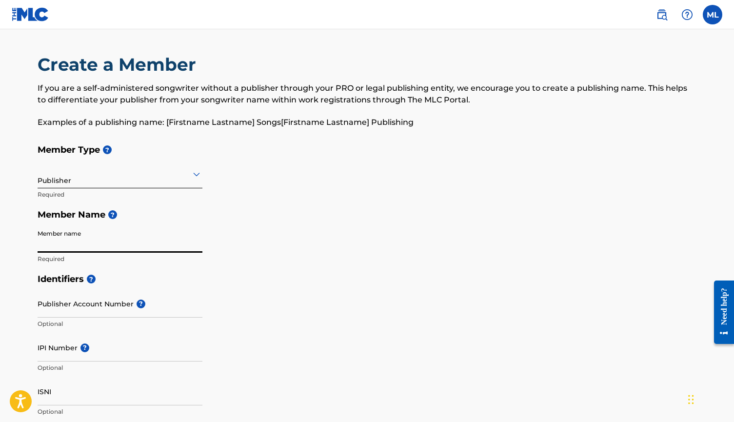
click at [262, 233] on div "Member Type ? Publisher Required Member Name ? Member name Required" at bounding box center [367, 203] width 659 height 129
click at [136, 244] on input "Member name" at bounding box center [120, 239] width 165 height 28
type input "Marquis Lofton"
click at [292, 276] on h5 "Identifiers ?" at bounding box center [367, 279] width 659 height 21
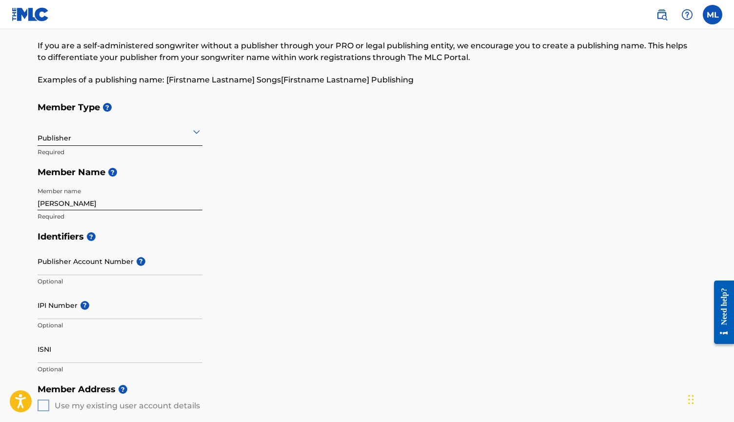
scroll to position [65, 0]
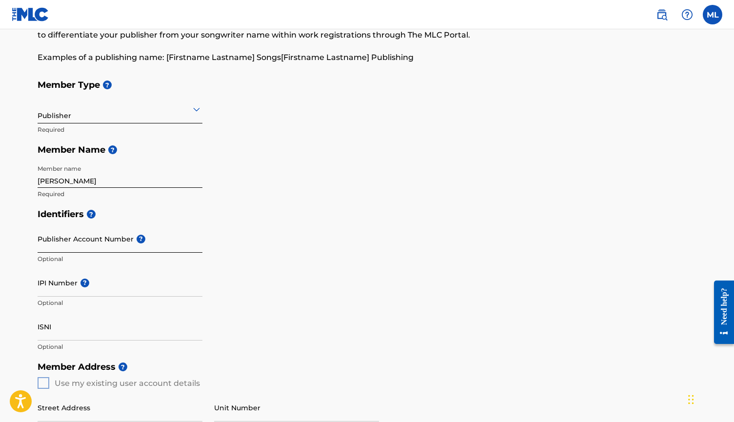
click at [147, 237] on input "Publisher Account Number ?" at bounding box center [120, 239] width 165 height 28
click at [52, 246] on input "Publisher Account Number ?" at bounding box center [120, 239] width 165 height 28
paste input "3390100"
click at [254, 276] on div "Identifiers ? Publisher Account Number ? 3390100 Optional IPI Number ? Optional…" at bounding box center [367, 280] width 659 height 153
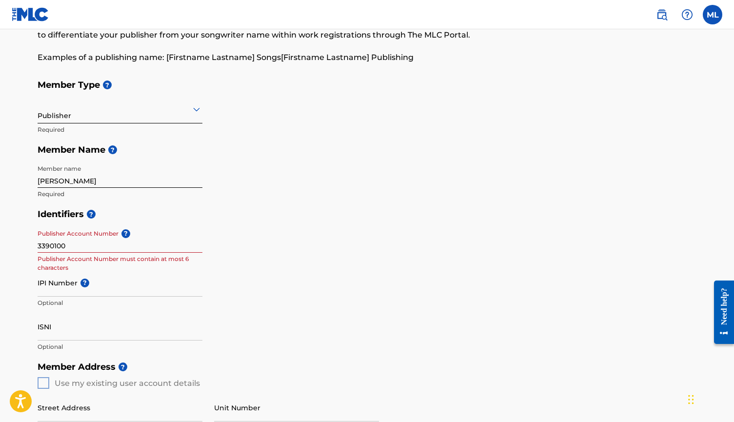
click at [81, 242] on input "3390100" at bounding box center [120, 239] width 165 height 28
paste input "0116243966"
type input "01162439660"
click at [459, 303] on div "Identifiers ? Publisher Account Number ? 01162439660 Publisher Account Number m…" at bounding box center [367, 280] width 659 height 153
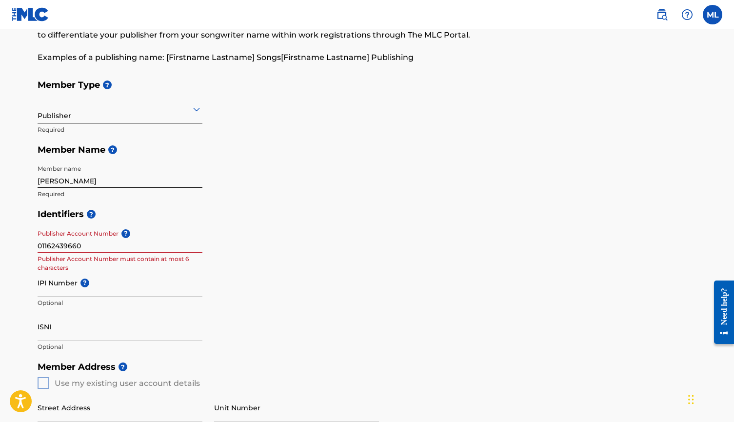
click at [378, 300] on div "Identifiers ? Publisher Account Number ? 01162439660 Publisher Account Number m…" at bounding box center [367, 280] width 659 height 153
click at [315, 283] on div "Identifiers ? Publisher Account Number ? 01162439660 Publisher Account Number m…" at bounding box center [367, 280] width 659 height 153
click at [161, 264] on p "Publisher Account Number must contain at most 6 characters" at bounding box center [120, 264] width 165 height 18
click at [83, 245] on input "01162439660" at bounding box center [120, 239] width 165 height 28
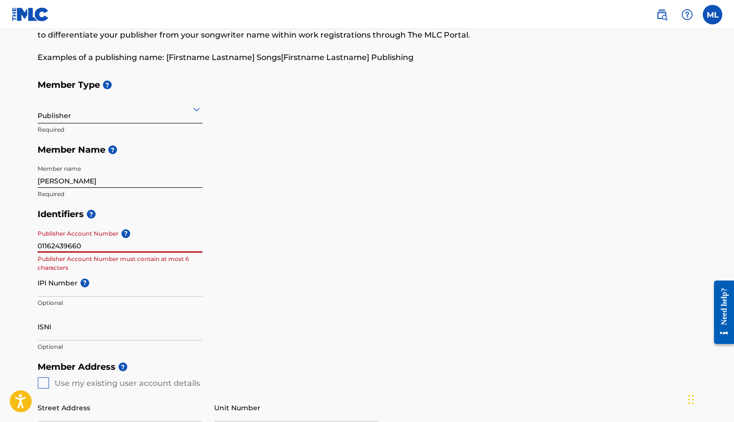
click at [83, 245] on input "01162439660" at bounding box center [120, 239] width 165 height 28
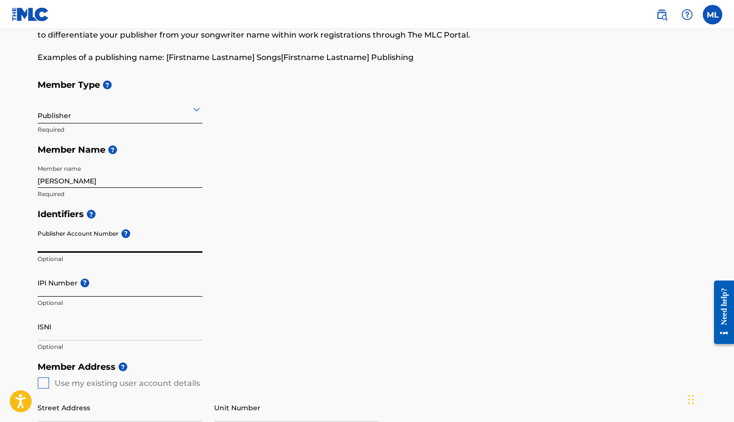
click at [66, 291] on input "IPI Number ?" at bounding box center [120, 283] width 165 height 28
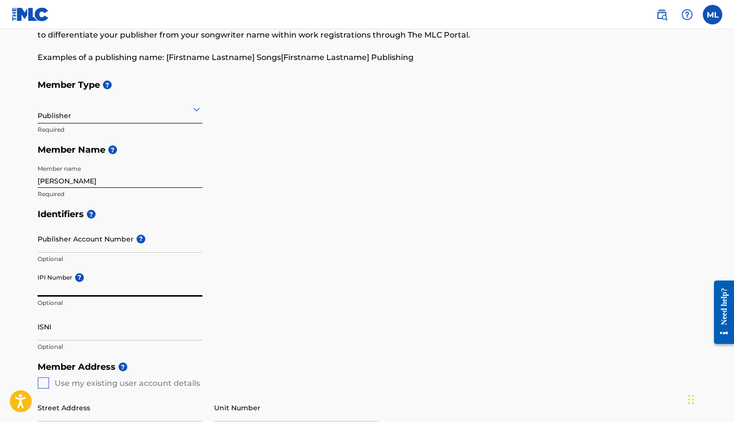
paste input "01162439660"
type input "01162439660"
click at [446, 280] on div "Identifiers ? Publisher Account Number ? Optional IPI Number ? 01162439660 Opti…" at bounding box center [367, 280] width 659 height 153
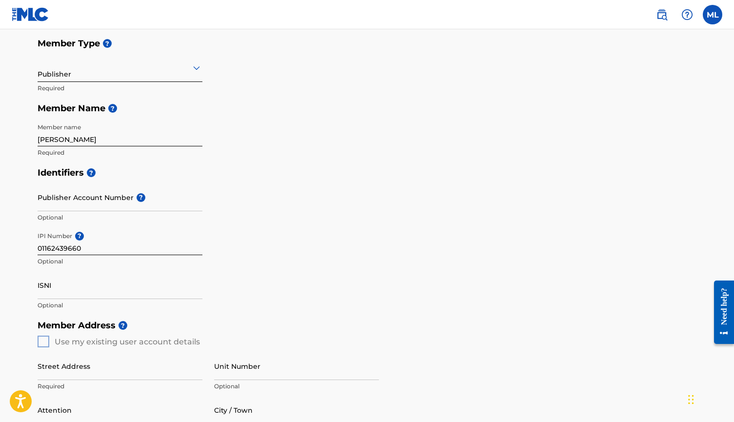
scroll to position [105, 0]
click at [159, 289] on input "ISNI" at bounding box center [120, 286] width 165 height 28
click at [101, 204] on input "Publisher Account Number ?" at bounding box center [120, 198] width 165 height 28
paste input "3390100"
type input "3390100"
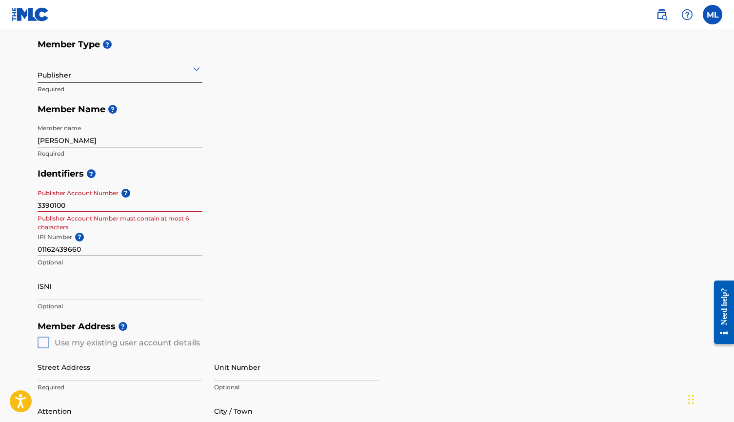
click at [67, 203] on input "3390100" at bounding box center [120, 198] width 165 height 28
click at [99, 200] on input "Publisher Account Number ?" at bounding box center [120, 198] width 165 height 28
paste input "01162439660"
type input "01162439660"
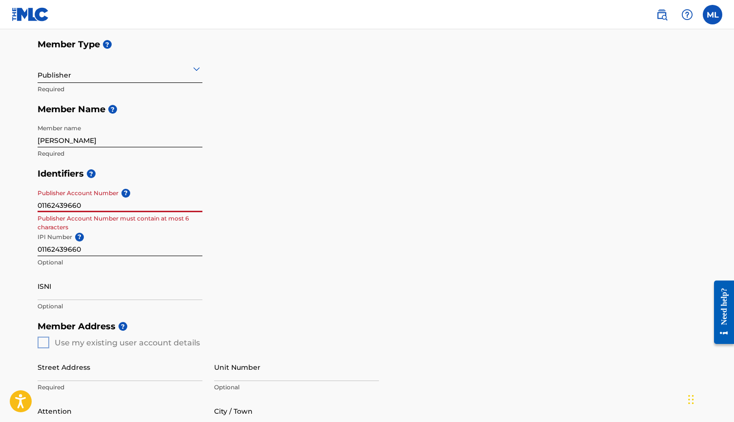
click at [303, 230] on div "Identifiers ? Publisher Account Number ? 01162439660 Publisher Account Number m…" at bounding box center [367, 239] width 659 height 153
click at [78, 208] on input "01162439660" at bounding box center [120, 198] width 165 height 28
click at [296, 225] on div "Identifiers ? Publisher Account Number ? Optional IPI Number ? 01162439660 Opti…" at bounding box center [367, 239] width 659 height 153
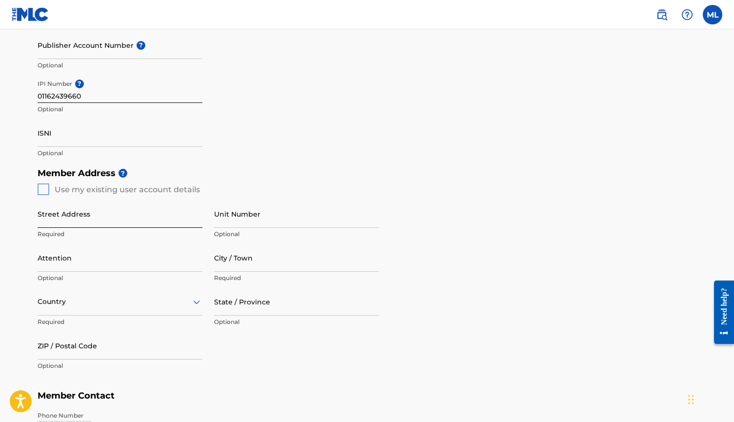
scroll to position [266, 0]
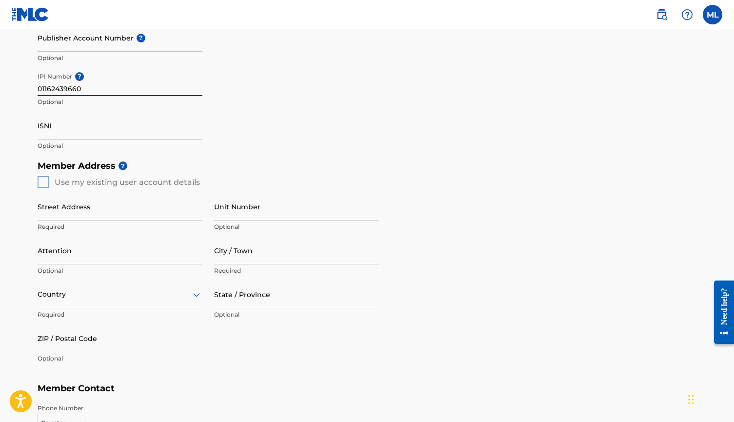
click at [47, 183] on div "Member Address ? Use my existing user account details Street Address Required U…" at bounding box center [367, 267] width 659 height 223
click at [43, 181] on div "Member Address ? Use my existing user account details Street Address Required U…" at bounding box center [367, 267] width 659 height 223
type input "11245 West Road"
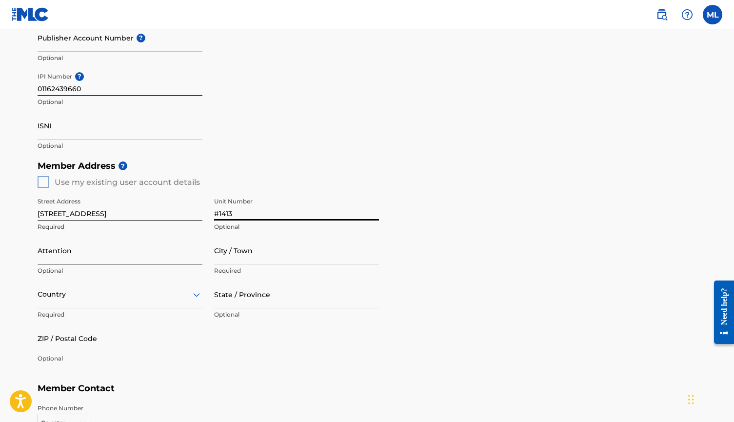
type input "#1413"
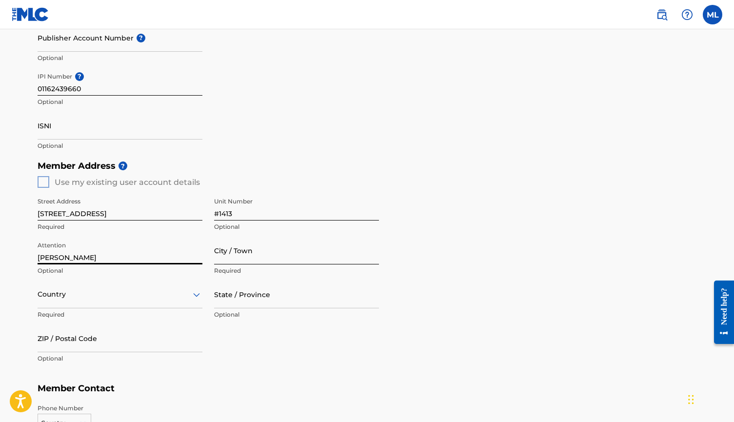
type input "Marquis Lofton"
type input "Houston"
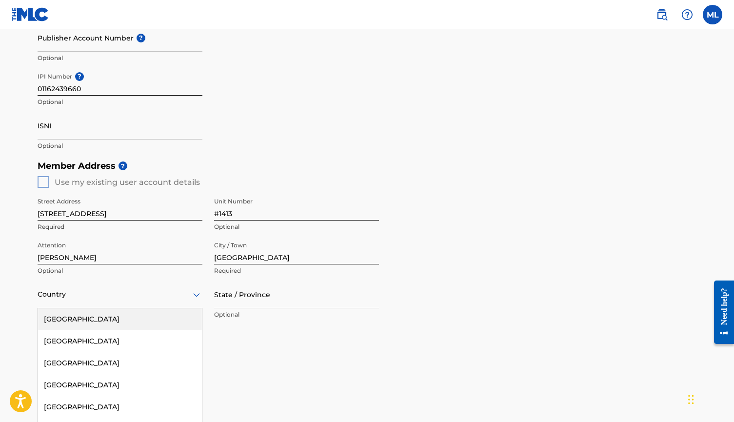
click at [110, 299] on div "United States, 1 of 223. 223 results available. Use Up and Down to choose optio…" at bounding box center [120, 294] width 165 height 28
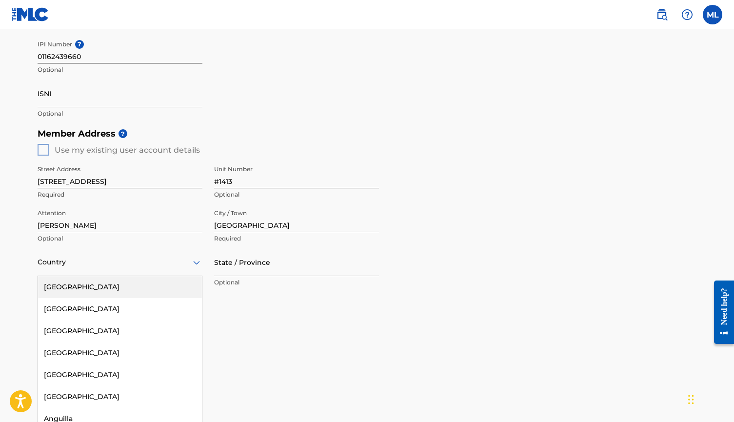
click at [107, 293] on div "United States" at bounding box center [120, 287] width 164 height 22
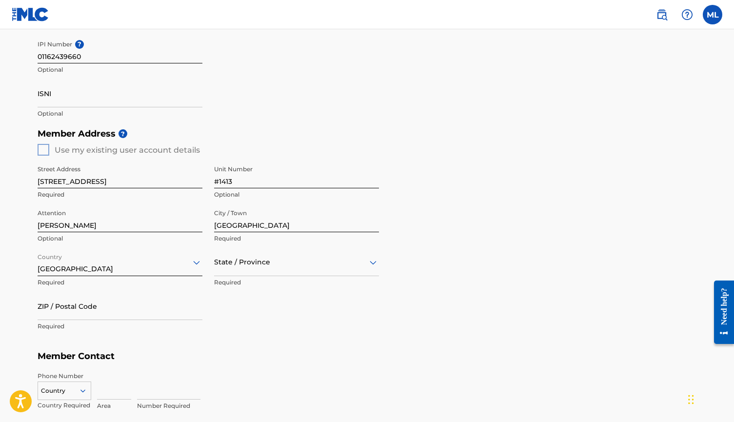
click at [220, 272] on div "State / Province" at bounding box center [296, 262] width 165 height 28
type input "t"
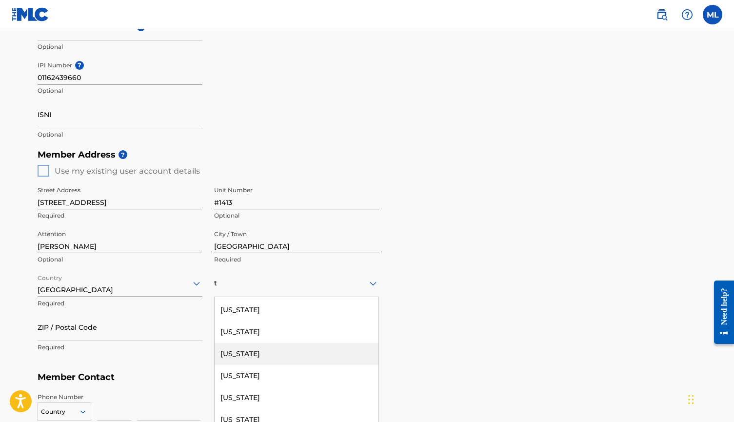
scroll to position [272, 0]
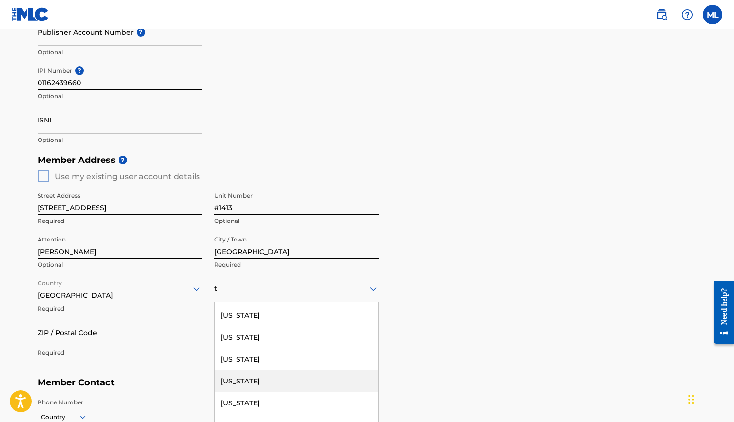
click at [236, 377] on div "Texas" at bounding box center [297, 381] width 164 height 22
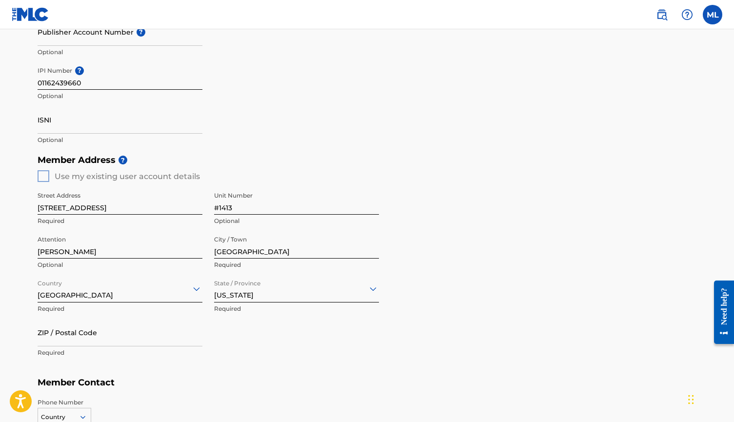
click at [292, 340] on div "Street Address 11245 West Road Required Unit Number #1413 Optional Attention Ma…" at bounding box center [208, 274] width 341 height 185
type input "77065"
click at [467, 339] on div "Member Address ? Use my existing user account details Street Address 11245 West…" at bounding box center [367, 261] width 659 height 223
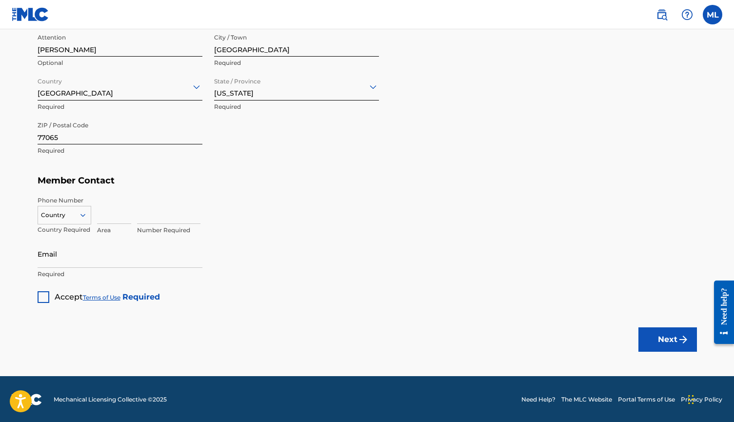
scroll to position [473, 0]
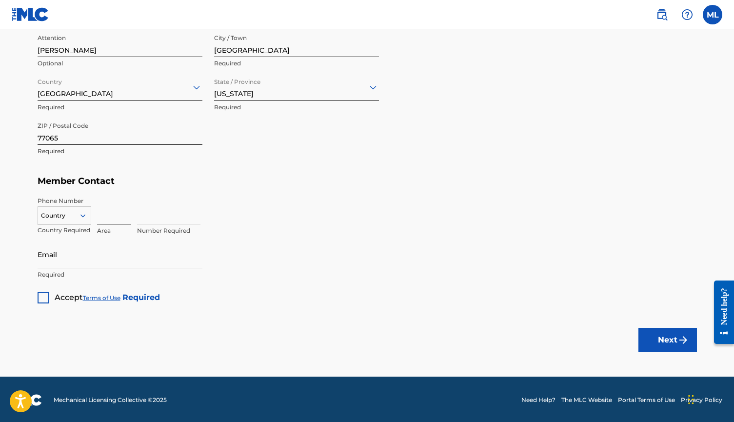
click at [112, 209] on input at bounding box center [114, 211] width 34 height 28
type input "404"
type input "4475573"
click at [81, 215] on icon at bounding box center [83, 215] width 9 height 9
click at [64, 230] on div "US, CA +1" at bounding box center [64, 240] width 53 height 38
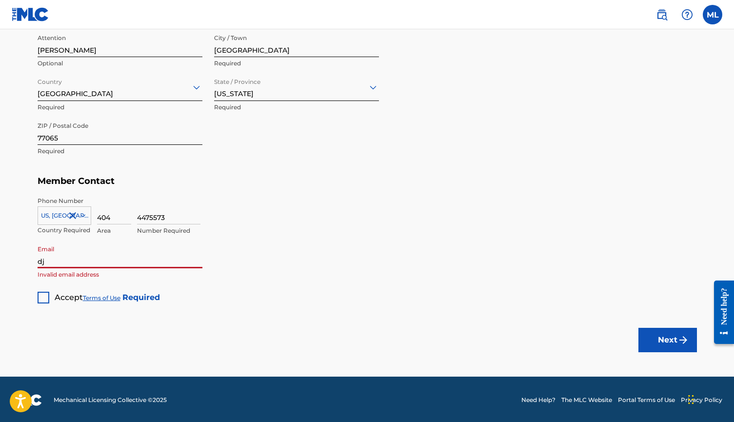
type input "djmarkangel@gmail.com"
click at [44, 296] on div at bounding box center [44, 298] width 12 height 12
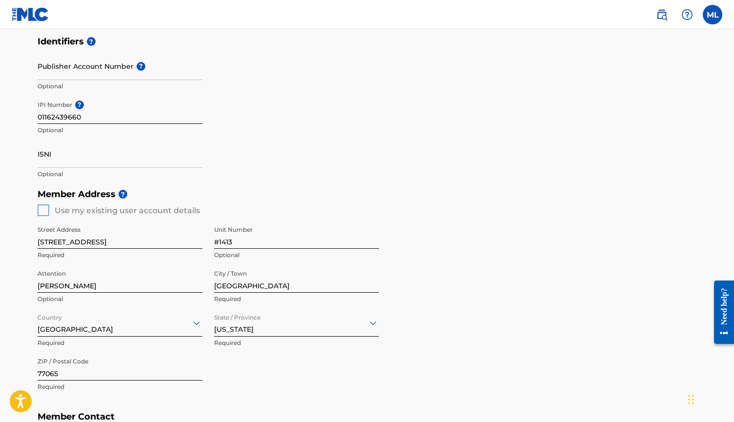
scroll to position [237, 0]
click at [43, 209] on div "Member Address ? Use my existing user account details Street Address 11245 West…" at bounding box center [367, 296] width 659 height 223
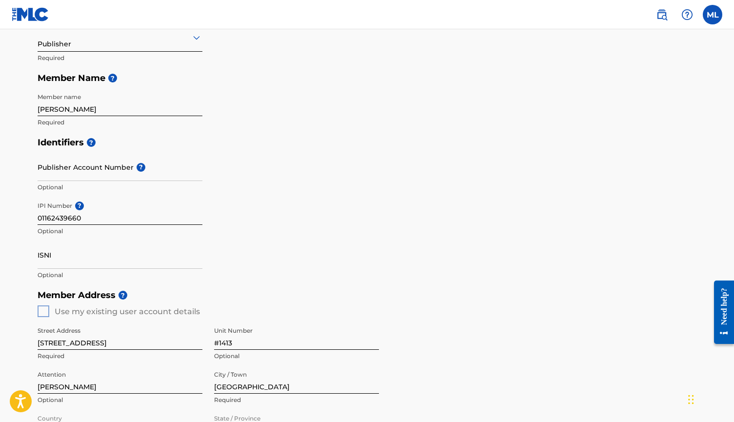
scroll to position [137, 0]
click at [103, 109] on input "Marquis Lofton" at bounding box center [120, 102] width 165 height 28
type input "MKL Music For You"
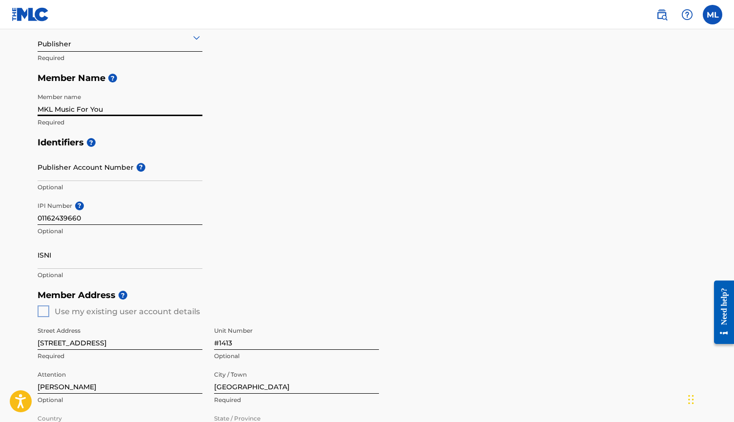
click at [256, 174] on div "Identifiers ? Publisher Account Number ? Optional IPI Number ? 01162439660 Opti…" at bounding box center [367, 208] width 659 height 153
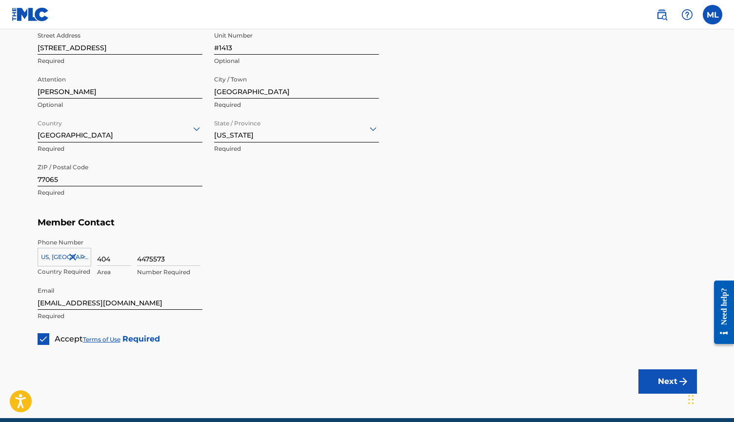
scroll to position [435, 0]
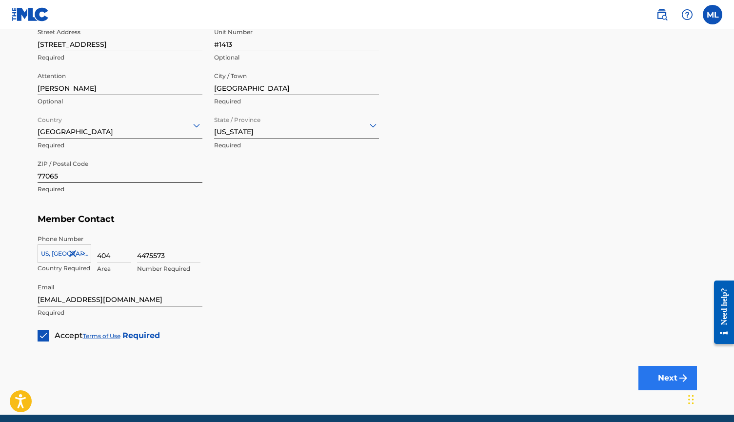
click at [664, 371] on button "Next" at bounding box center [667, 378] width 59 height 24
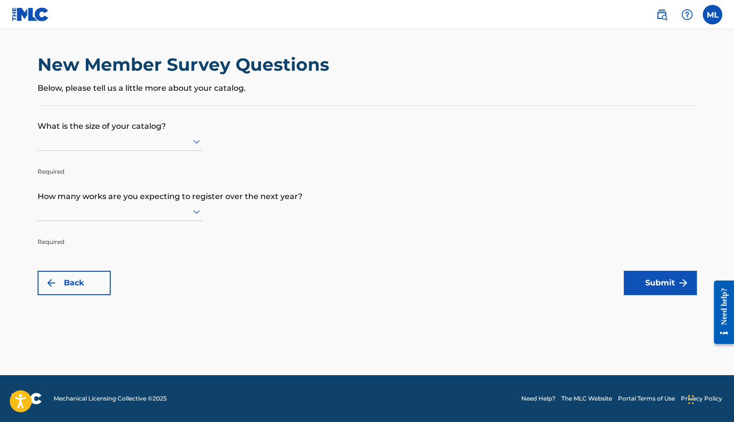
click at [198, 218] on icon at bounding box center [197, 212] width 12 height 12
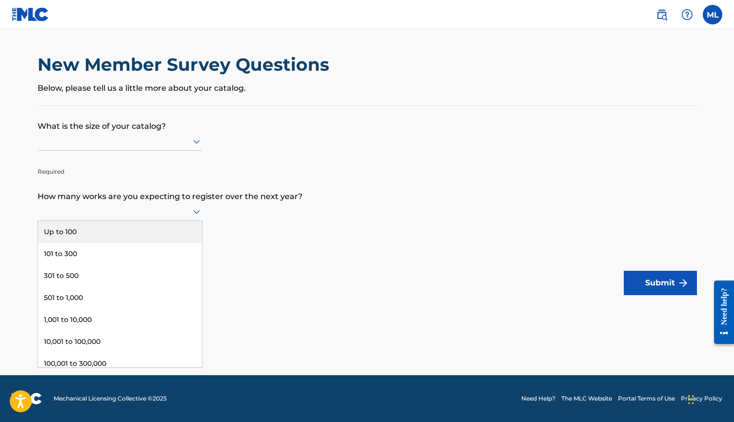
click at [76, 243] on div "Up to 100" at bounding box center [120, 232] width 164 height 22
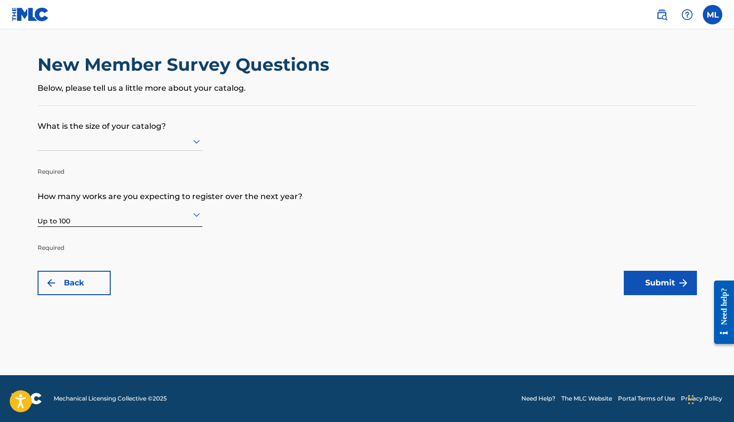
click at [238, 273] on div "Back Submit" at bounding box center [367, 283] width 659 height 24
click at [198, 144] on icon at bounding box center [196, 142] width 7 height 4
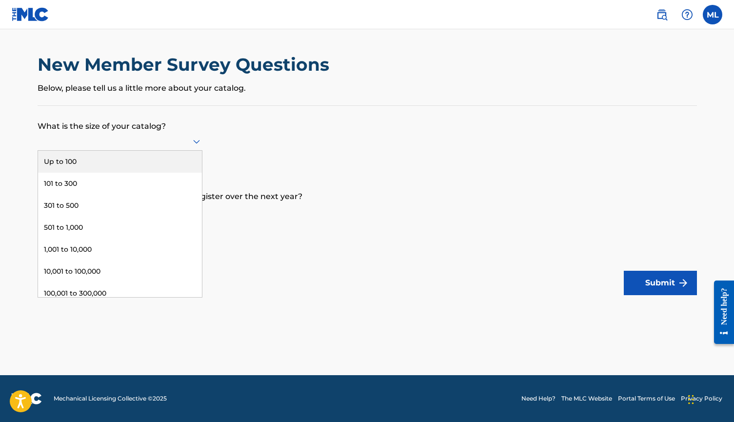
click at [85, 172] on div "Up to 100" at bounding box center [120, 162] width 164 height 22
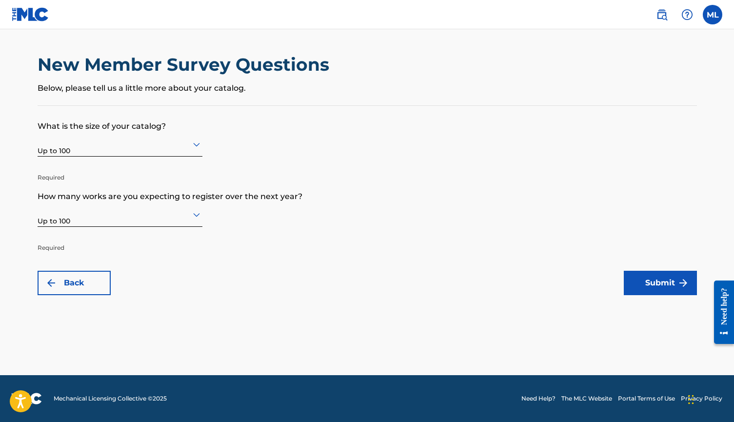
click at [267, 274] on div "Back Submit" at bounding box center [367, 283] width 659 height 24
click at [672, 281] on button "Submit" at bounding box center [660, 283] width 73 height 24
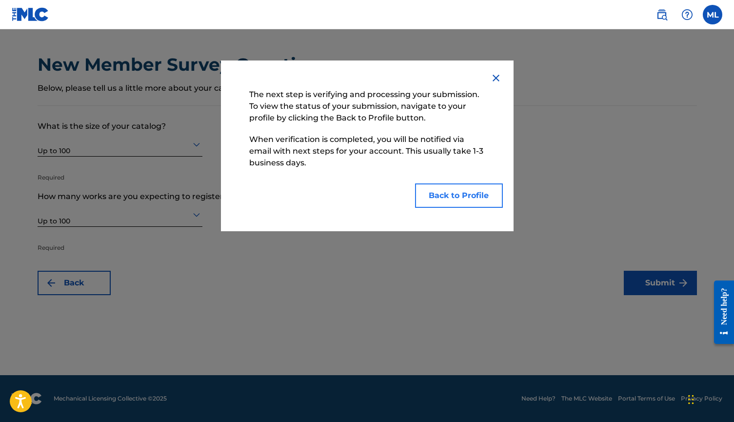
click at [453, 197] on button "Back to Profile" at bounding box center [459, 195] width 88 height 24
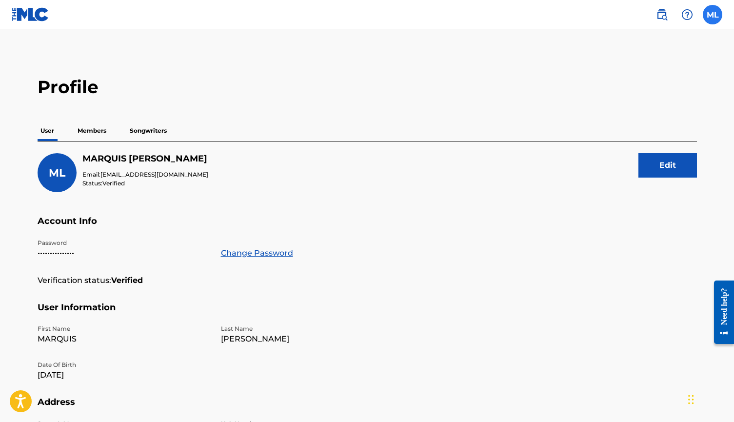
click at [713, 21] on label at bounding box center [713, 15] width 20 height 20
click at [713, 15] on input "ML MARQUIS LOFTON djmarkangel@gmail.com Notification Preferences Profile Log out" at bounding box center [713, 15] width 0 height 0
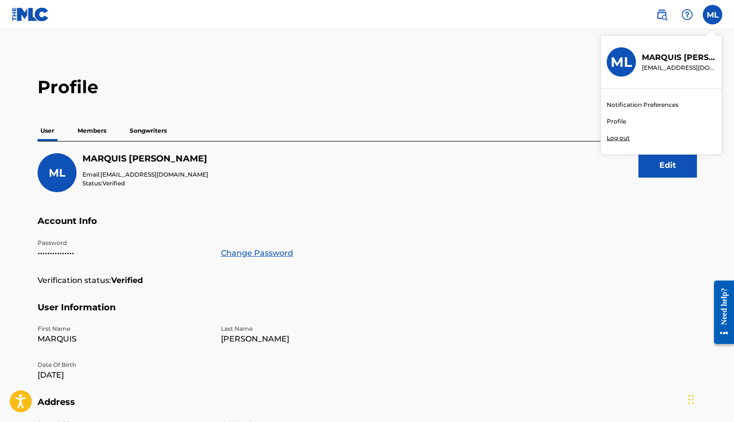
click at [617, 121] on link "Profile" at bounding box center [617, 121] width 20 height 9
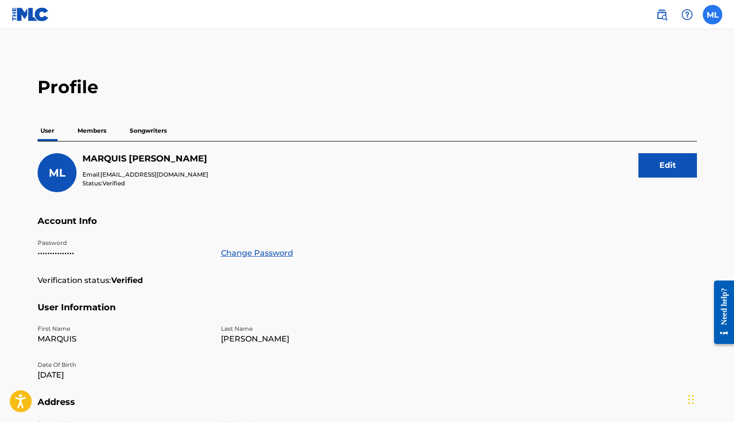
click at [712, 14] on label at bounding box center [713, 15] width 20 height 20
click at [713, 15] on input "ML MARQUIS LOFTON djmarkangel@gmail.com Notification Preferences Profile Log out" at bounding box center [713, 15] width 0 height 0
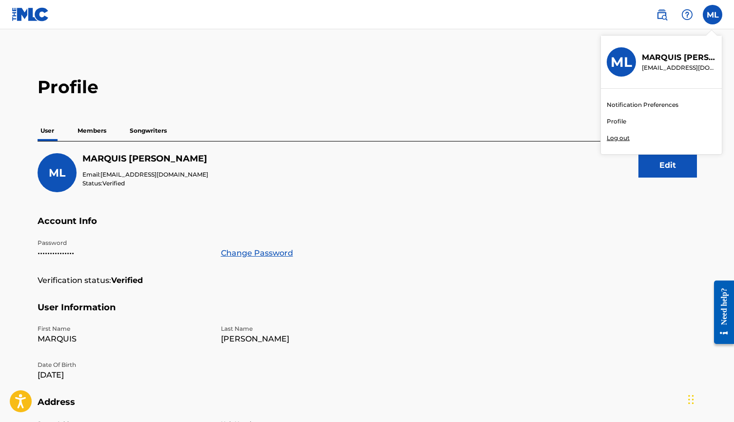
click at [618, 123] on link "Profile" at bounding box center [617, 121] width 20 height 9
